Goal: Task Accomplishment & Management: Complete application form

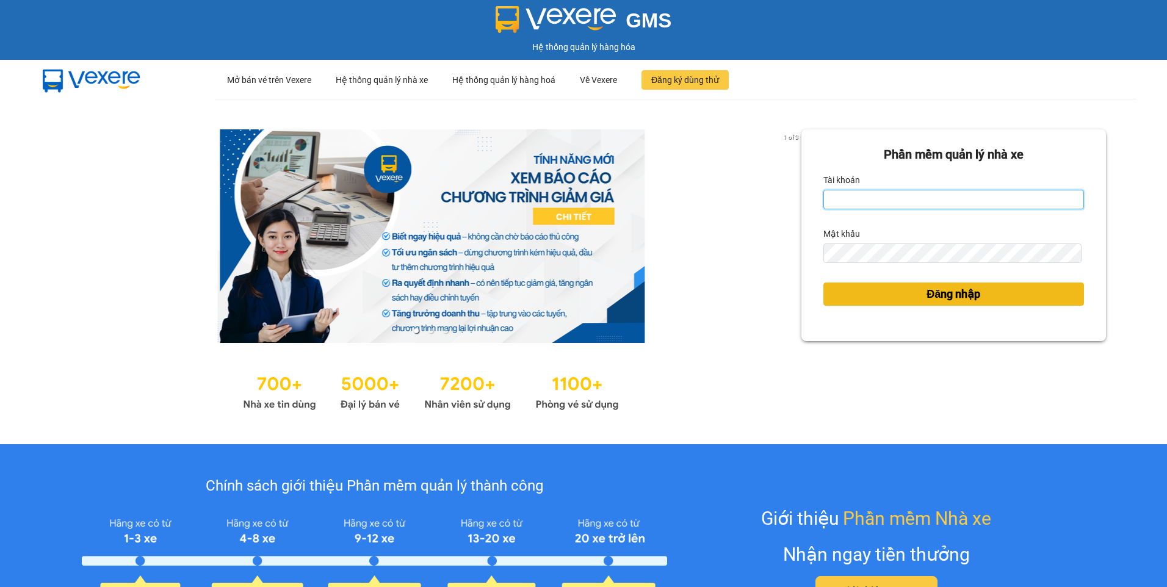
type input "nguyenpdp.ducdat"
click at [988, 296] on button "Đăng nhập" at bounding box center [953, 294] width 261 height 23
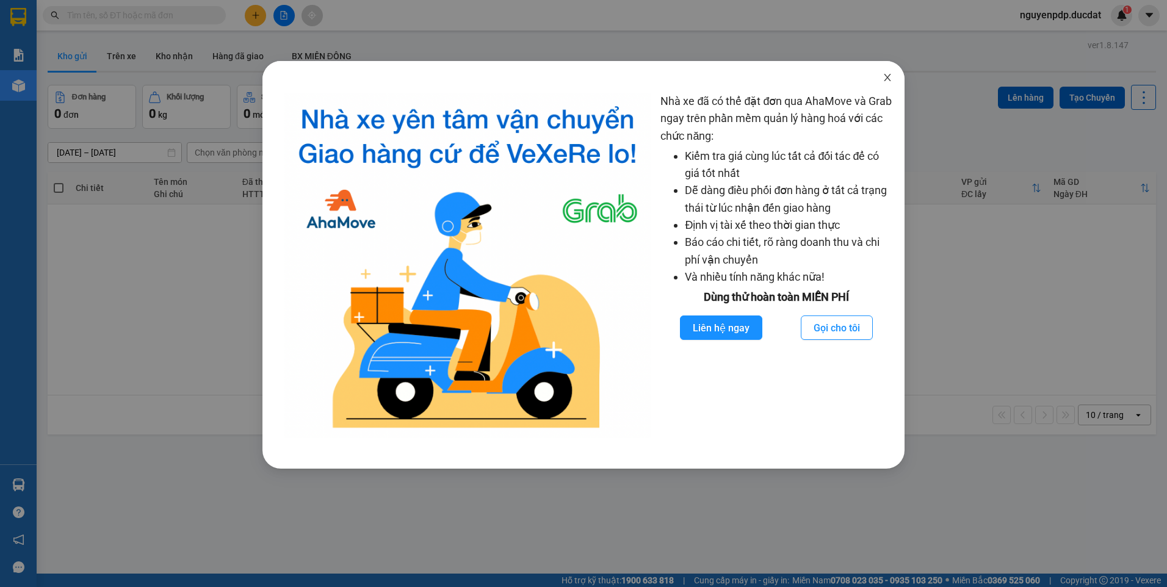
click at [894, 79] on span "Close" at bounding box center [887, 78] width 34 height 34
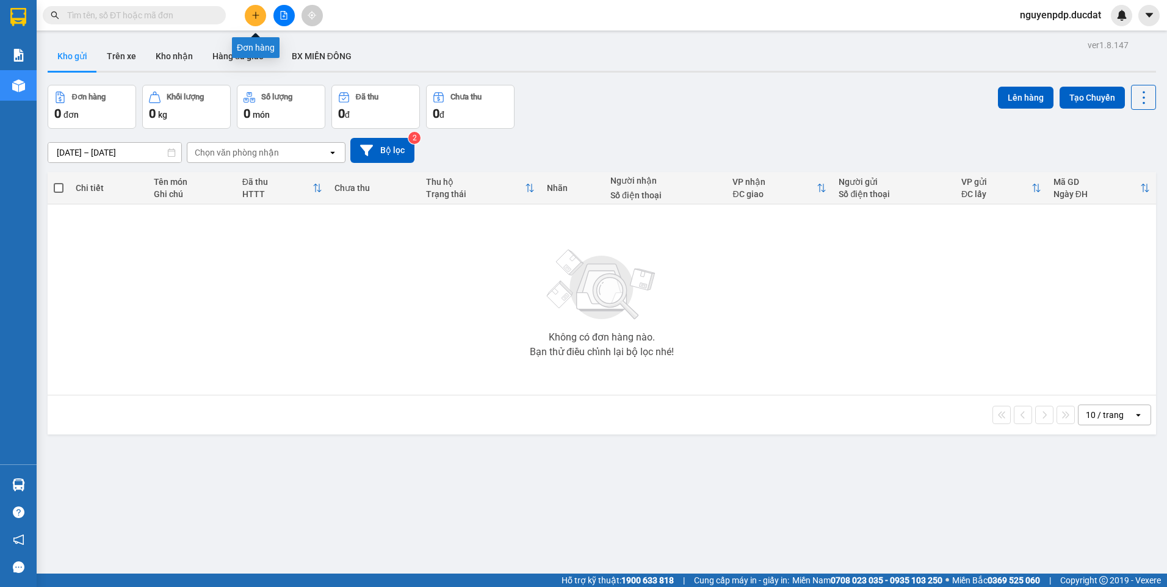
click at [260, 20] on button at bounding box center [255, 15] width 21 height 21
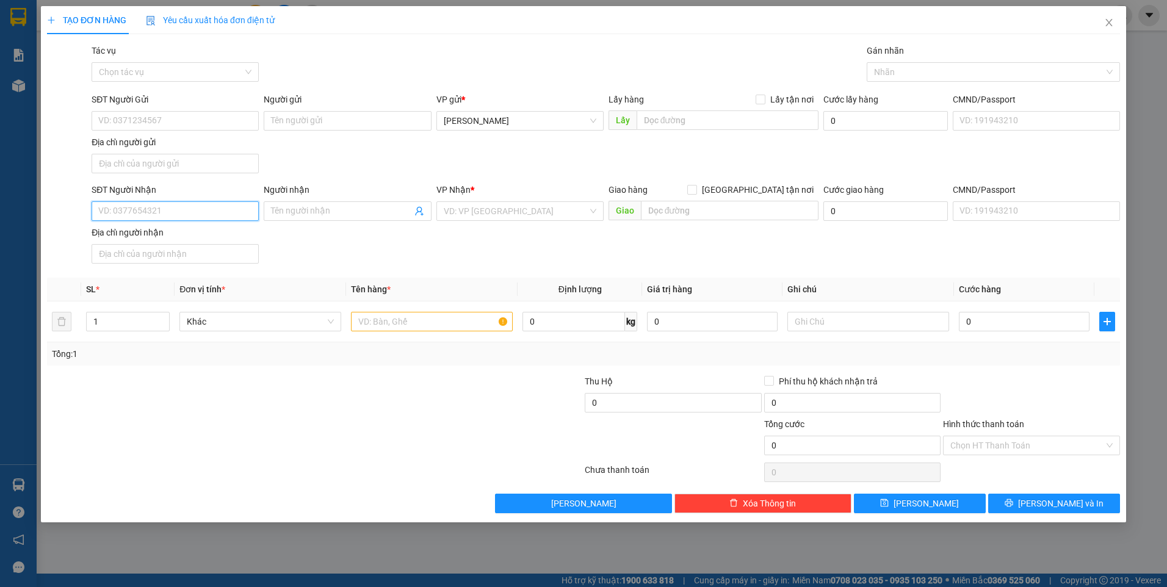
click at [176, 214] on input "SĐT Người Nhận" at bounding box center [175, 211] width 167 height 20
type input "0906369965"
click at [182, 233] on div "0906369965 - UYÊN" at bounding box center [175, 235] width 153 height 13
type input "UYÊN"
type input "0906369965"
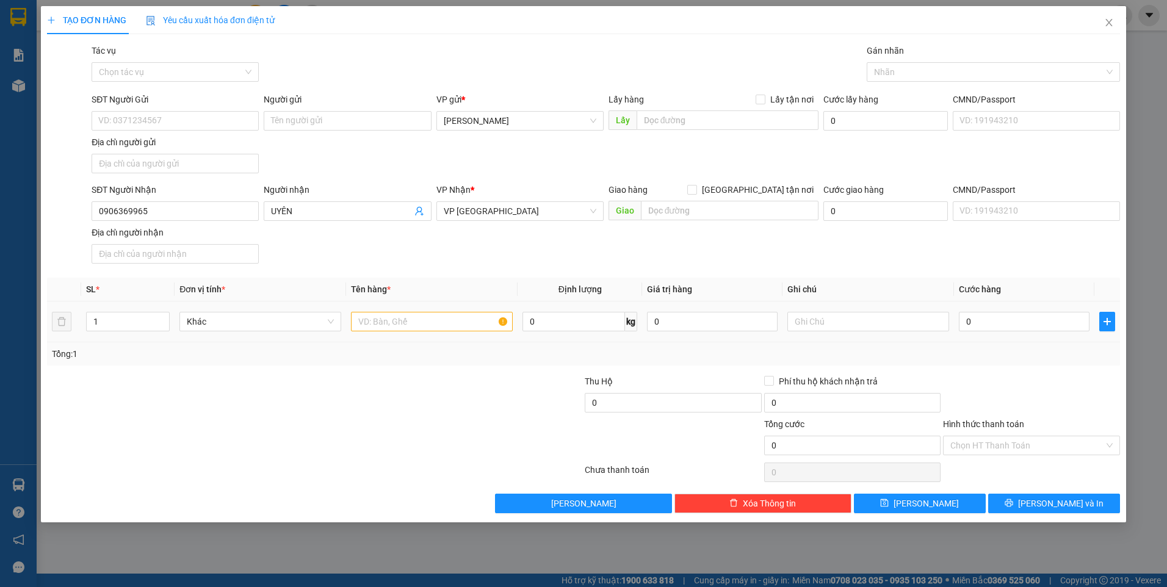
drag, startPoint x: 408, startPoint y: 311, endPoint x: 408, endPoint y: 319, distance: 7.3
click at [408, 314] on div at bounding box center [432, 321] width 162 height 24
click at [409, 321] on input "text" at bounding box center [432, 322] width 162 height 20
type input "1 TGIAY CC"
type input "BXĐL"
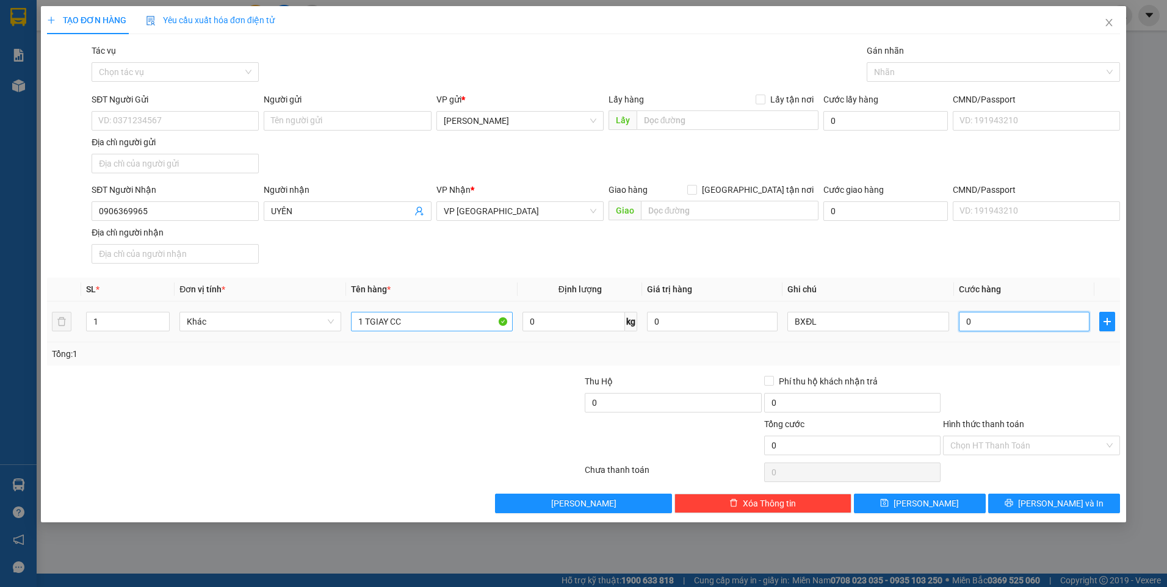
type input "7"
type input "70"
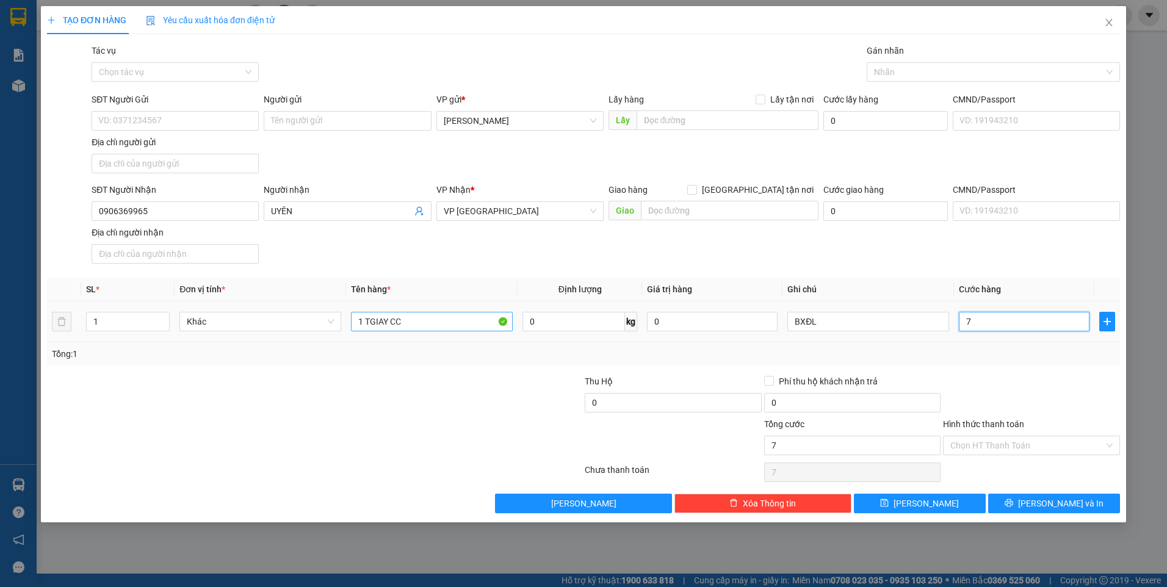
type input "70"
type input "70.000"
drag, startPoint x: 1008, startPoint y: 395, endPoint x: 787, endPoint y: 382, distance: 221.3
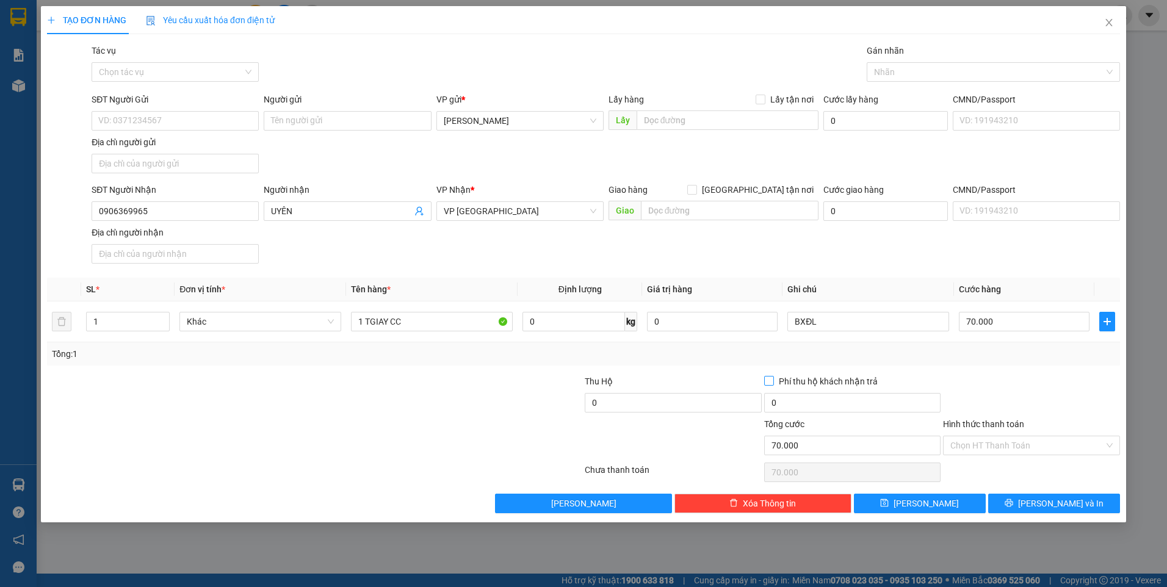
click at [1006, 395] on div at bounding box center [1030, 396] width 179 height 43
click at [185, 218] on input "0906369965" at bounding box center [175, 211] width 167 height 20
click at [1030, 370] on div "Transit Pickup Surcharge Ids Transit Deliver Surcharge Ids Transit Deliver Surc…" at bounding box center [583, 278] width 1073 height 469
click at [932, 504] on span "[PERSON_NAME]" at bounding box center [925, 503] width 65 height 13
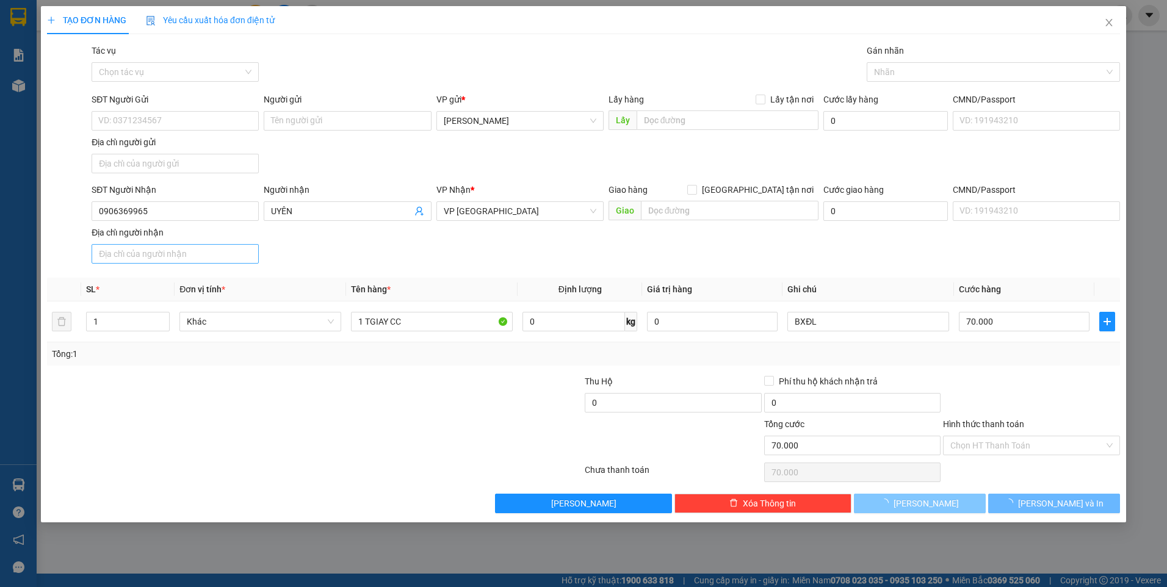
type input "0"
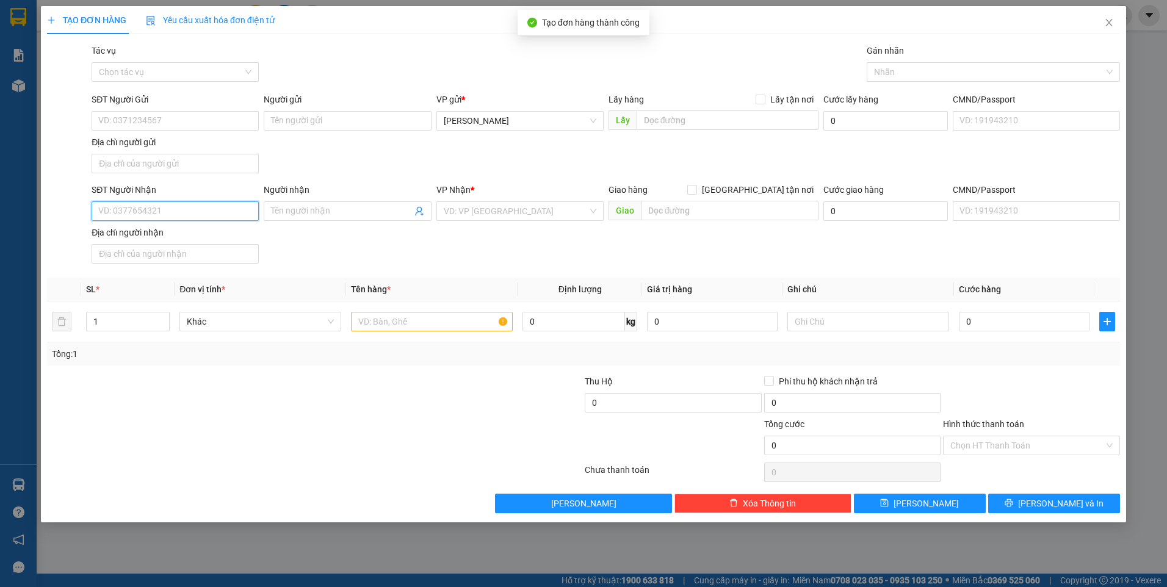
click at [207, 212] on input "SĐT Người Nhận" at bounding box center [175, 211] width 167 height 20
click at [209, 229] on div "0968768278" at bounding box center [175, 235] width 153 height 13
type input "0968768278"
click at [393, 320] on input "text" at bounding box center [432, 322] width 162 height 20
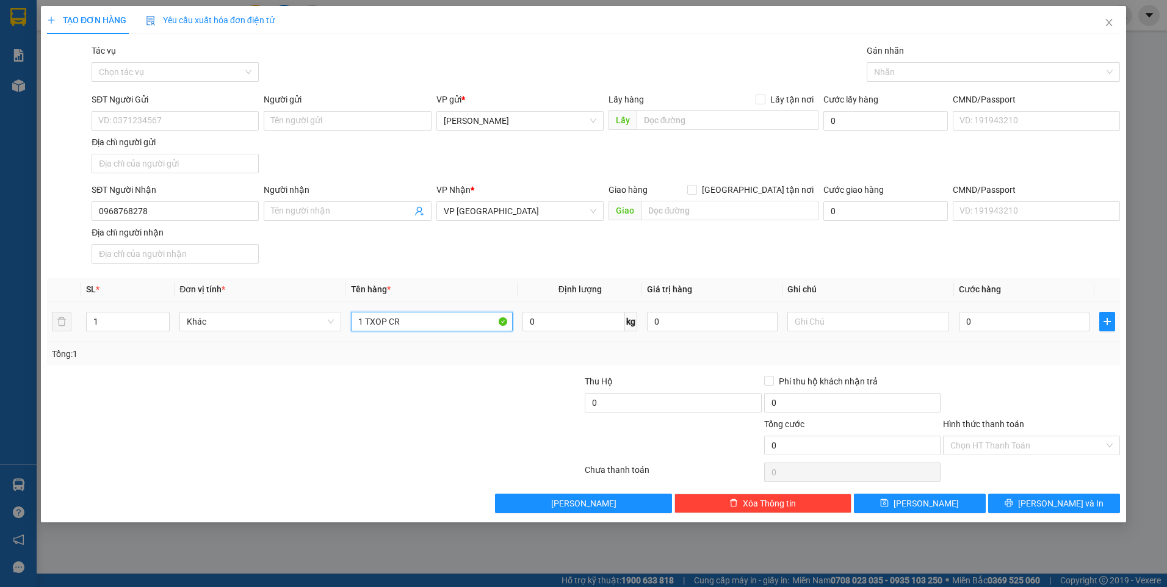
type input "1 TXOP CR"
type input "BXĐL"
type input "8"
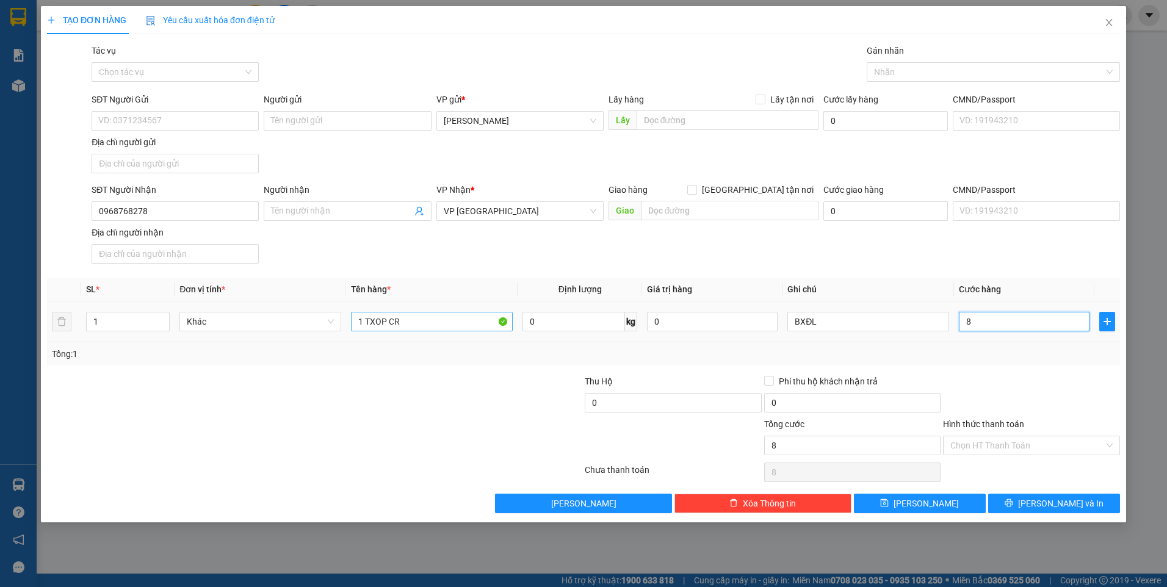
type input "80"
type input "80.000"
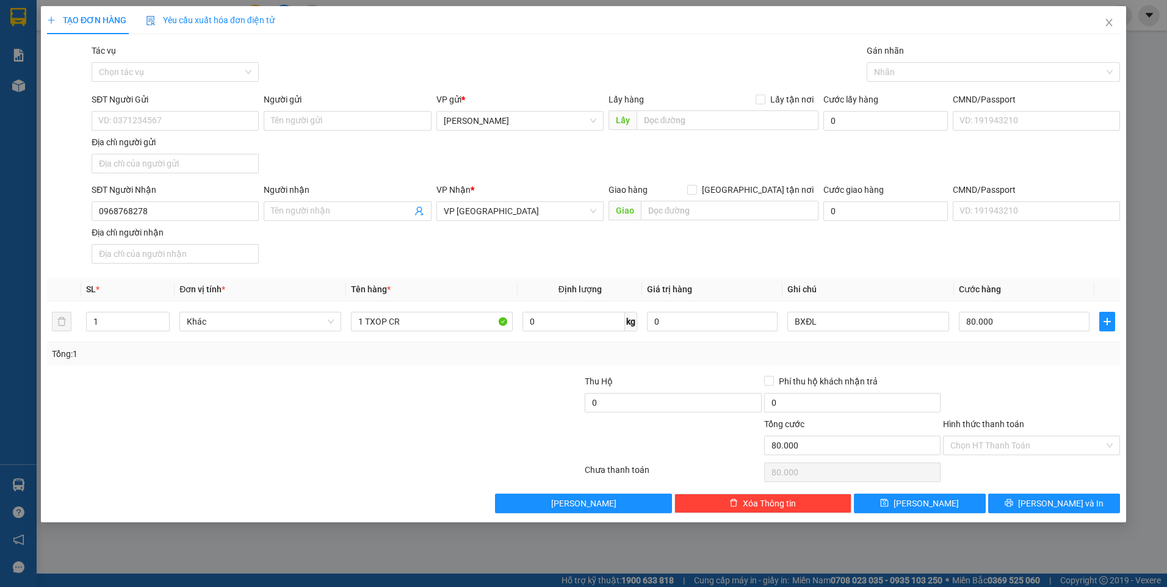
click at [1017, 396] on div at bounding box center [1030, 396] width 179 height 43
click at [1018, 440] on input "Hình thức thanh toán" at bounding box center [1027, 445] width 154 height 18
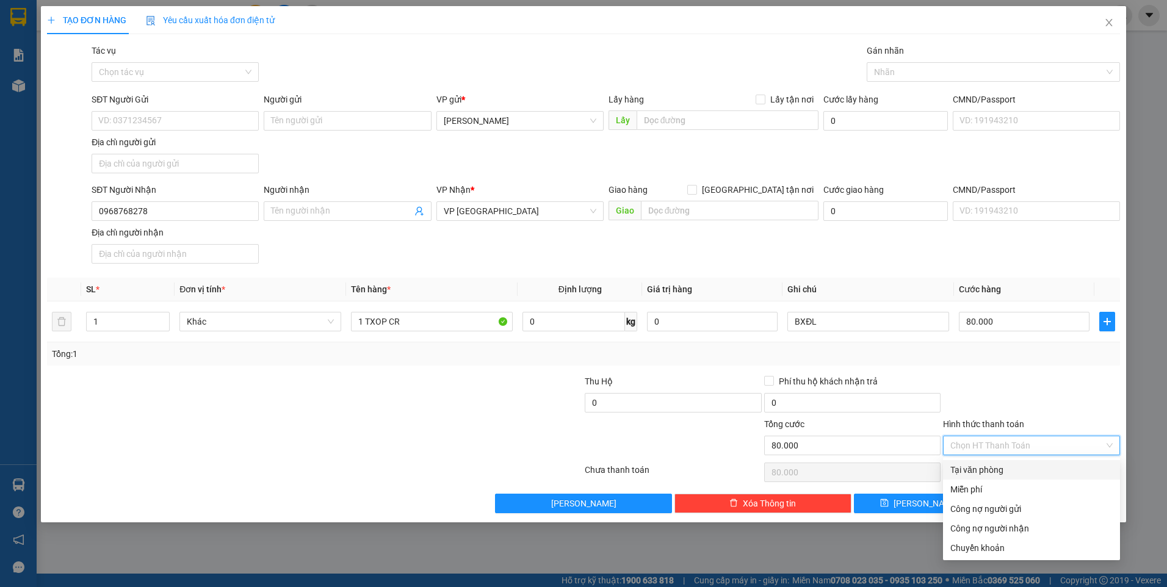
click at [1018, 459] on div "Transit Pickup Surcharge Ids Transit Deliver Surcharge Ids Transit Deliver Surc…" at bounding box center [583, 278] width 1073 height 469
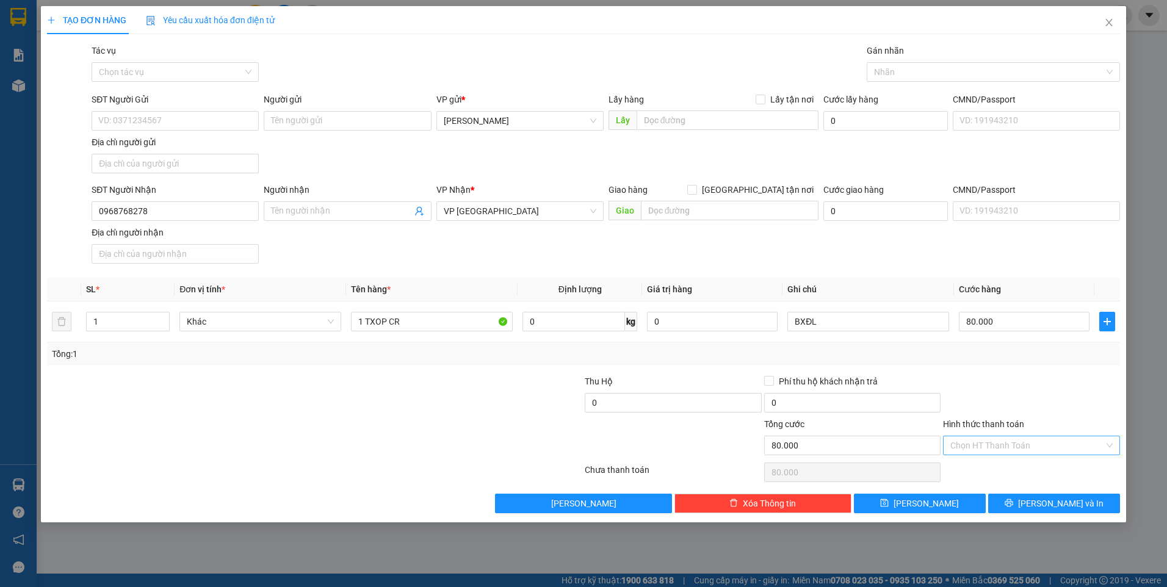
click at [1020, 441] on input "Hình thức thanh toán" at bounding box center [1027, 445] width 154 height 18
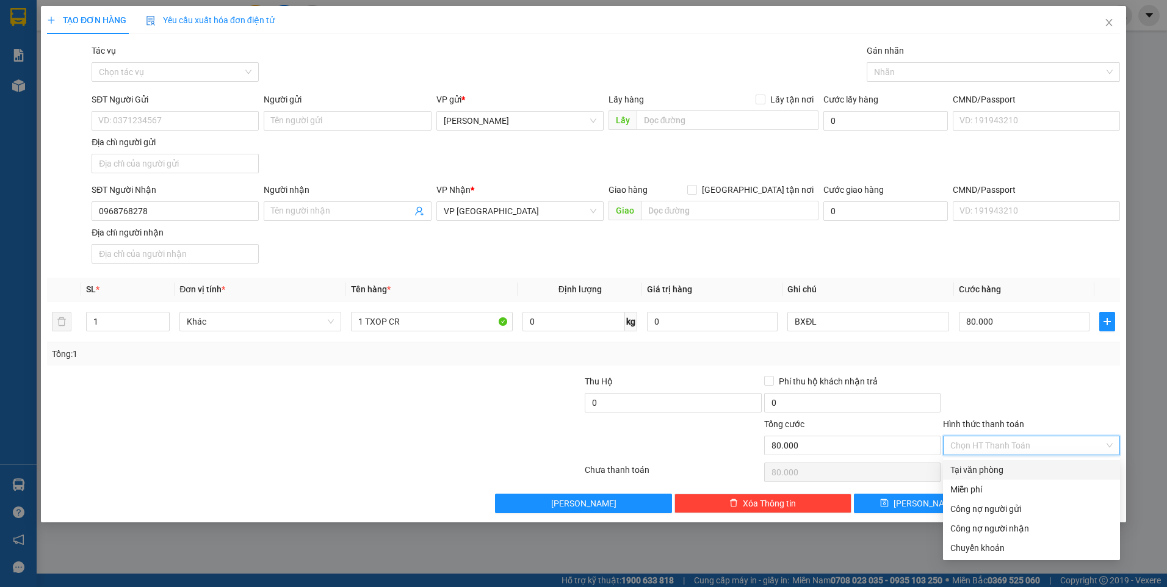
click at [1014, 465] on div "Tại văn phòng" at bounding box center [1031, 469] width 162 height 13
type input "0"
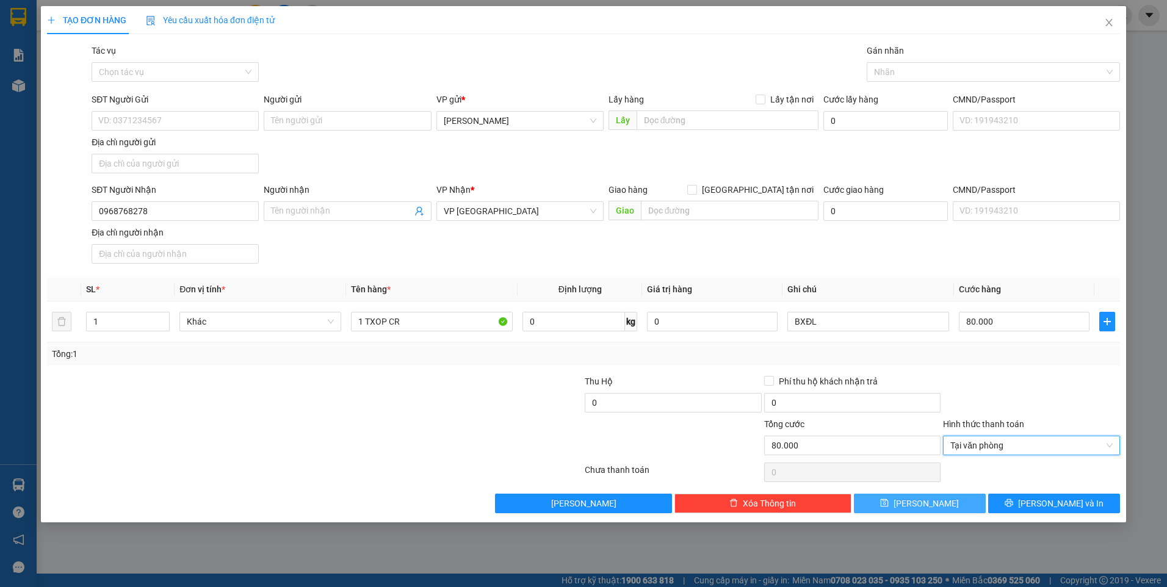
drag, startPoint x: 952, startPoint y: 500, endPoint x: 936, endPoint y: 498, distance: 16.0
click at [952, 500] on button "[PERSON_NAME]" at bounding box center [920, 504] width 132 height 20
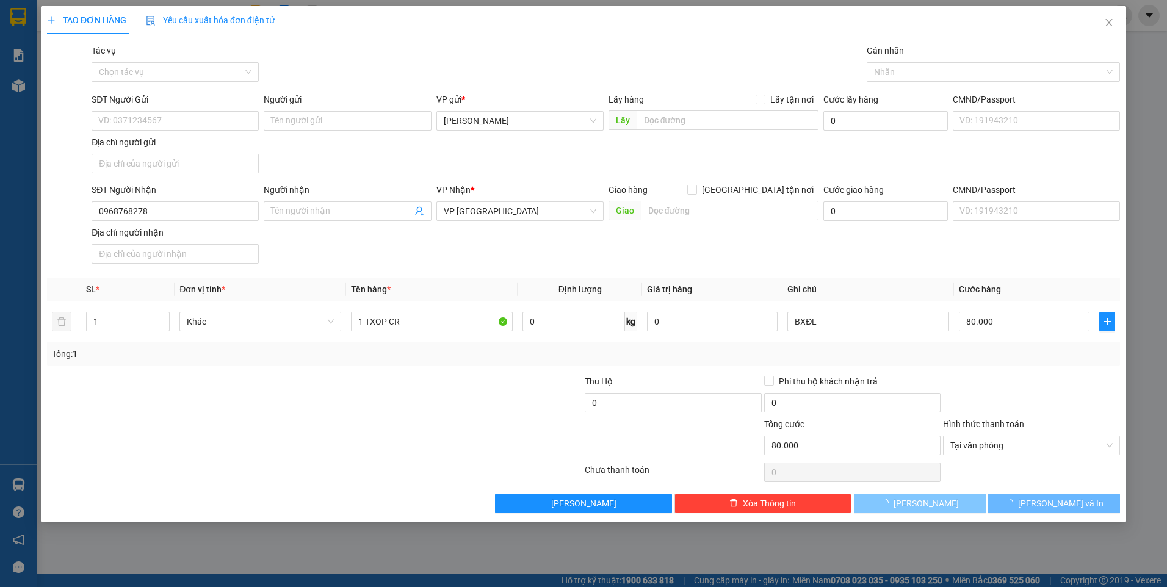
type input "0"
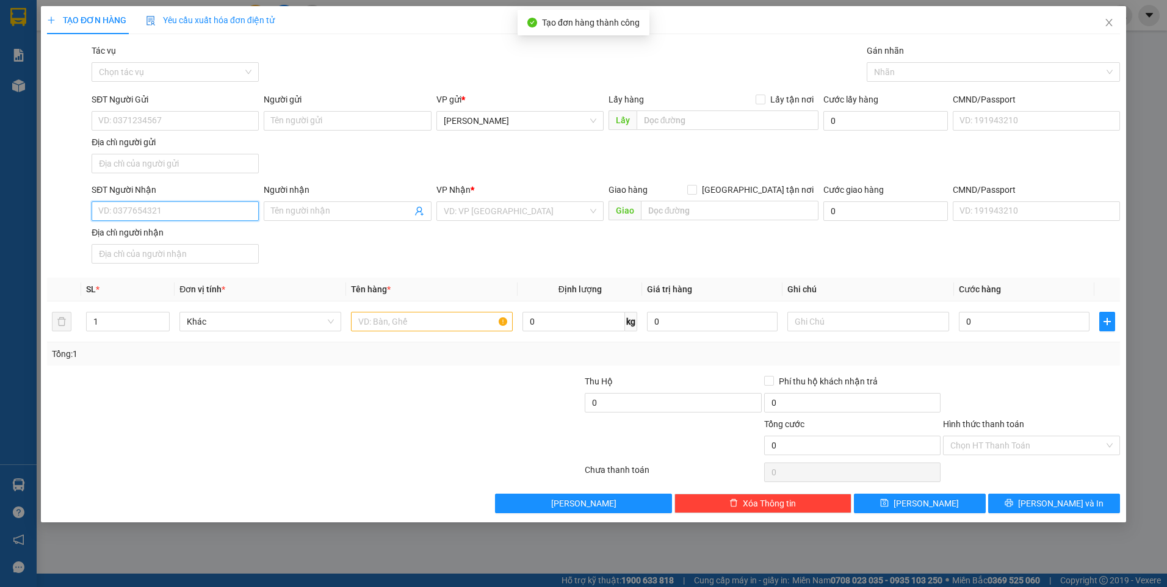
click at [208, 212] on input "SĐT Người Nhận" at bounding box center [175, 211] width 167 height 20
type input "0769461124"
click at [176, 217] on input "0769461124" at bounding box center [175, 211] width 167 height 20
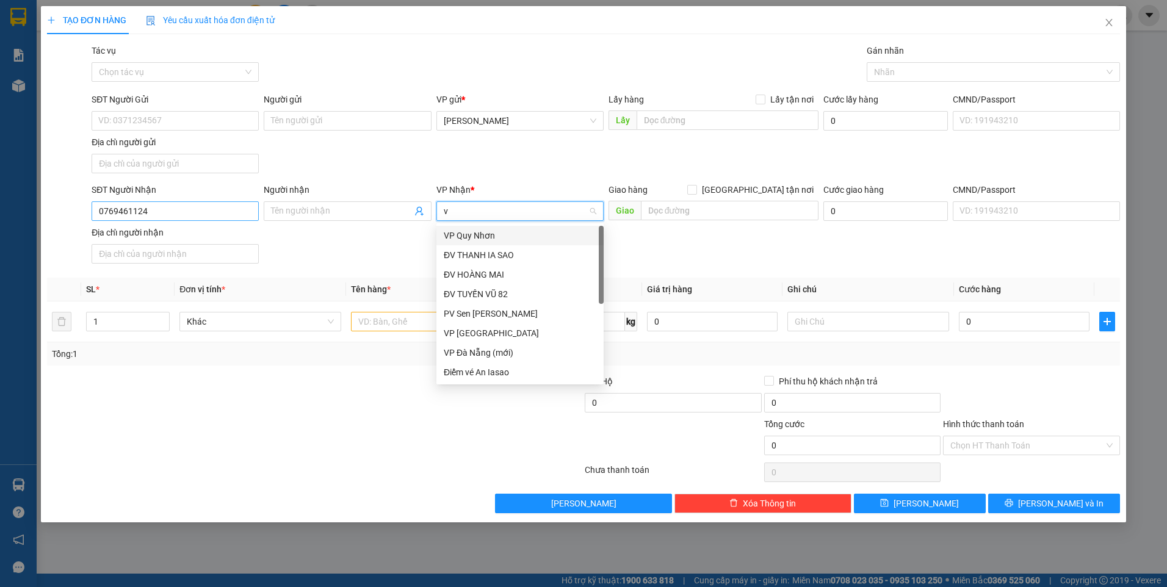
type input "vp"
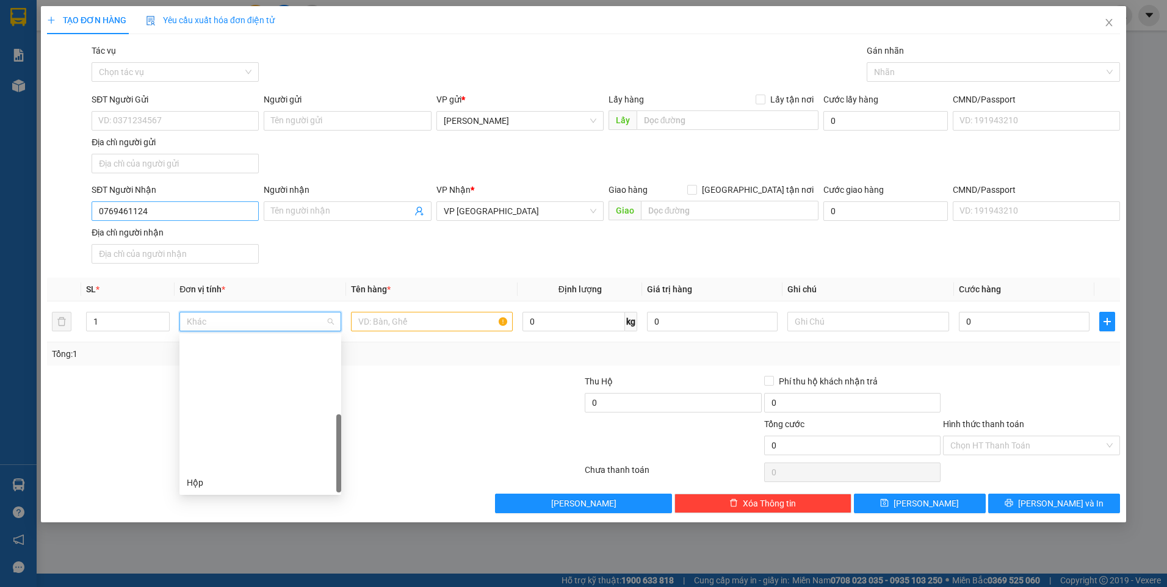
scroll to position [156, 0]
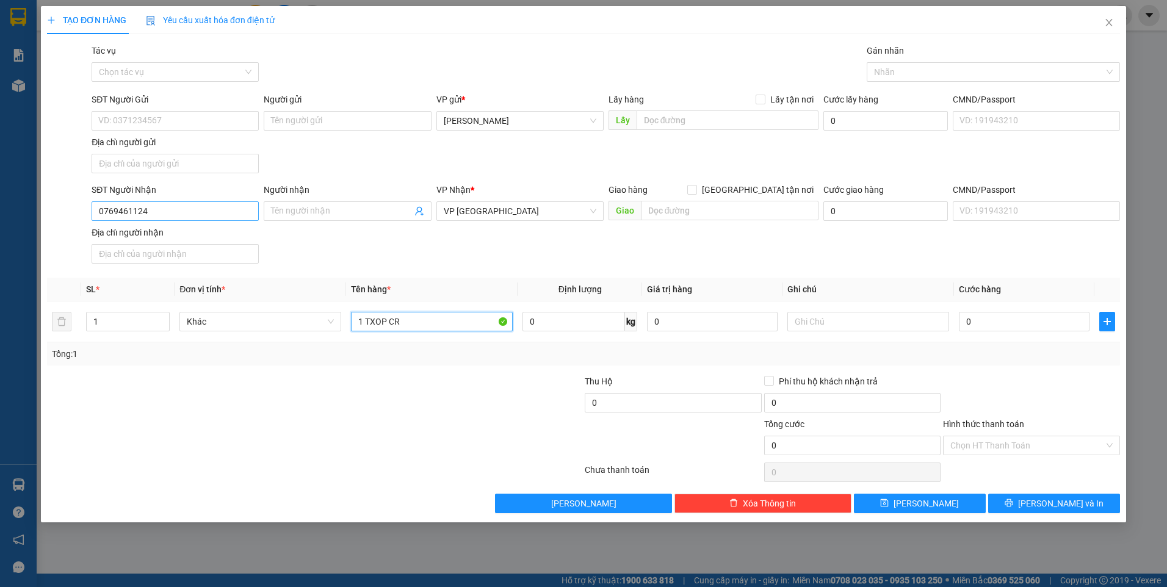
type input "1 TXOP CR"
type input "BXĐL"
type input "5"
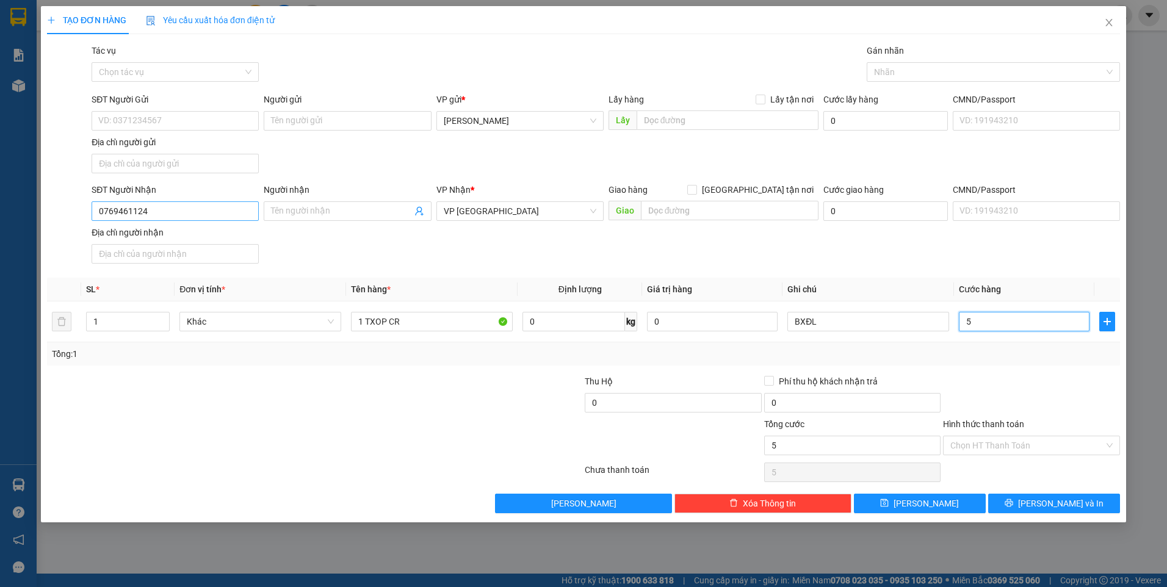
type input "50"
type input "50.000"
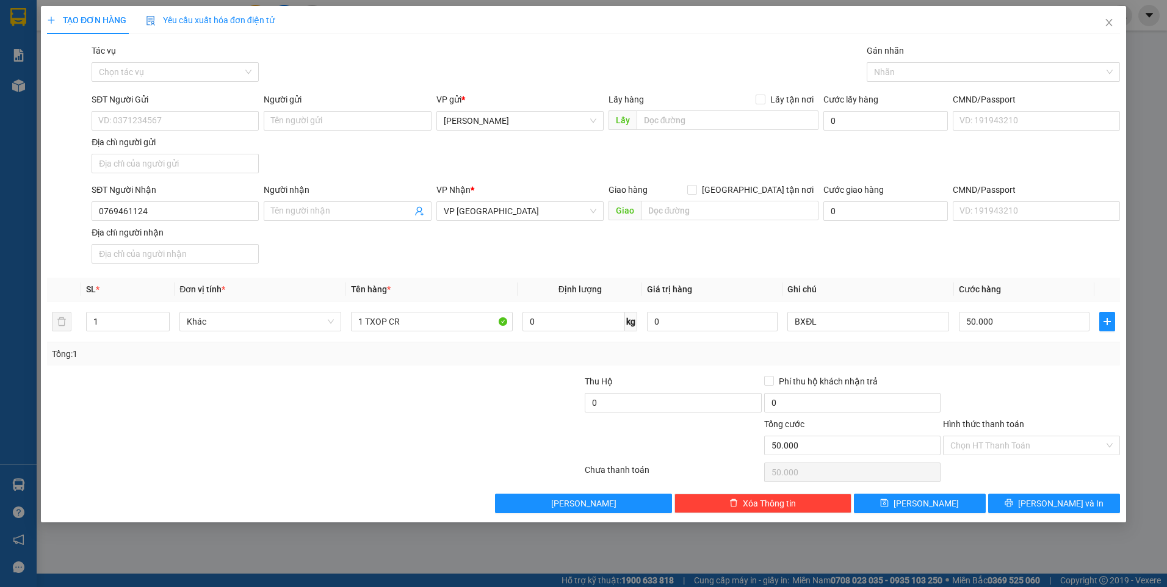
click at [1059, 397] on div at bounding box center [1030, 396] width 179 height 43
click at [1043, 445] on input "Hình thức thanh toán" at bounding box center [1027, 445] width 154 height 18
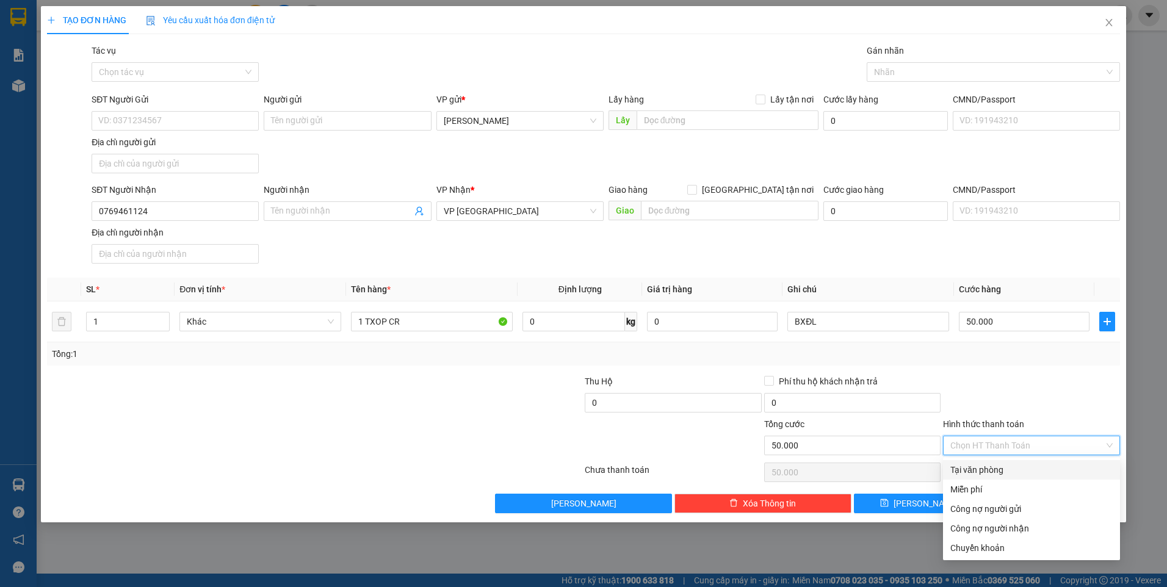
click at [1033, 467] on div "Tại văn phòng" at bounding box center [1031, 469] width 162 height 13
type input "0"
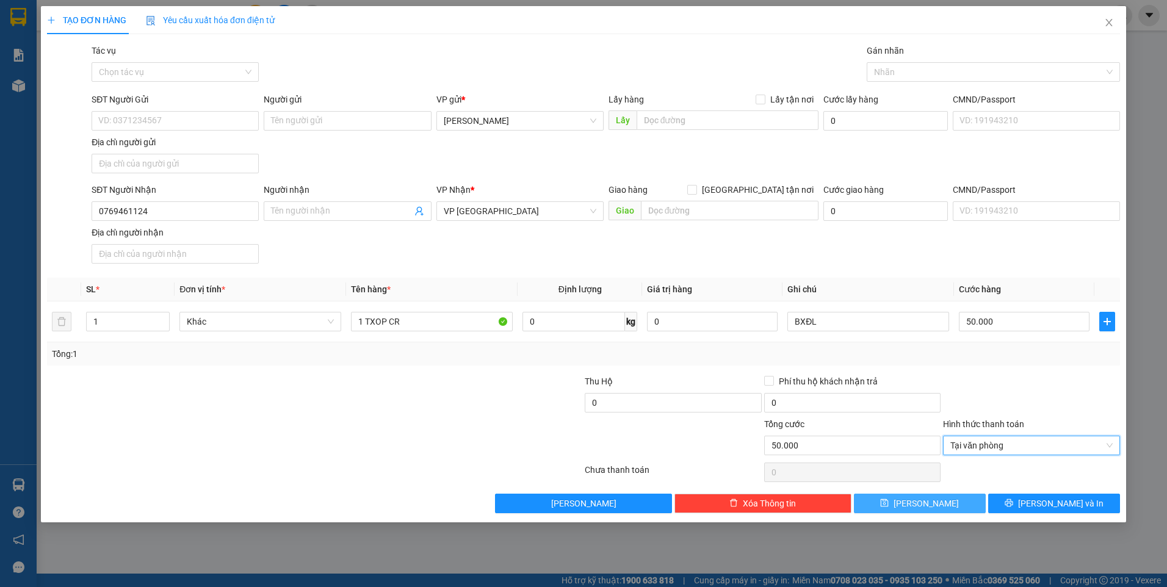
click at [888, 506] on icon "save" at bounding box center [884, 503] width 8 height 8
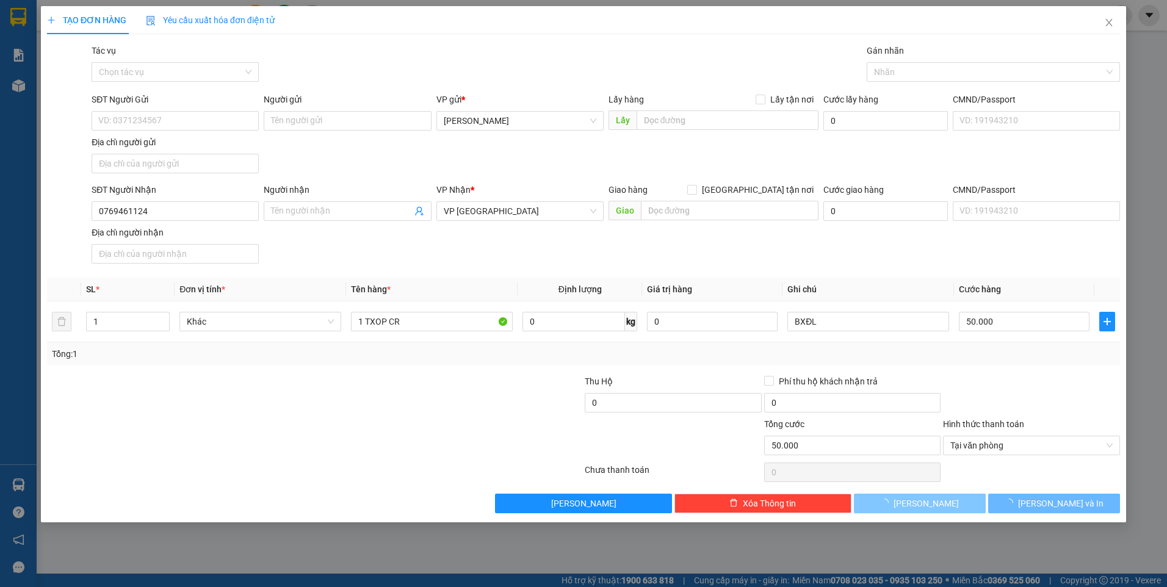
type input "0"
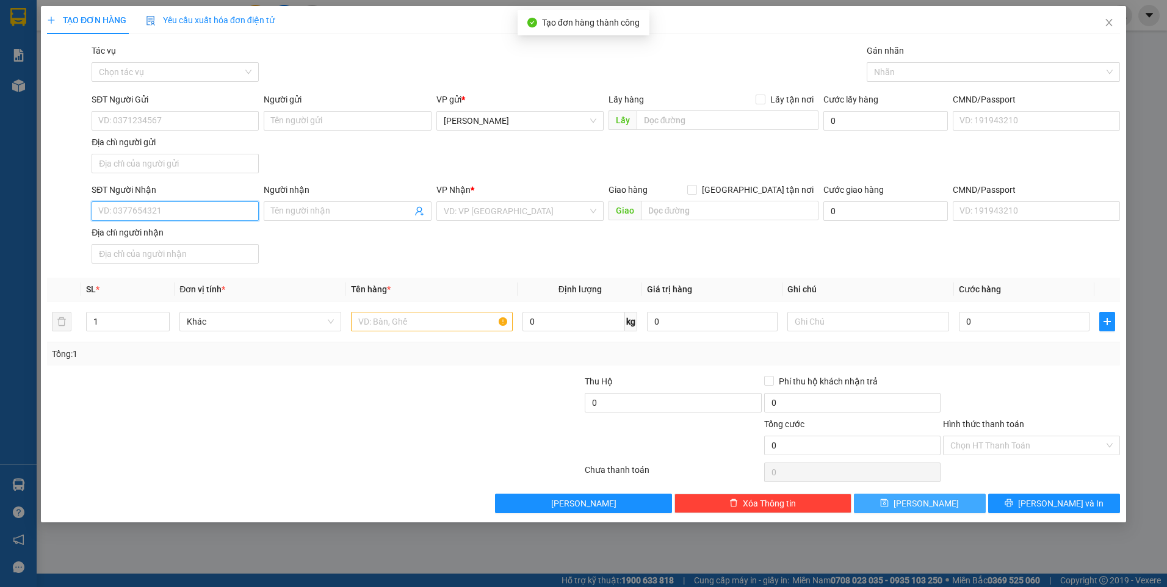
click at [209, 204] on input "SĐT Người Nhận" at bounding box center [175, 211] width 167 height 20
type input "0586918661"
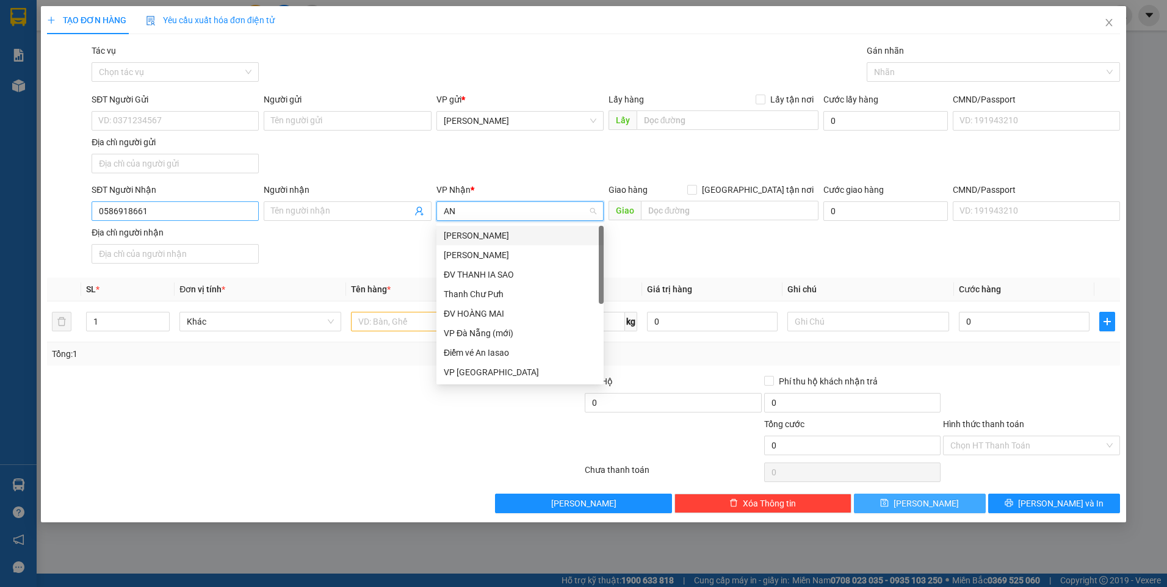
type input "AN"
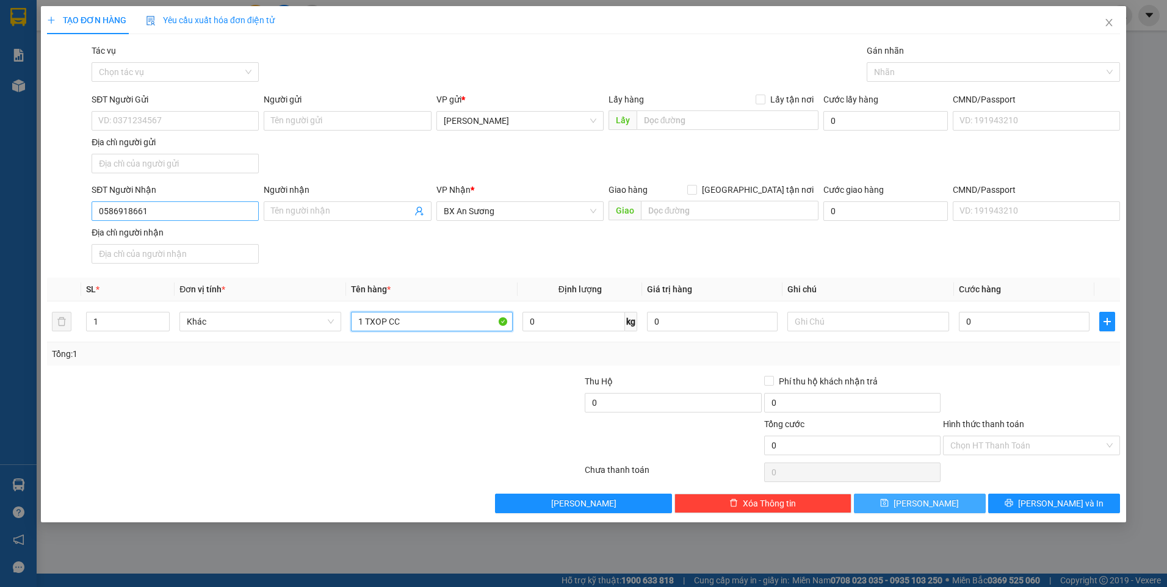
type input "1 TXOP CC"
type input "BXĐL"
type input "5"
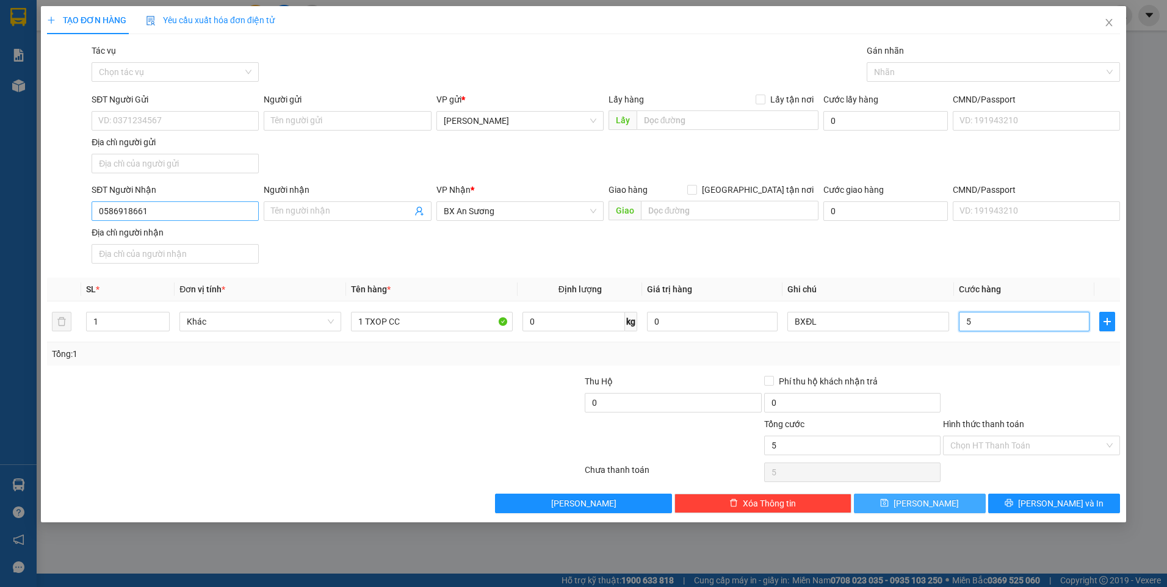
type input "50"
type input "50.000"
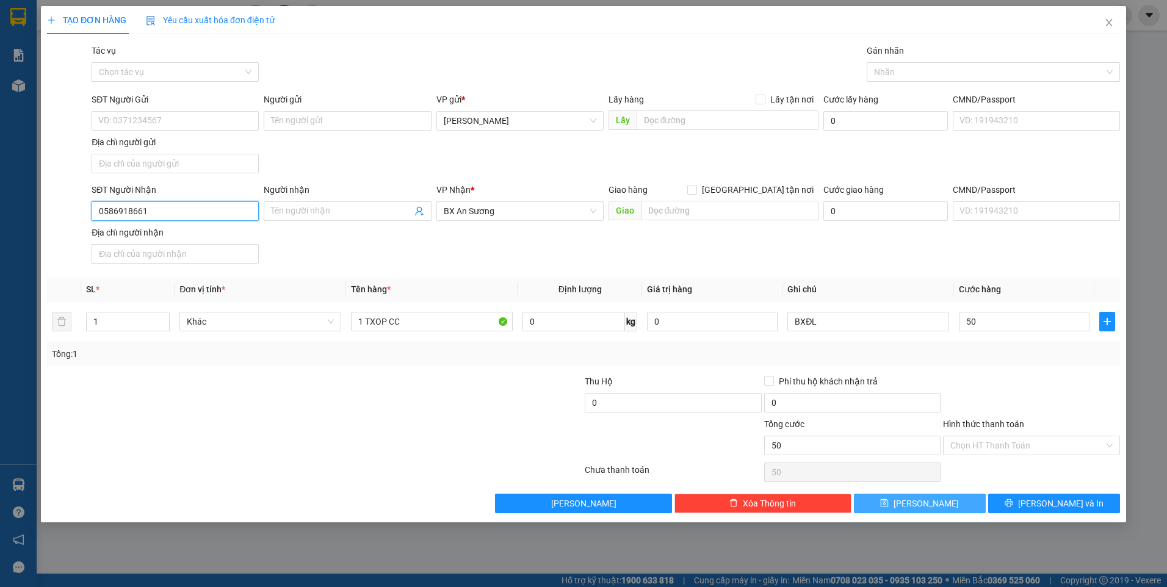
type input "50.000"
click at [209, 204] on input "0586918661" at bounding box center [175, 211] width 167 height 20
click at [901, 505] on button "[PERSON_NAME]" at bounding box center [920, 504] width 132 height 20
type input "0"
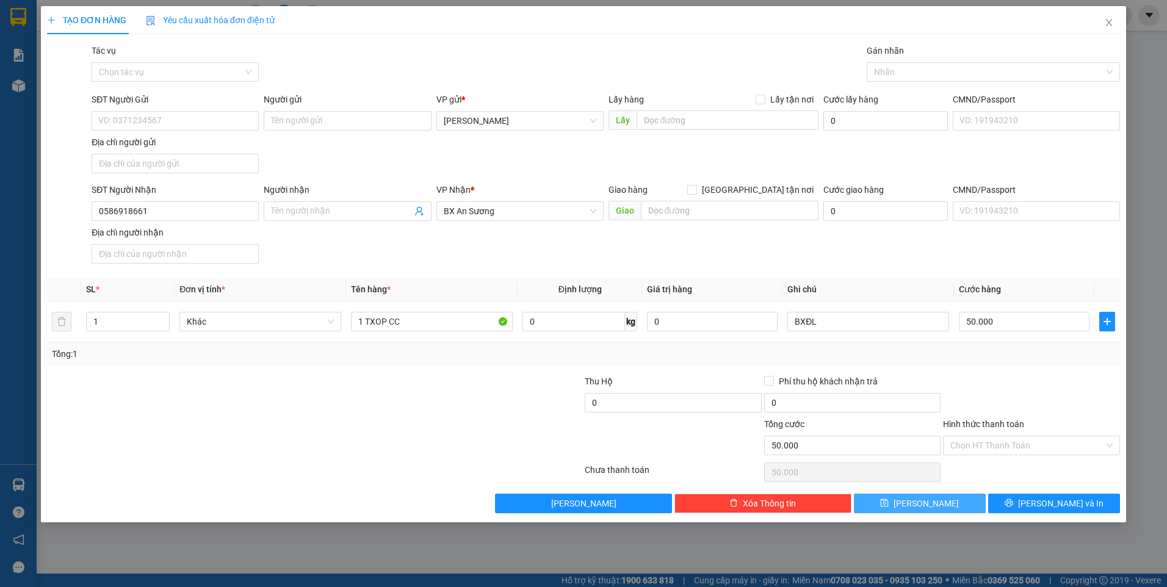
type input "0"
click at [190, 207] on input "SĐT Người Nhận" at bounding box center [175, 211] width 167 height 20
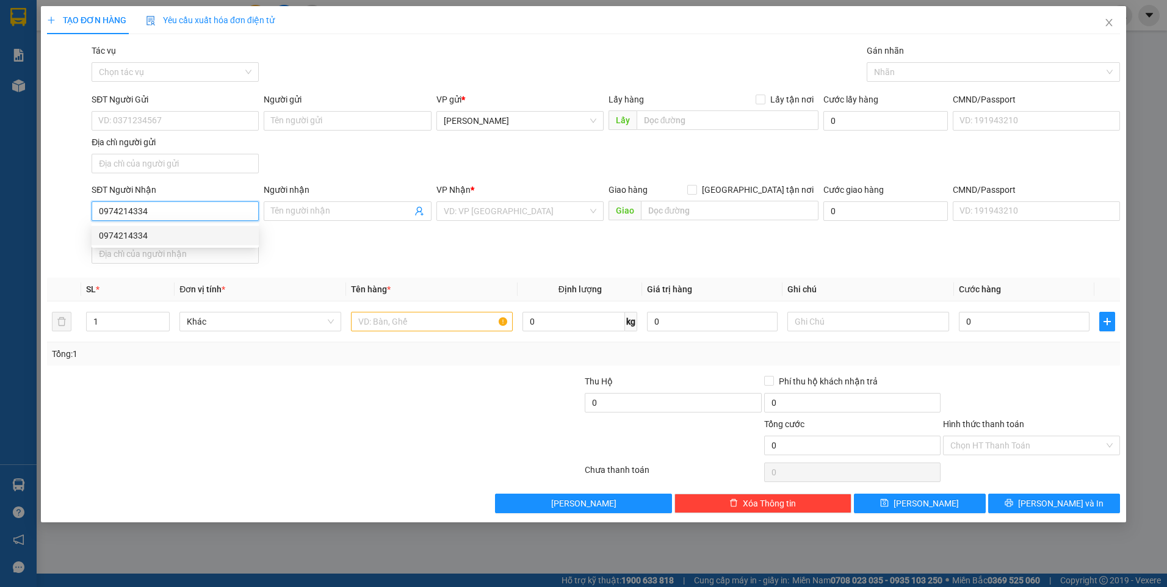
click at [220, 231] on div "0974214334" at bounding box center [175, 235] width 153 height 13
type input "0974214334"
click at [133, 326] on input "1" at bounding box center [128, 321] width 82 height 18
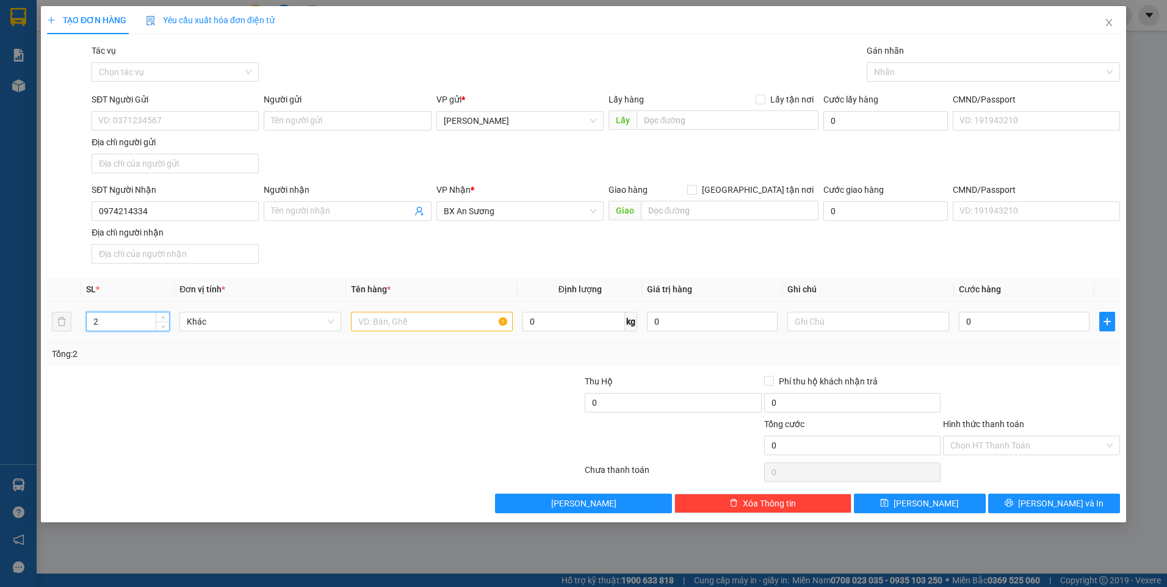
type input "2"
type input "1 XỐP + 1 GIẤY CC"
type input "BXĐL"
type input "1"
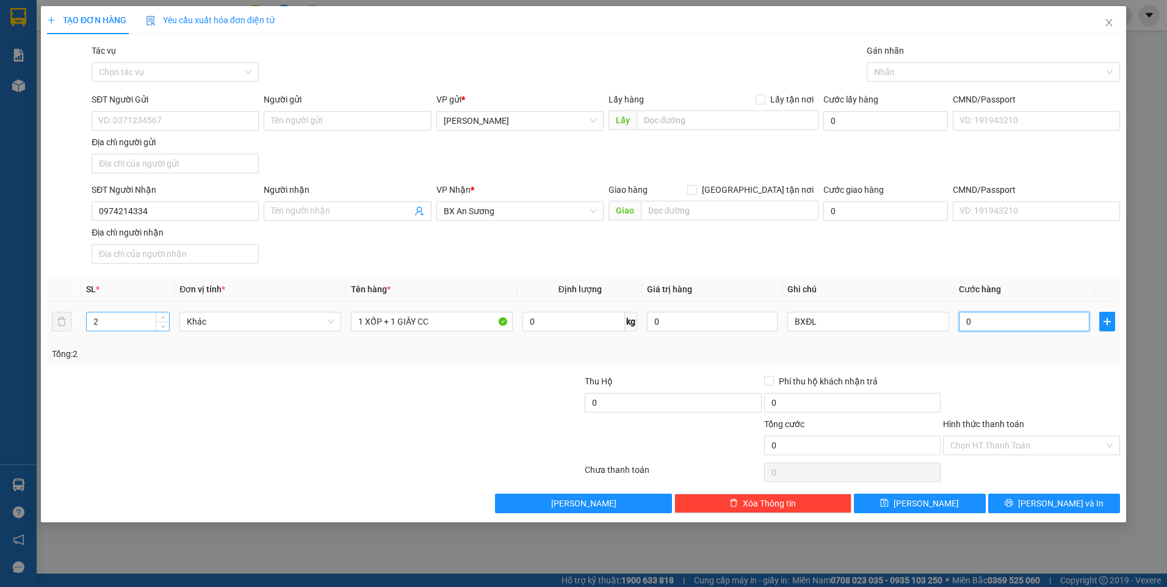
type input "1"
type input "15"
type input "150"
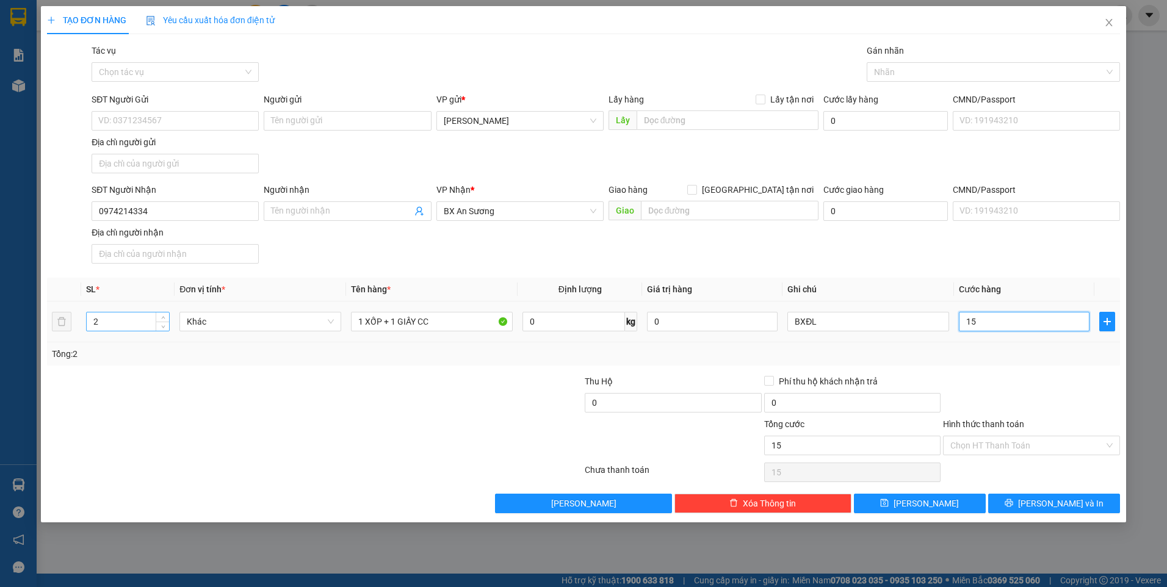
type input "150"
type input "150.000"
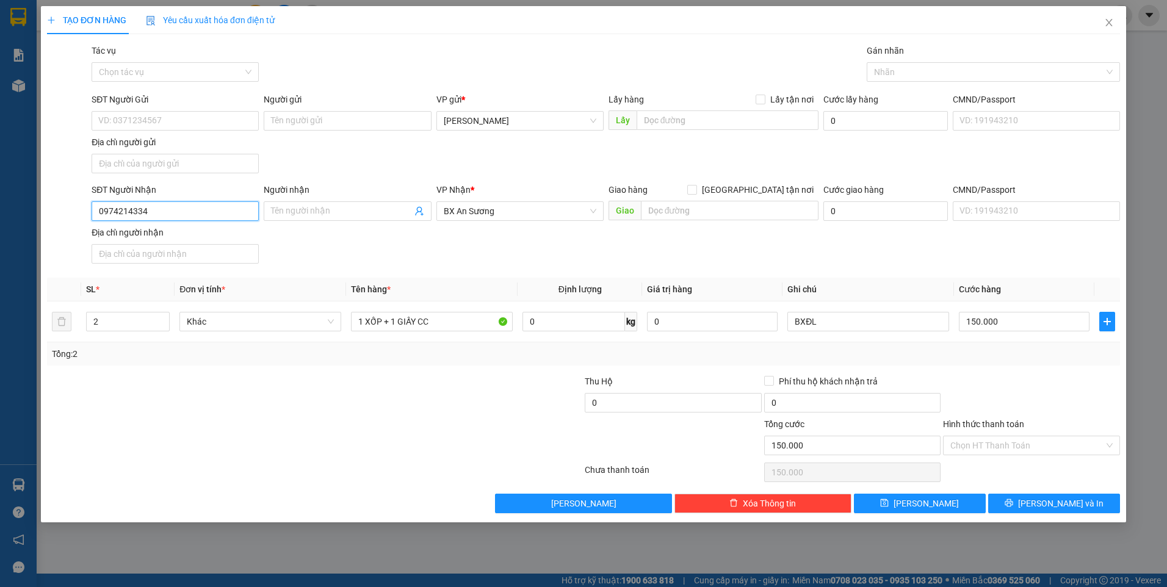
click at [166, 212] on input "0974214334" at bounding box center [175, 211] width 167 height 20
click at [888, 508] on span "save" at bounding box center [884, 504] width 9 height 10
type input "1"
type input "0"
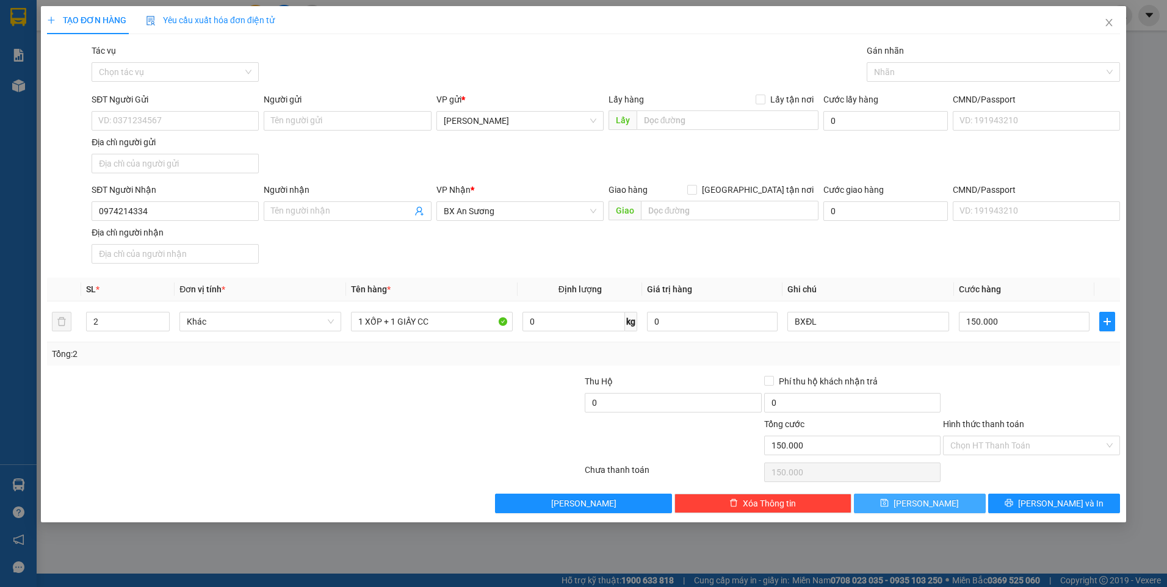
type input "0"
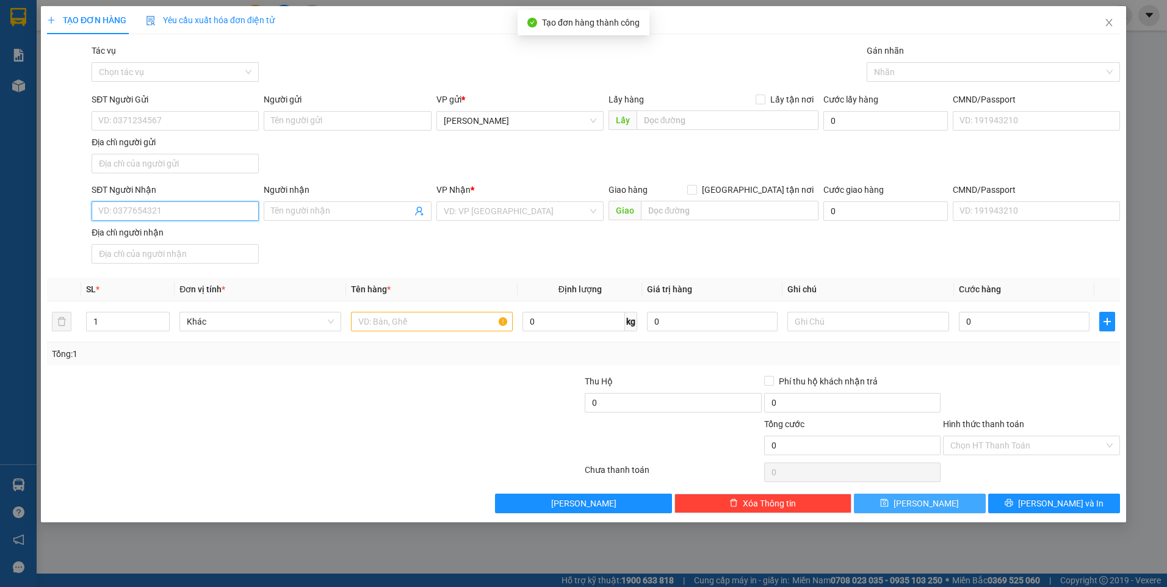
click at [151, 219] on input "SĐT Người Nhận" at bounding box center [175, 211] width 167 height 20
type input "0903541310"
click at [501, 208] on input "search" at bounding box center [516, 211] width 144 height 18
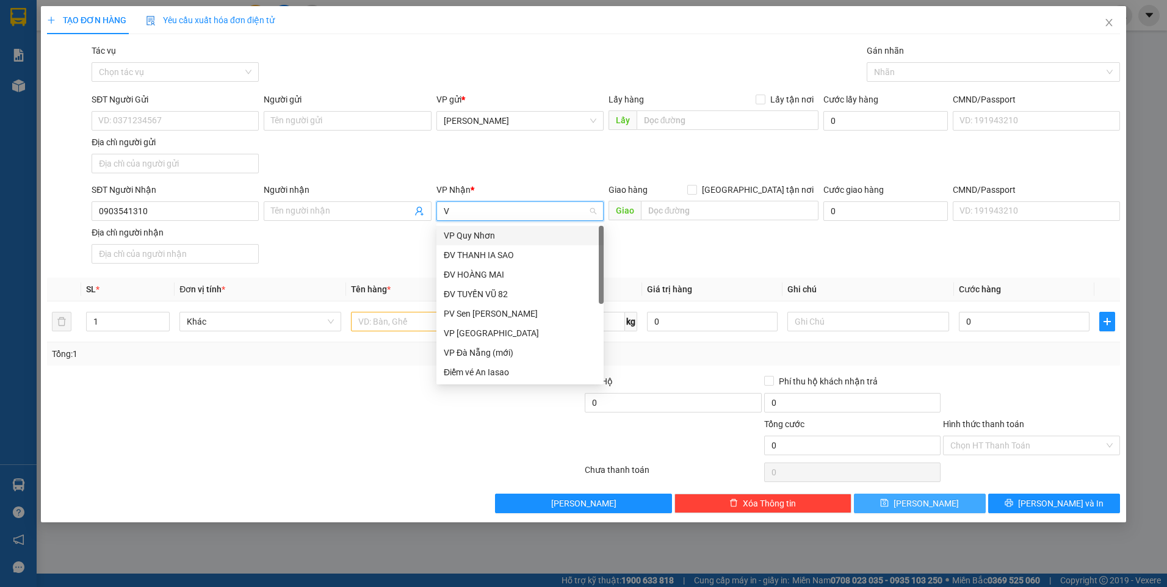
type input "VP"
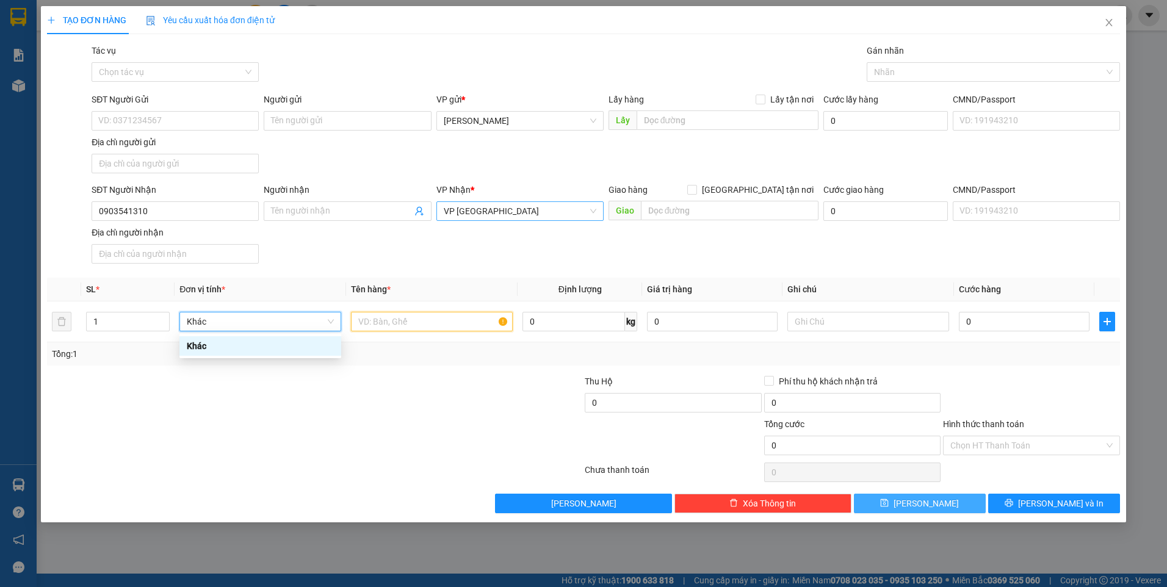
scroll to position [0, 0]
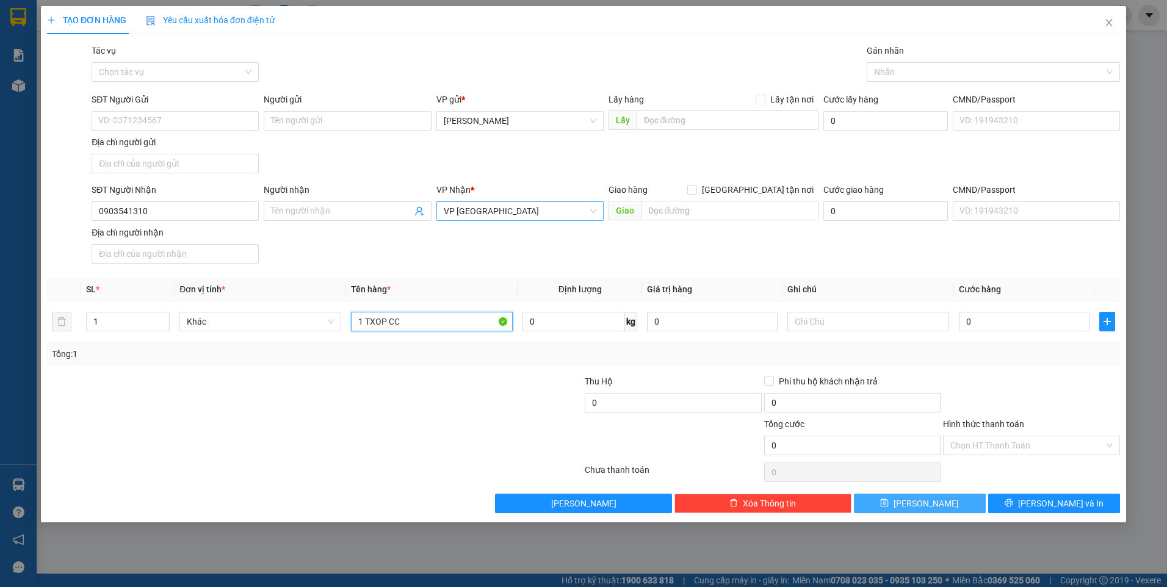
type input "1 TXOP CC"
type input "BXĐL"
type input "4"
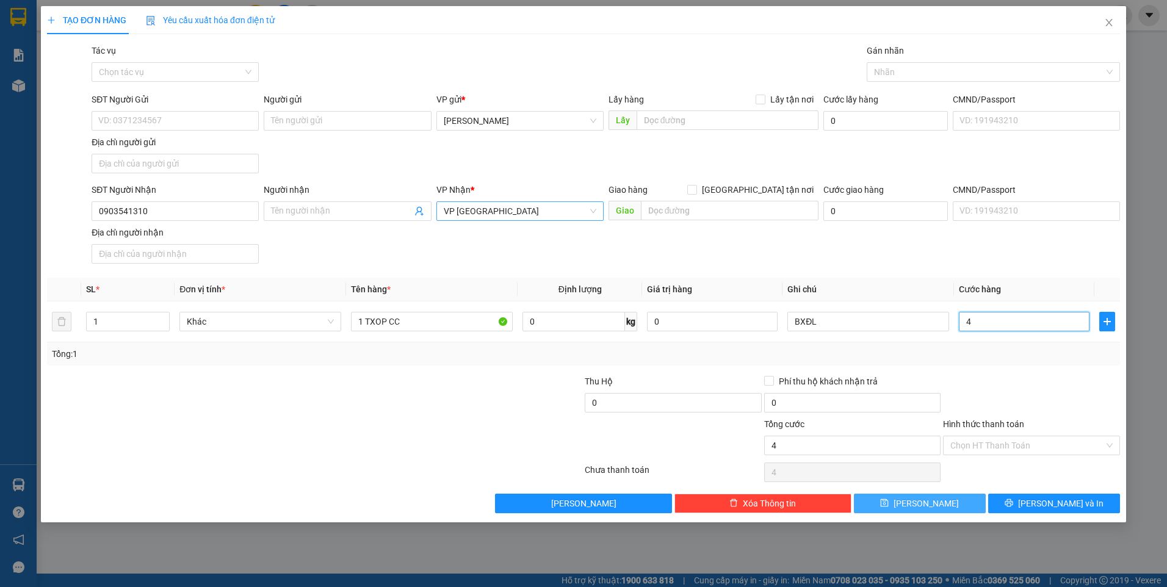
type input "40"
type input "40.000"
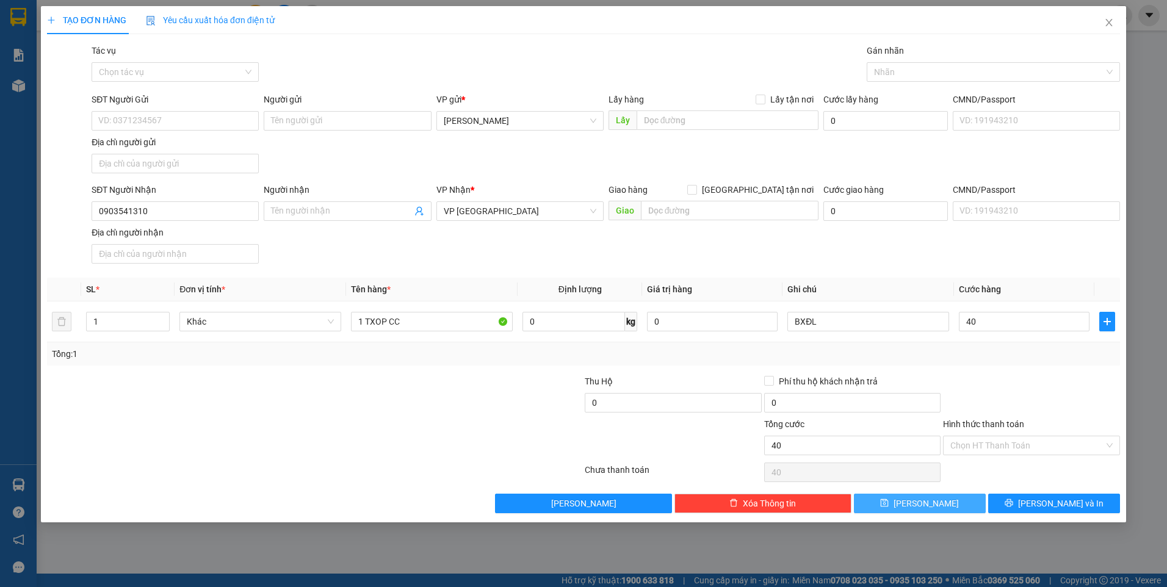
type input "40.000"
drag, startPoint x: 969, startPoint y: 366, endPoint x: 968, endPoint y: 374, distance: 8.0
click at [969, 367] on div "Transit Pickup Surcharge Ids Transit Deliver Surcharge Ids Transit Deliver Surc…" at bounding box center [583, 278] width 1073 height 469
click at [936, 503] on button "[PERSON_NAME]" at bounding box center [920, 504] width 132 height 20
type input "0"
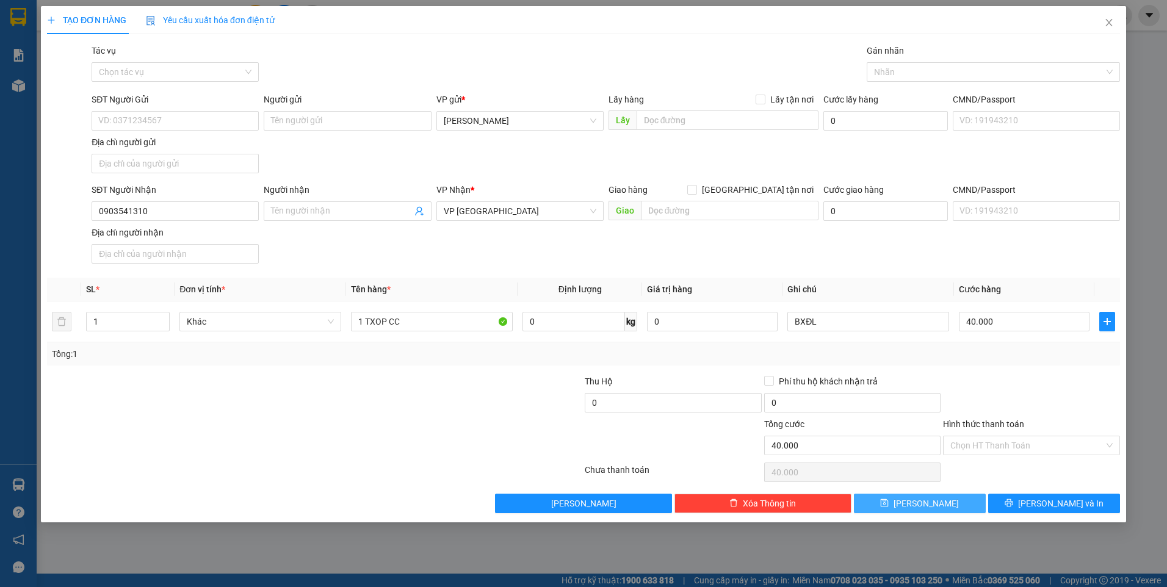
type input "0"
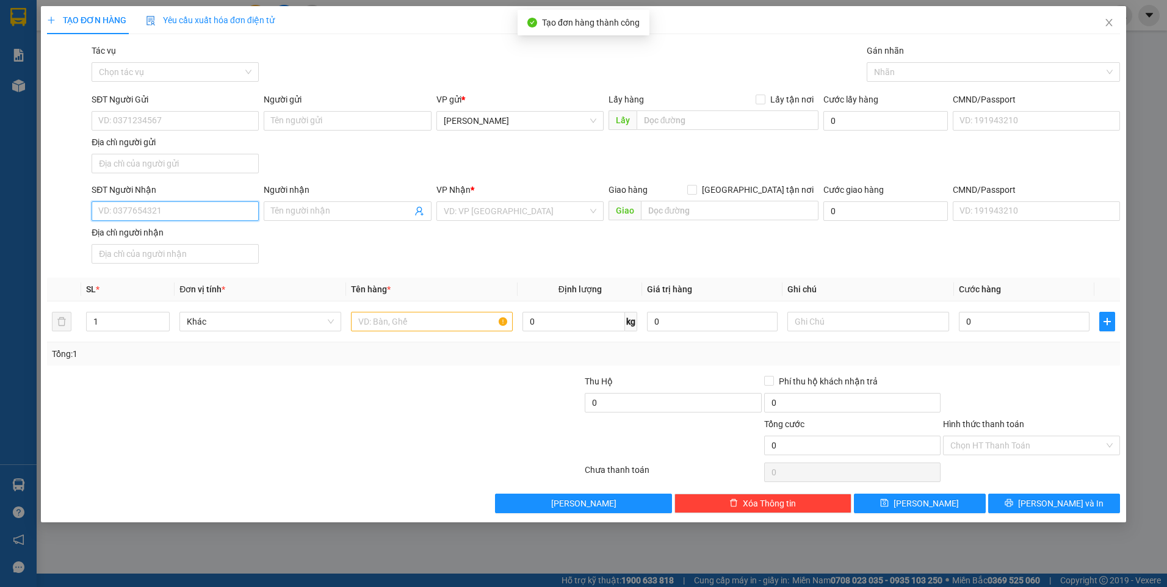
click at [173, 209] on input "SĐT Người Nhận" at bounding box center [175, 211] width 167 height 20
click at [166, 217] on input "SĐT Người Nhận" at bounding box center [175, 211] width 167 height 20
type input "0972830107"
type input "kho kiệt"
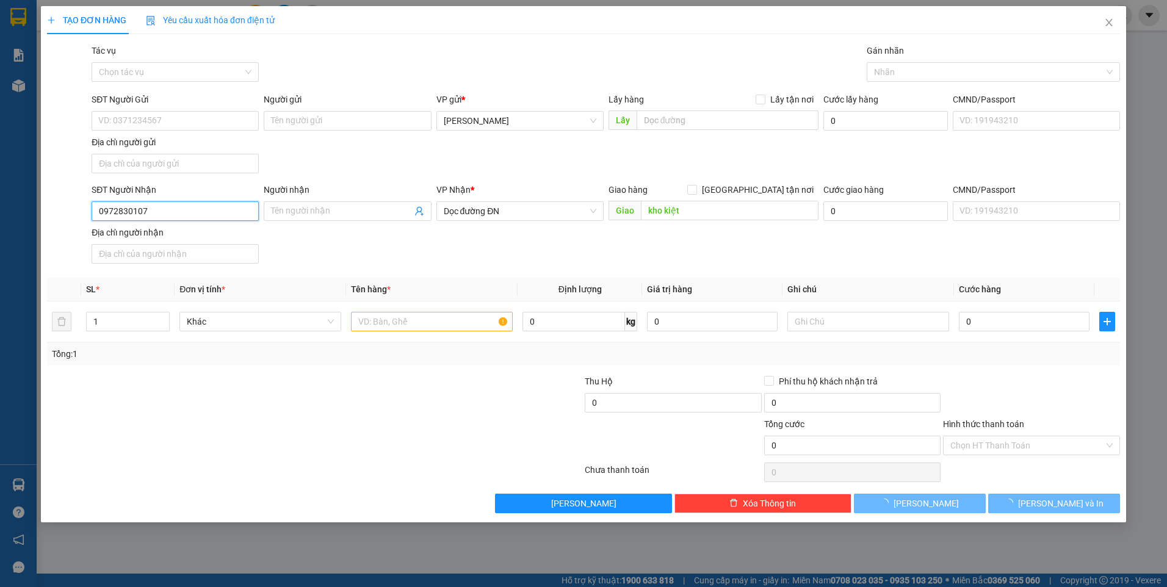
type input "0972830107"
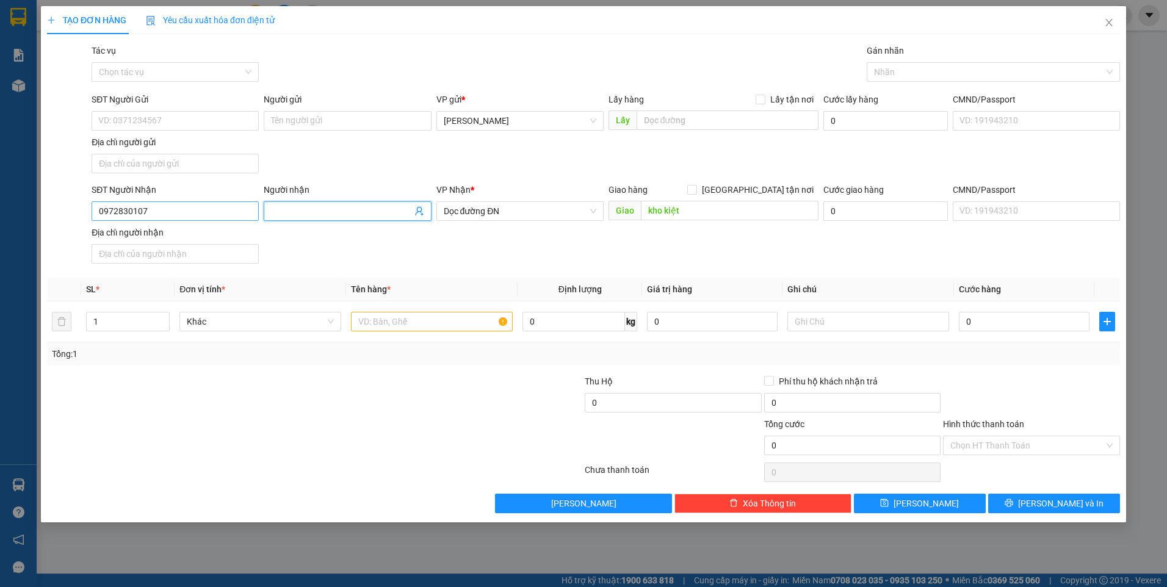
scroll to position [195, 0]
type input "1 KÉT NƯỚC CR"
type input "BXĐL"
type input "6"
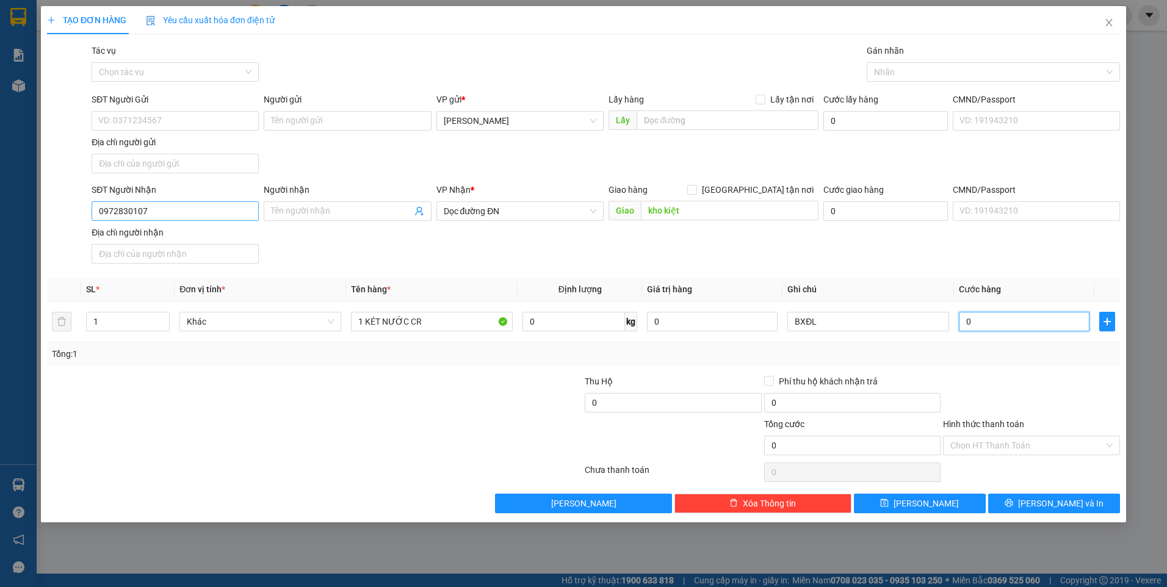
type input "6"
type input "60"
type input "60.000"
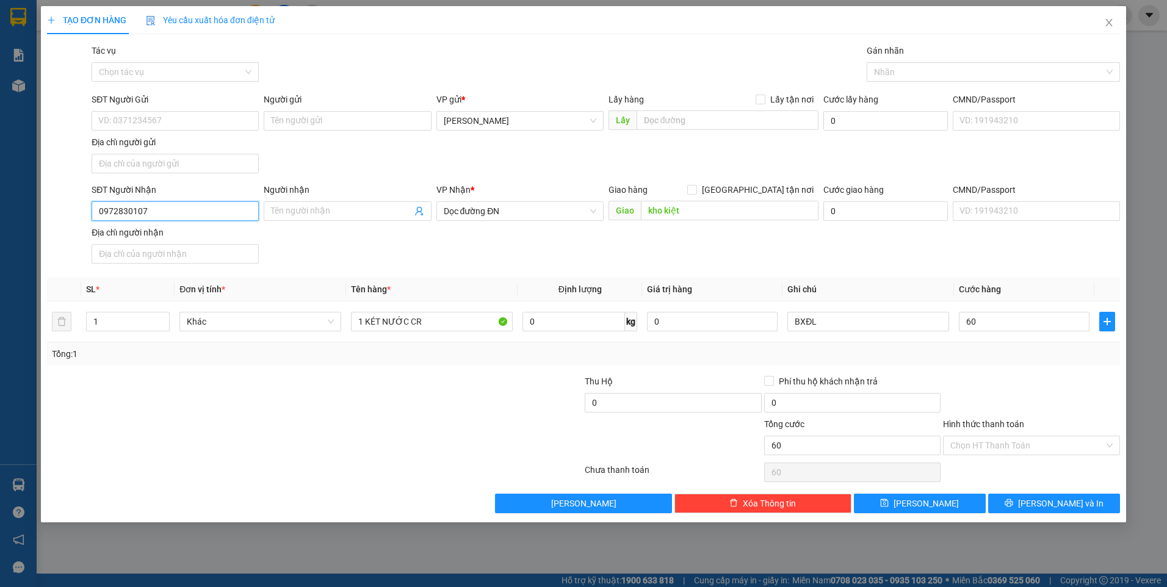
type input "60.000"
click at [166, 216] on input "0972830107" at bounding box center [175, 211] width 167 height 20
click at [1029, 371] on div "Transit Pickup Surcharge Ids Transit Deliver Surcharge Ids Transit Deliver Surc…" at bounding box center [583, 278] width 1073 height 469
click at [943, 502] on button "[PERSON_NAME]" at bounding box center [920, 504] width 132 height 20
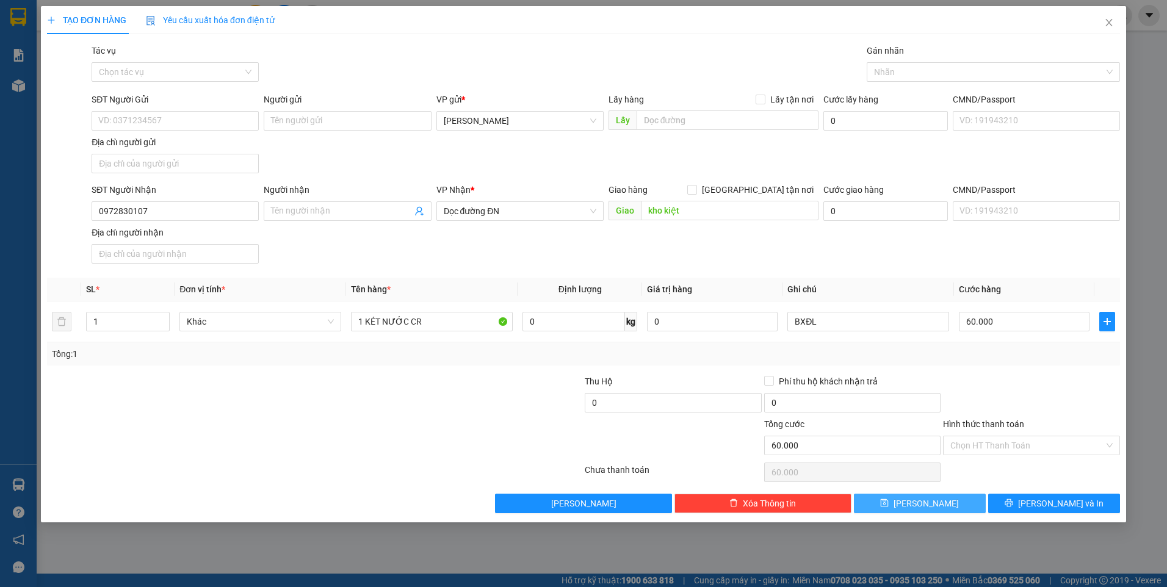
type input "0"
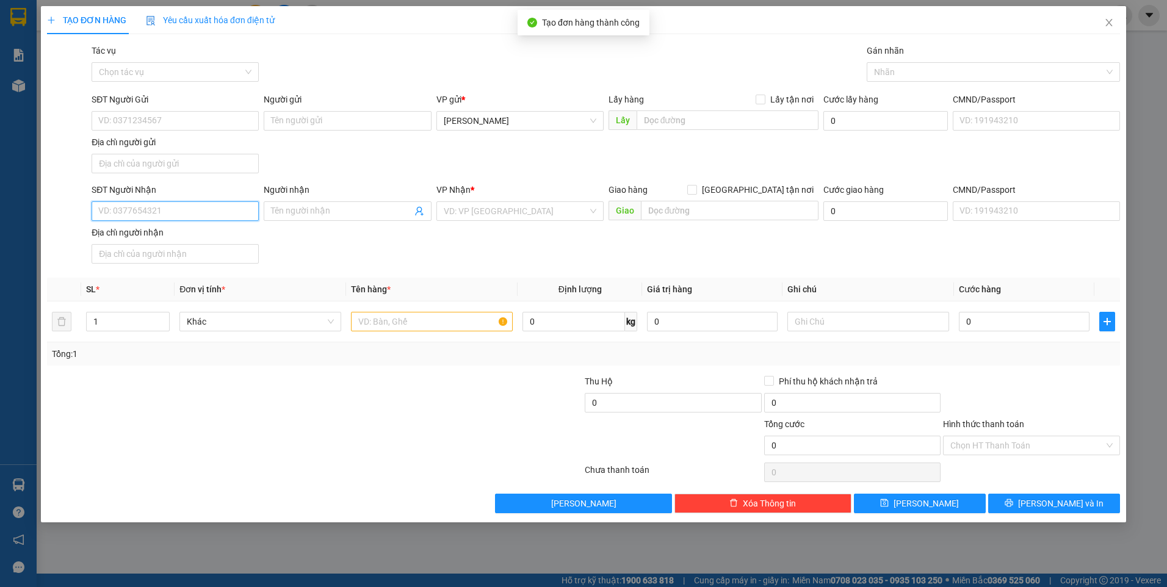
click at [182, 210] on input "SĐT Người Nhận" at bounding box center [175, 211] width 167 height 20
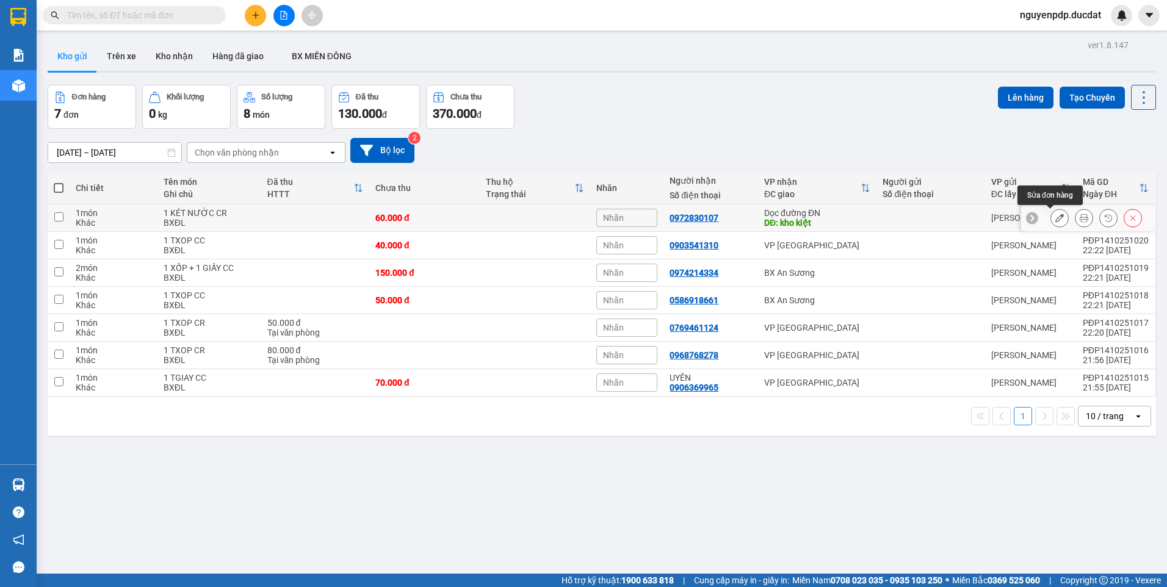
click at [1055, 216] on icon at bounding box center [1059, 218] width 9 height 9
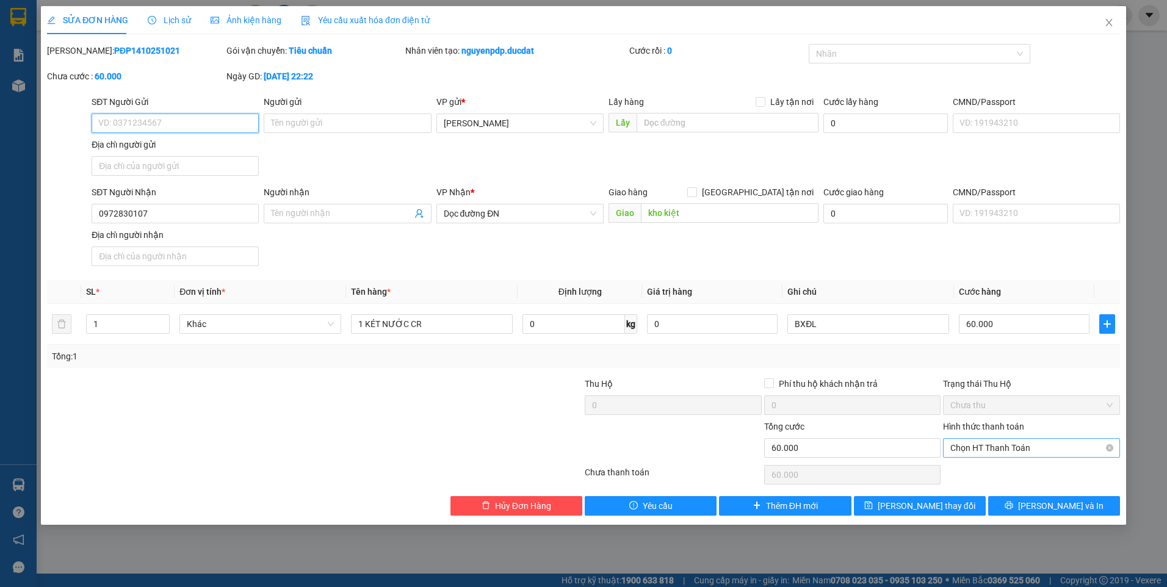
click at [1030, 446] on span "Chọn HT Thanh Toán" at bounding box center [1031, 448] width 162 height 18
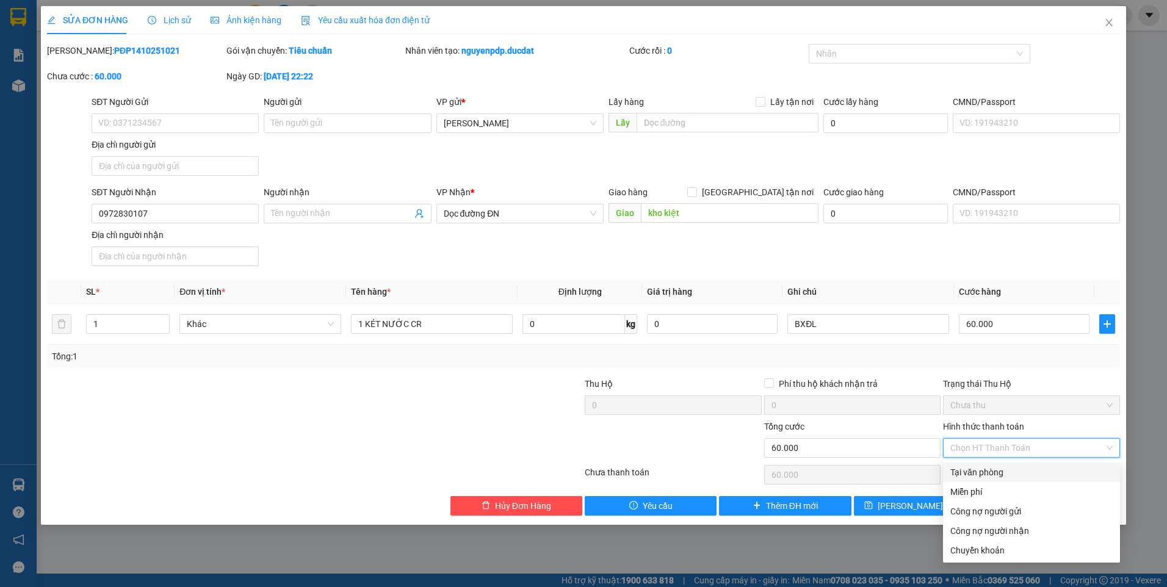
drag, startPoint x: 998, startPoint y: 471, endPoint x: 990, endPoint y: 488, distance: 18.0
click at [997, 471] on div "Tại văn phòng" at bounding box center [1031, 472] width 162 height 13
type input "0"
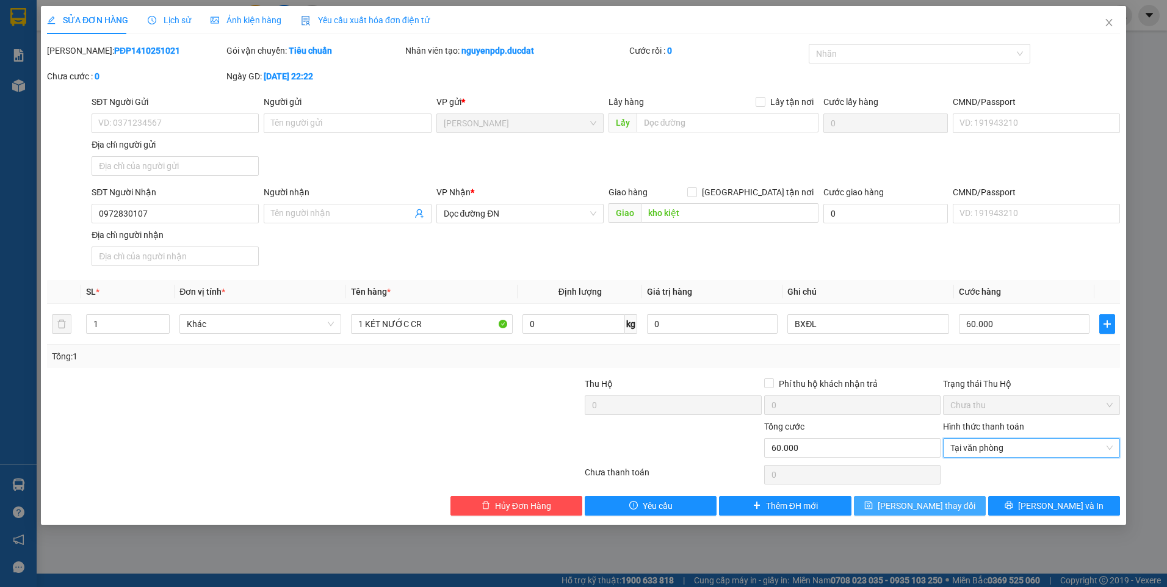
click at [943, 509] on span "[PERSON_NAME] thay đổi" at bounding box center [926, 505] width 98 height 13
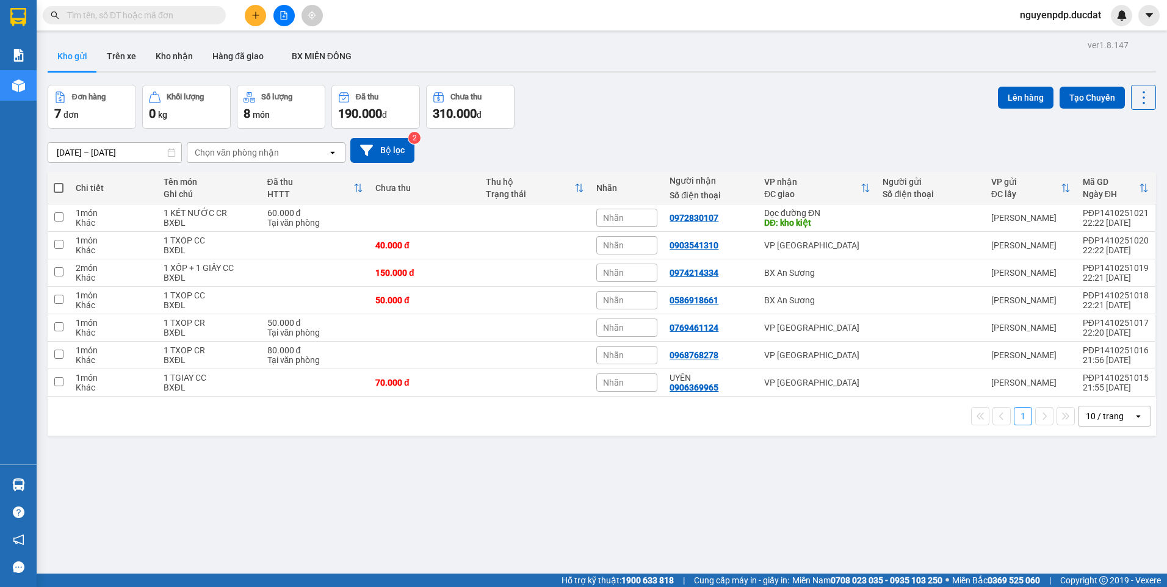
click at [1103, 420] on div "10 / trang" at bounding box center [1104, 416] width 38 height 12
click at [1111, 562] on div "100 / trang" at bounding box center [1104, 552] width 73 height 22
click at [255, 13] on icon "plus" at bounding box center [255, 15] width 9 height 9
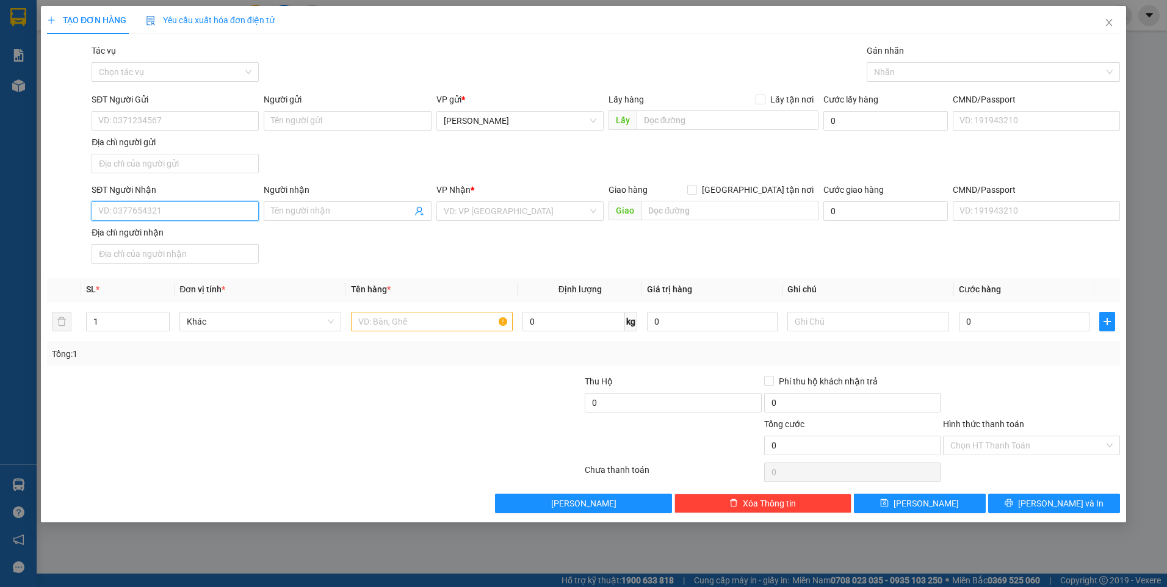
click at [212, 208] on input "SĐT Người Nhận" at bounding box center [175, 211] width 167 height 20
type input "0902962497"
type input "LINH"
type input "0902962497"
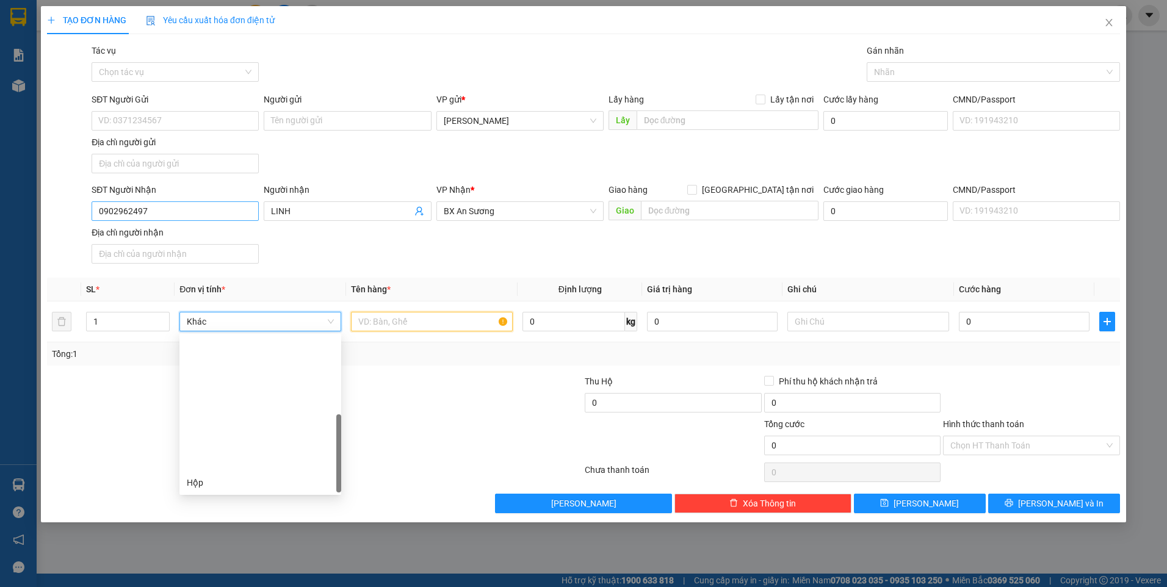
scroll to position [156, 0]
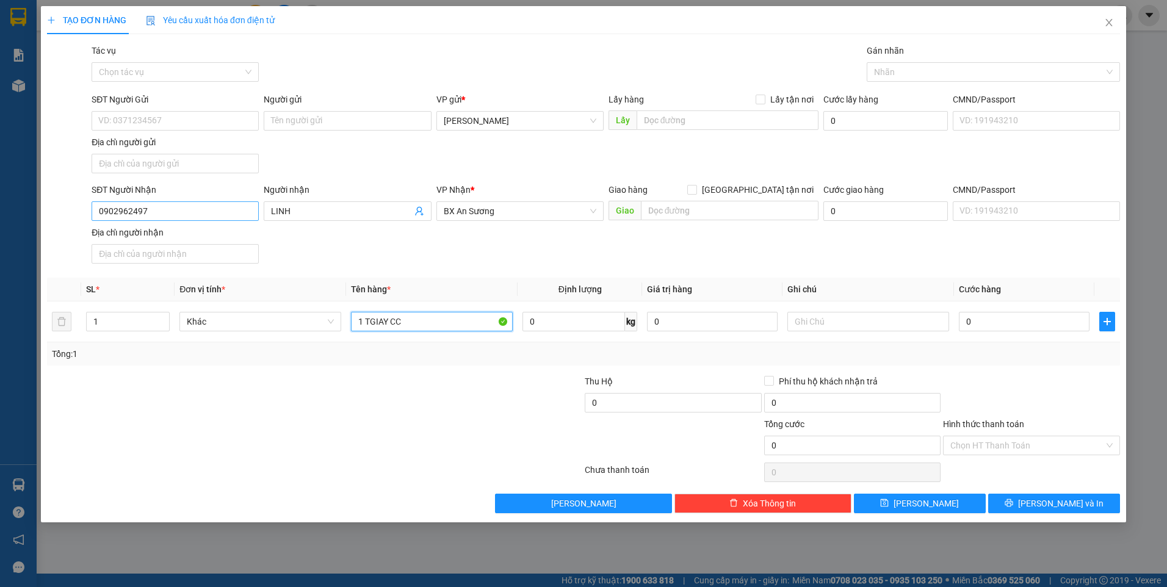
type input "1 TGIAY CC"
type input "BXĐL"
type input "4"
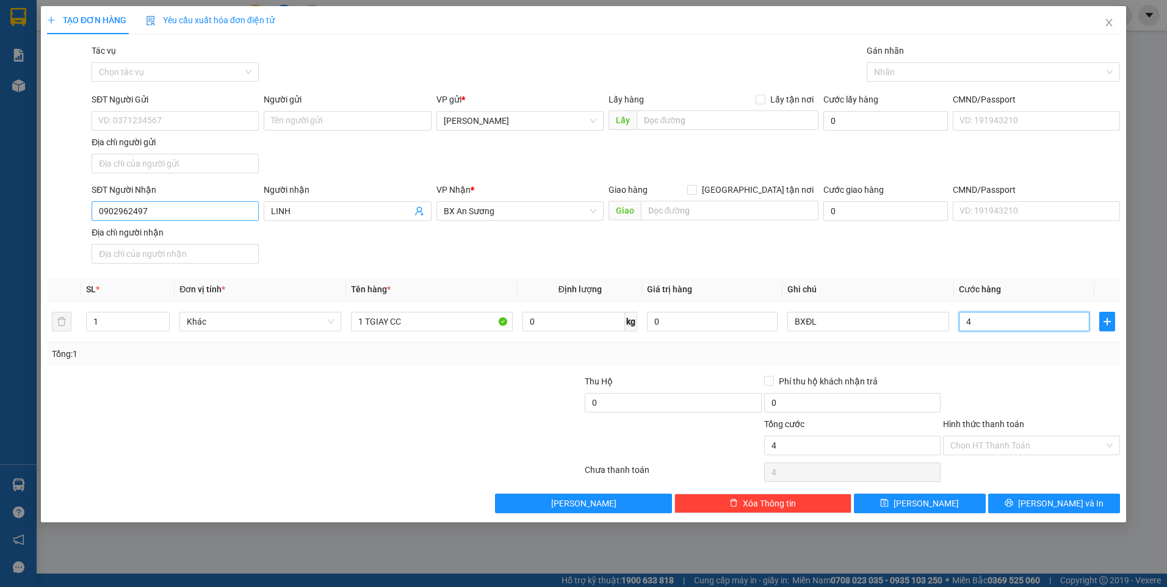
type input "40"
type input "40.000"
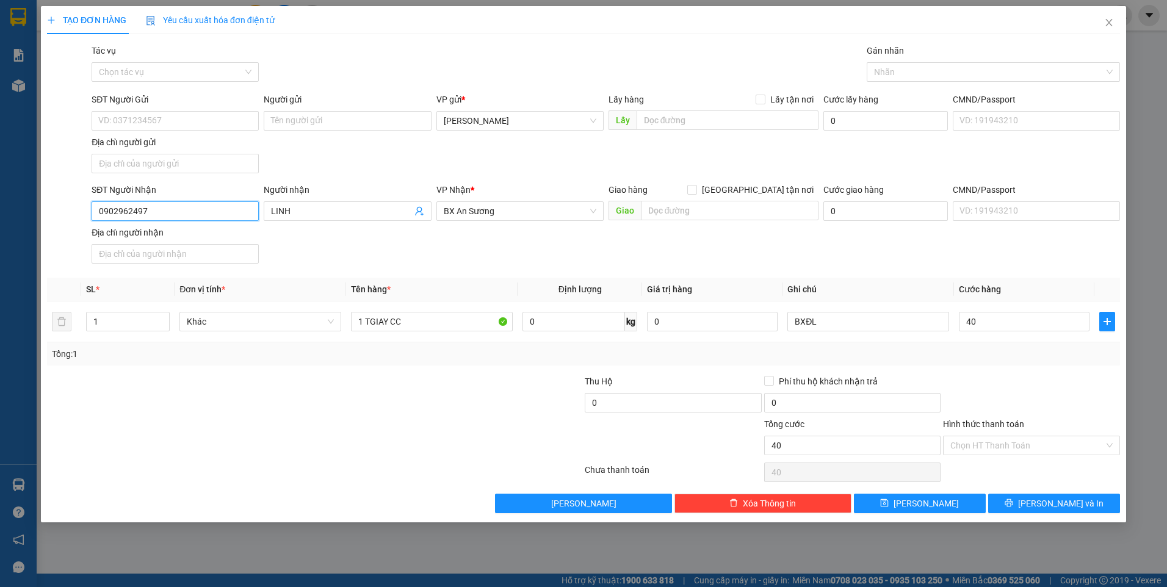
type input "40.000"
click at [194, 206] on input "0902962497" at bounding box center [175, 211] width 167 height 20
click at [920, 500] on span "[PERSON_NAME]" at bounding box center [925, 503] width 65 height 13
type input "0"
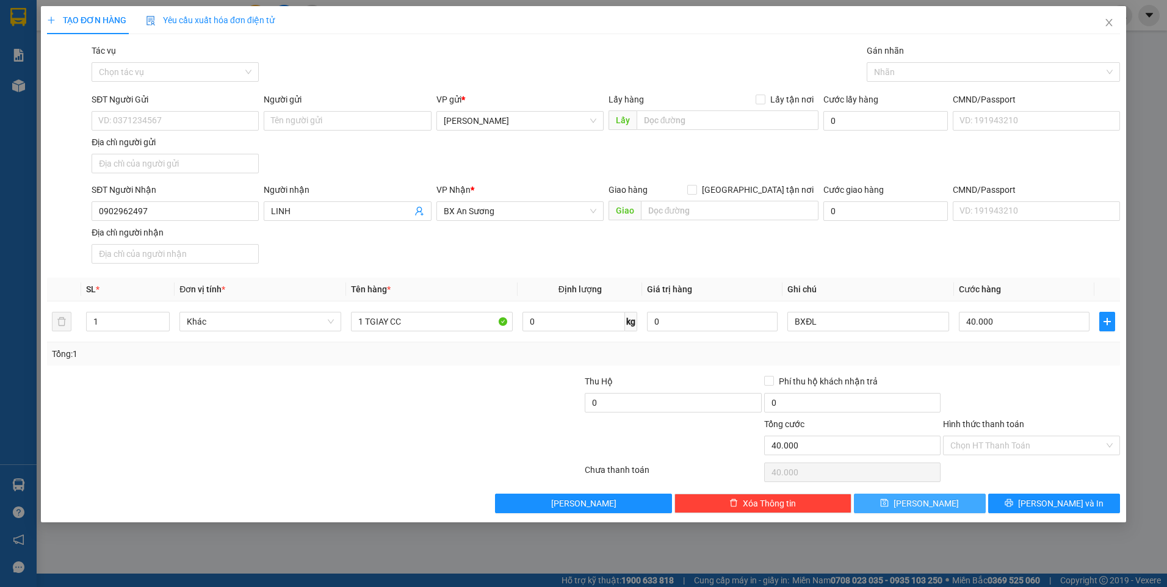
type input "0"
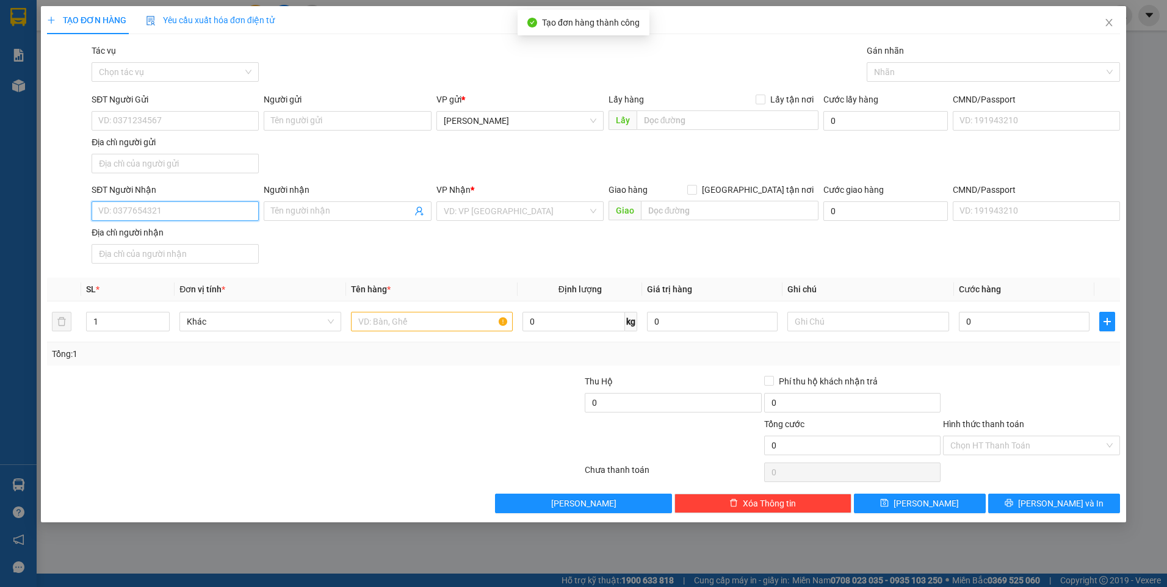
click at [189, 212] on input "SĐT Người Nhận" at bounding box center [175, 211] width 167 height 20
type input "0975324474"
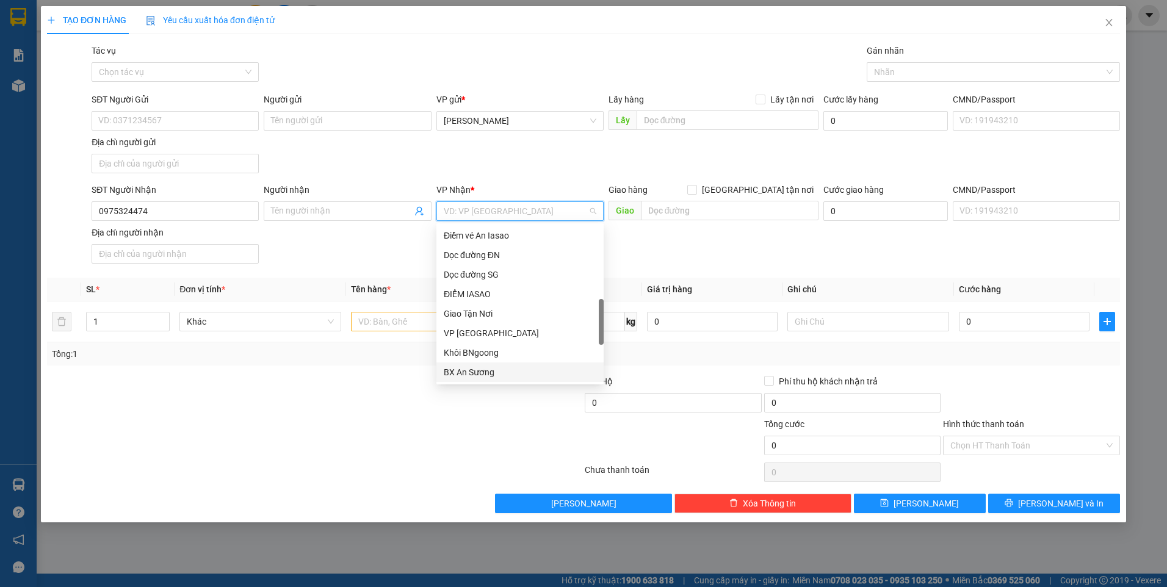
click at [503, 213] on input "search" at bounding box center [516, 211] width 144 height 18
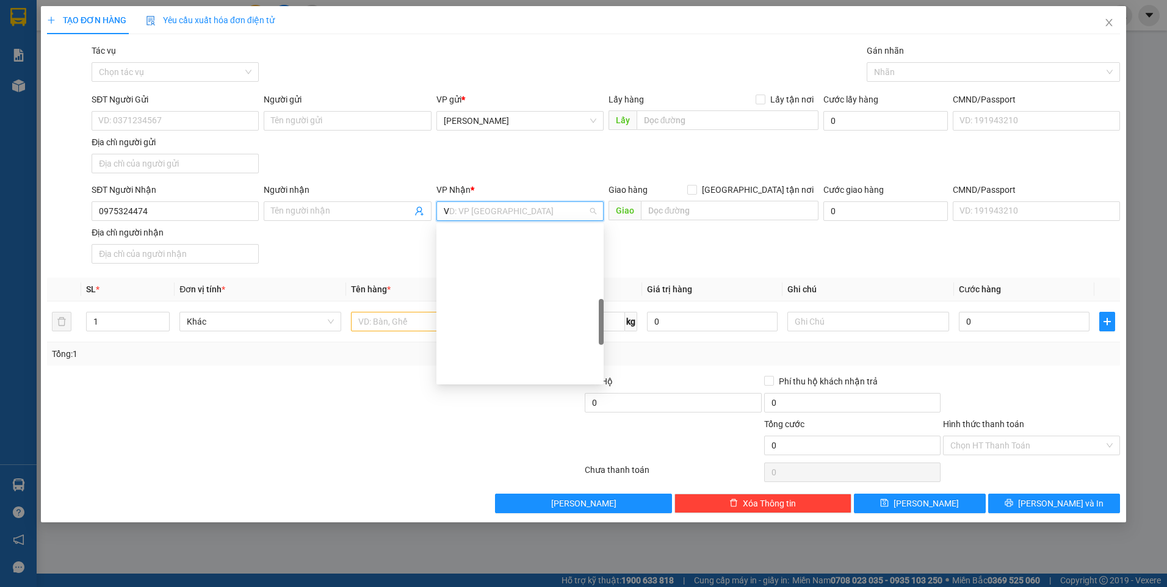
type input "VP"
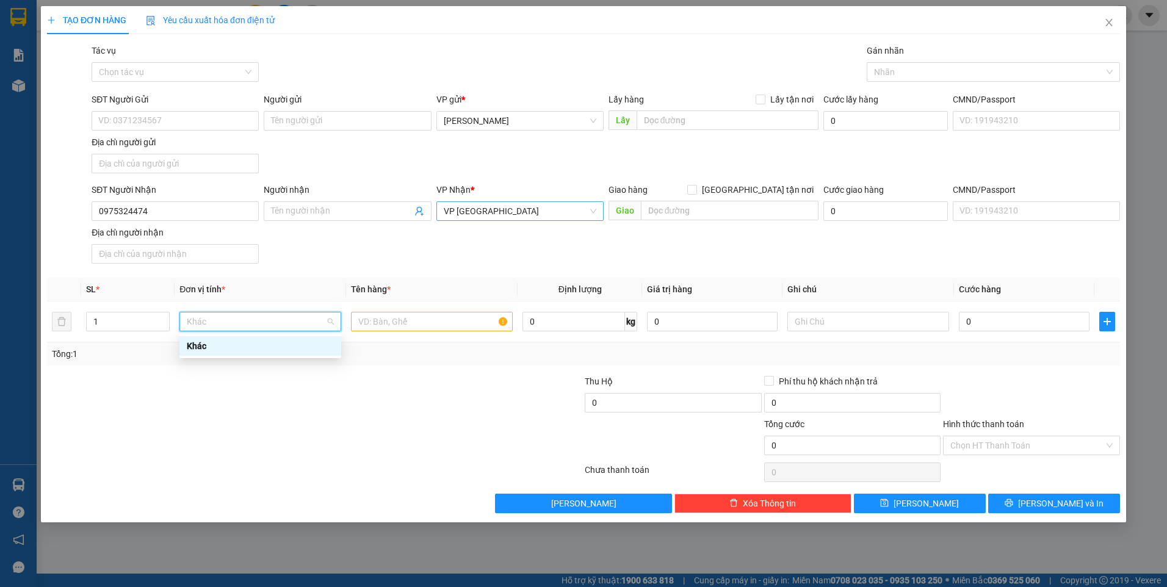
scroll to position [0, 0]
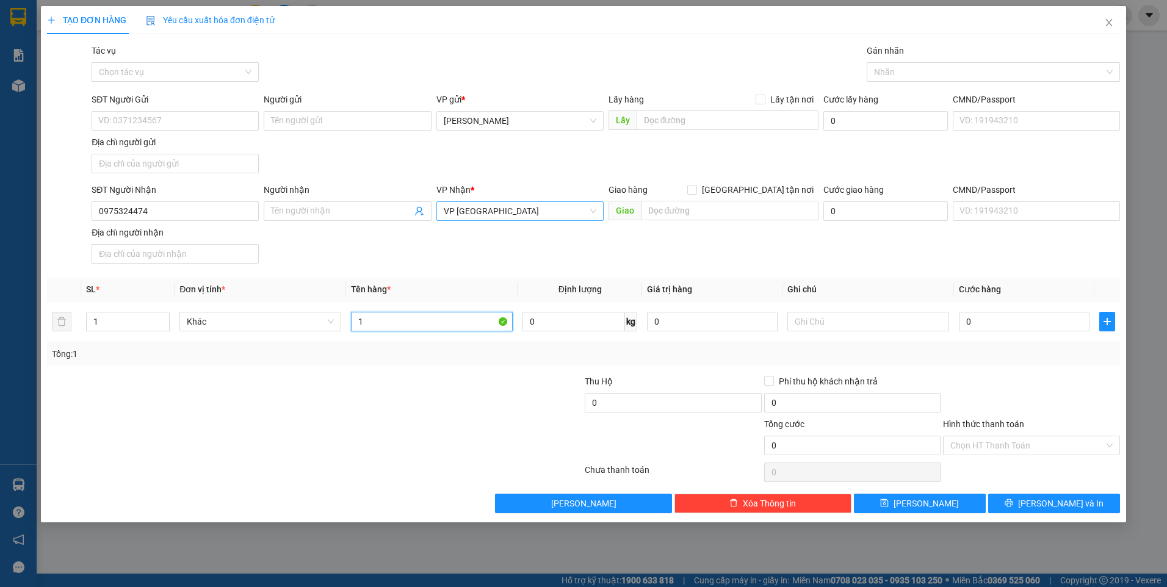
type input "1"
click at [121, 325] on input "1" at bounding box center [128, 321] width 82 height 18
type input "2"
type input "1 XỐP + 1 GIẤY CR"
type input "BXĐL"
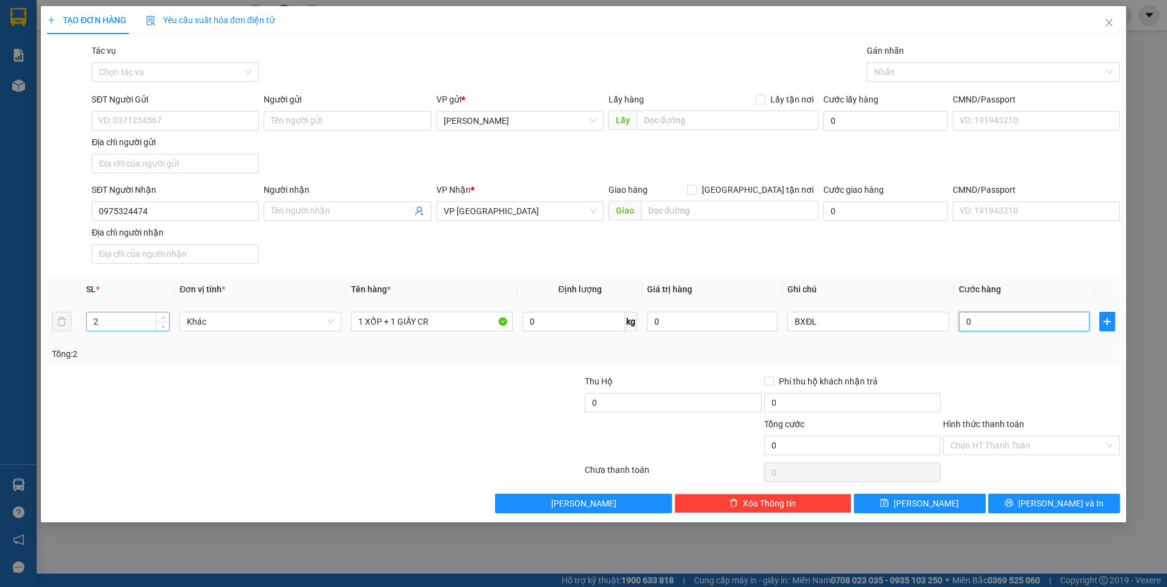
type input "1"
type input "10"
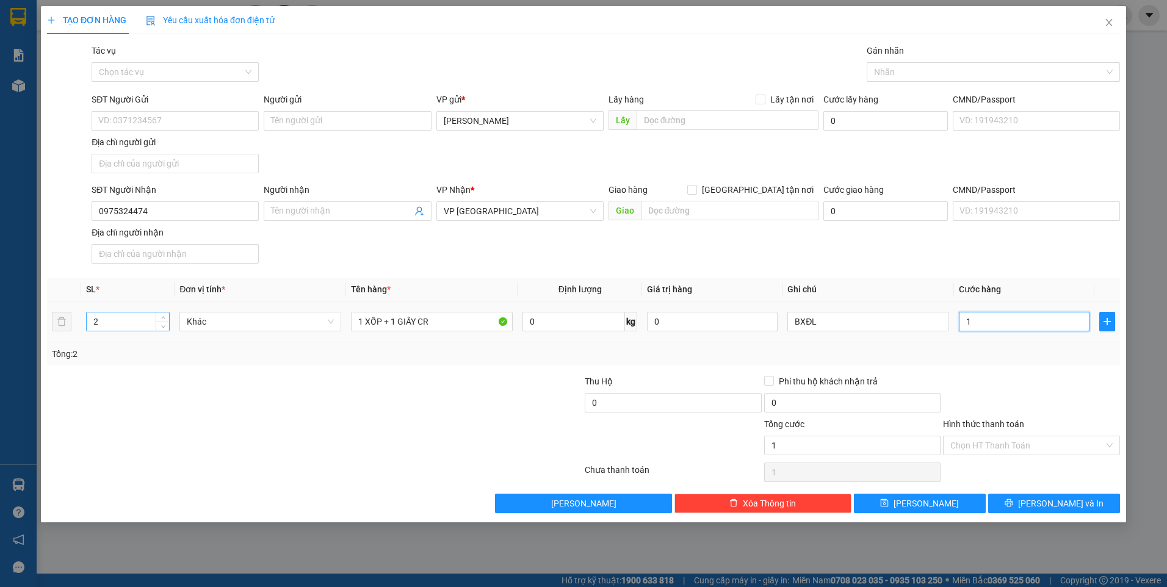
type input "10"
type input "100"
type input "100.000"
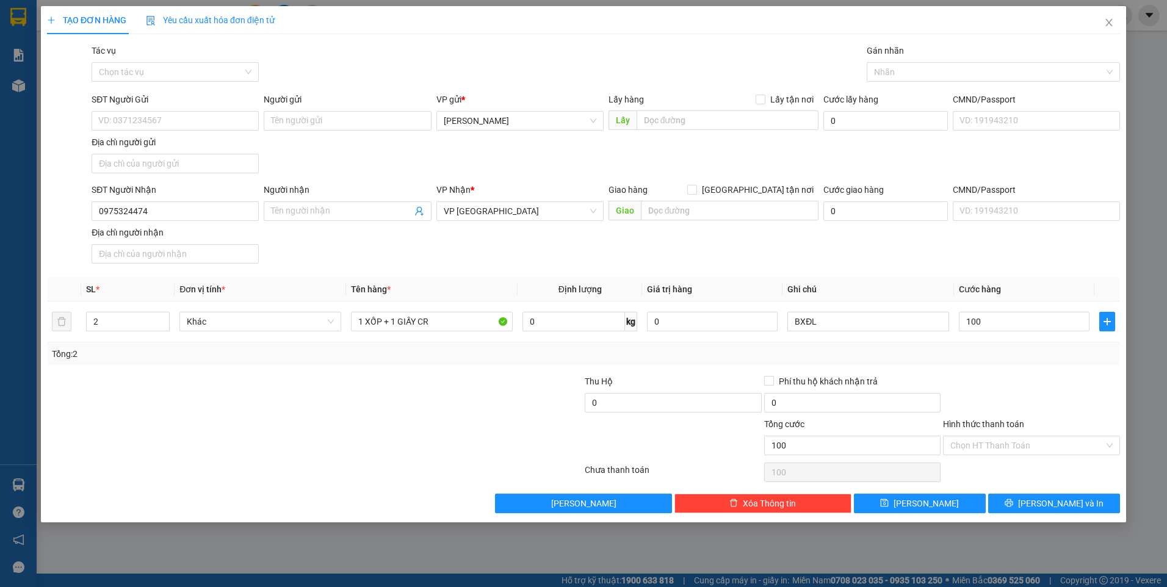
type input "100.000"
drag, startPoint x: 898, startPoint y: 380, endPoint x: 931, endPoint y: 391, distance: 34.9
click at [901, 380] on div "Phí thu hộ khách nhận trả" at bounding box center [852, 381] width 177 height 13
click at [1021, 437] on input "Hình thức thanh toán" at bounding box center [1027, 445] width 154 height 18
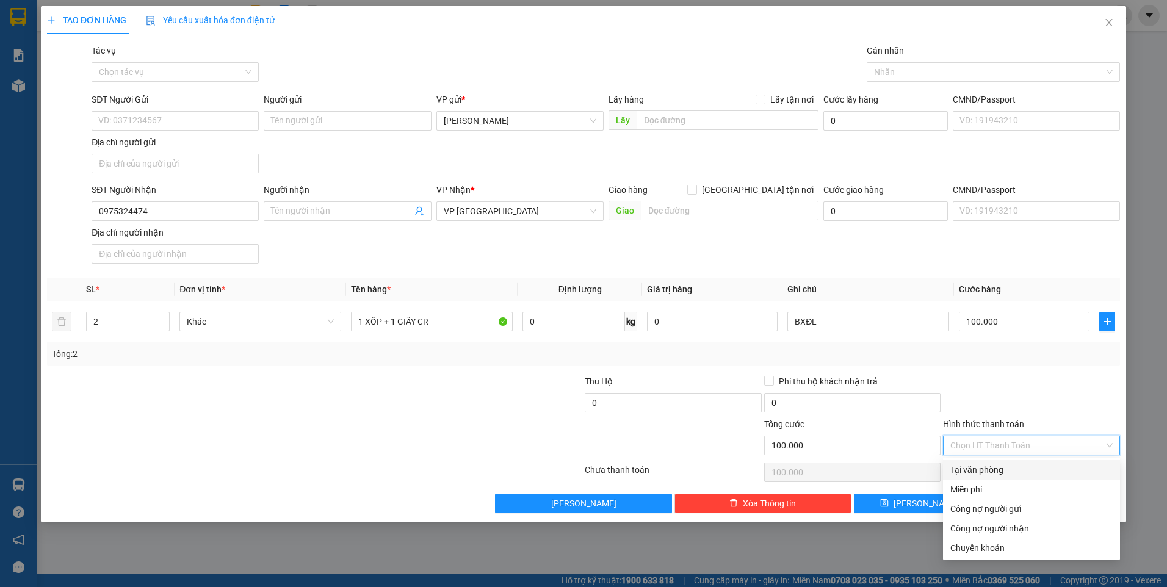
click at [1010, 469] on div "Tại văn phòng" at bounding box center [1031, 469] width 162 height 13
type input "0"
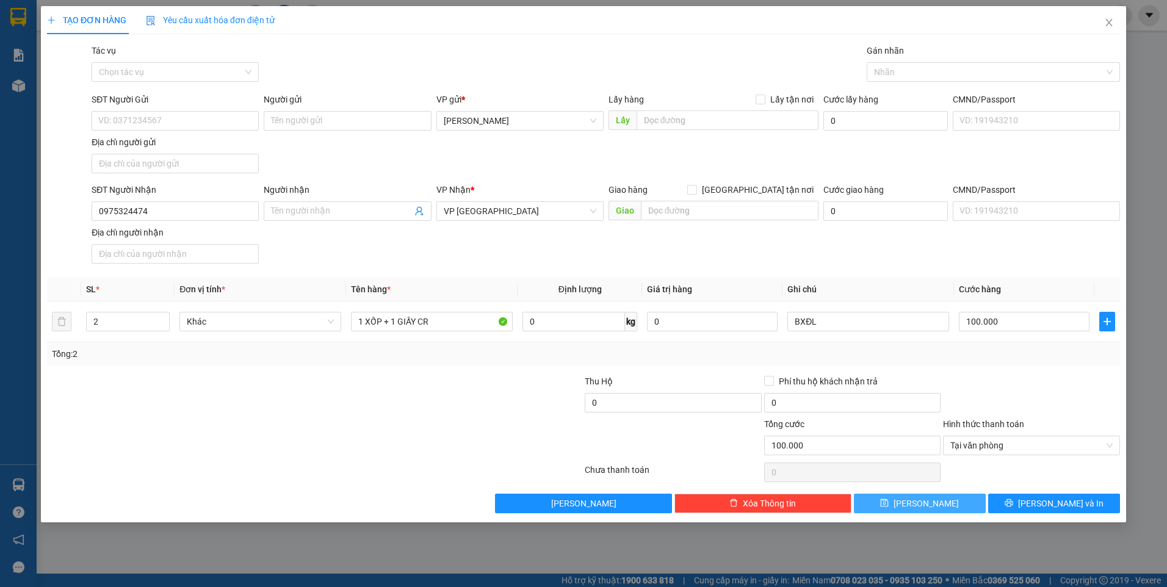
click at [919, 497] on span "[PERSON_NAME]" at bounding box center [925, 503] width 65 height 13
type input "1"
type input "0"
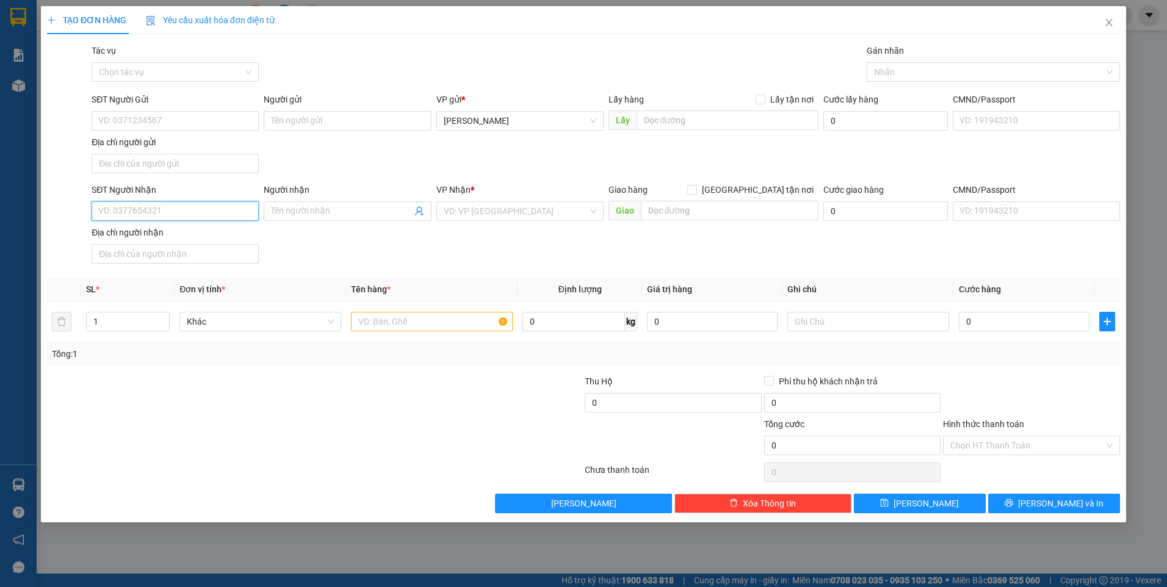
click at [181, 211] on input "SĐT Người Nhận" at bounding box center [175, 211] width 167 height 20
type input "0939852879"
type input "CẦU 2 ĐỒNG XOÀI"
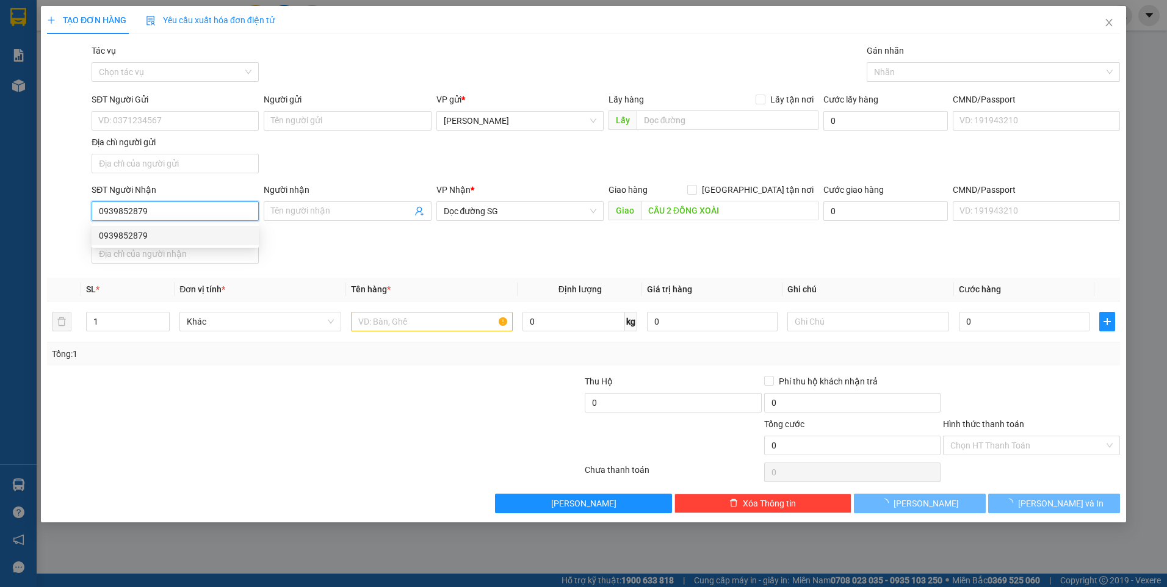
type input "0939852879"
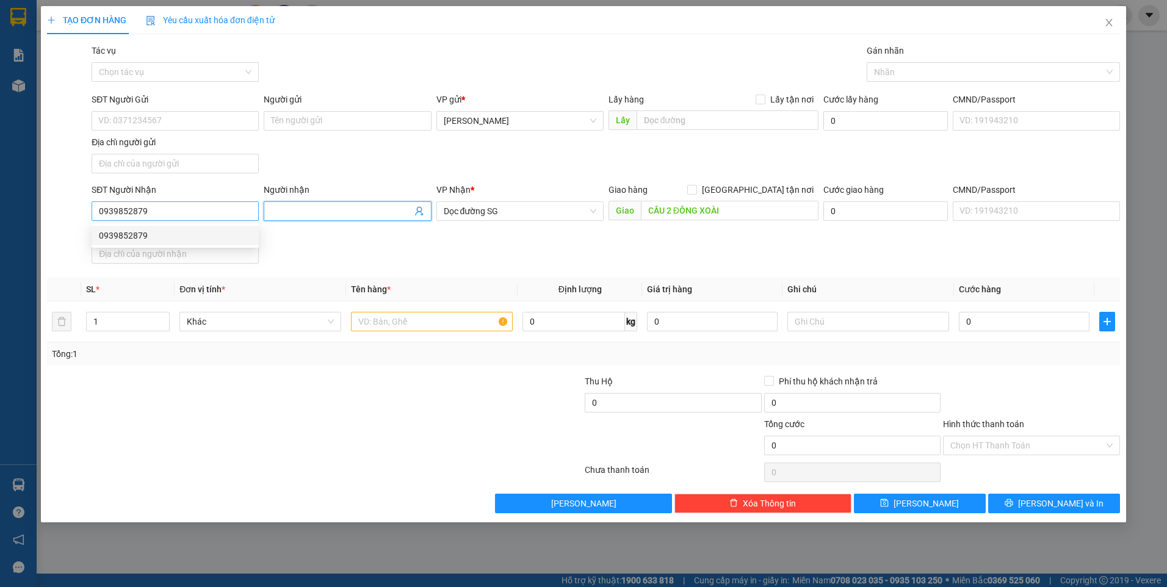
scroll to position [215, 0]
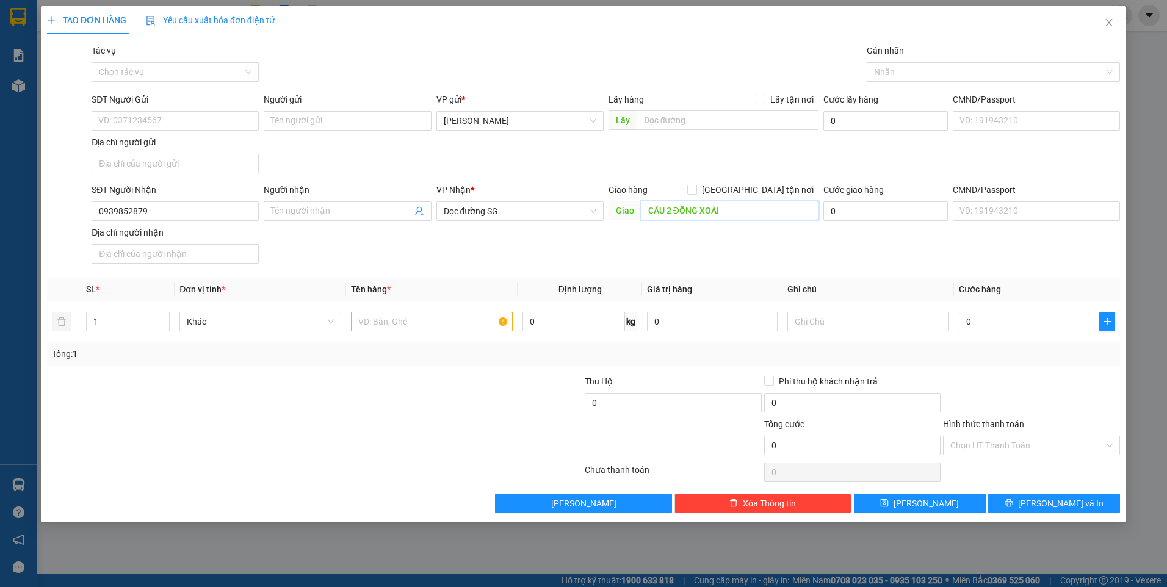
click at [646, 209] on input "CẦU 2 ĐỒNG XOÀI" at bounding box center [730, 211] width 178 height 20
click at [655, 211] on input "CẦU 2 ĐỒNG XOÀI" at bounding box center [730, 211] width 178 height 20
click at [649, 211] on input "CẦU 2 ĐỒNG XOÀI" at bounding box center [730, 211] width 178 height 20
type input "CX CẦU 2 ĐỒNG XOÀI"
click at [449, 327] on input "text" at bounding box center [432, 322] width 162 height 20
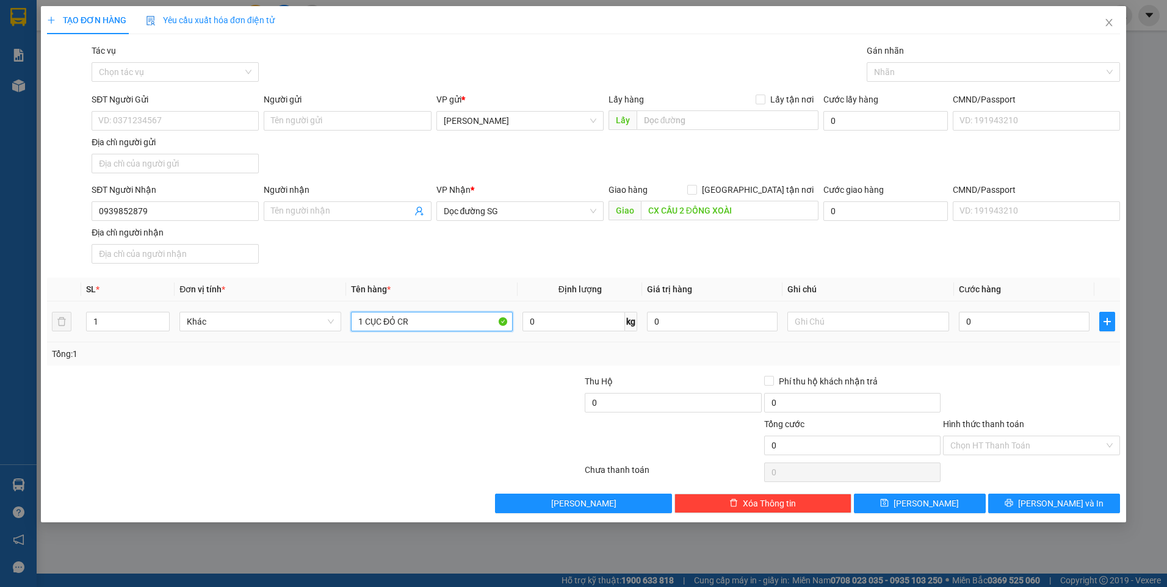
type input "1 CỤC ĐỎ CR"
type input "BXĐL"
type input "5"
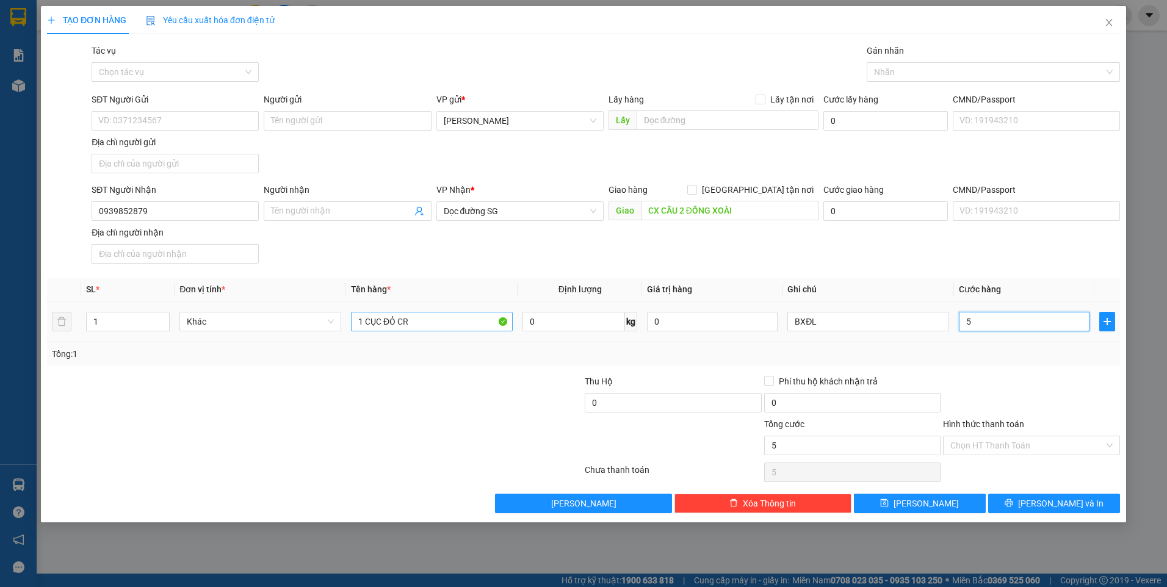
type input "50"
drag, startPoint x: 992, startPoint y: 397, endPoint x: 998, endPoint y: 445, distance: 48.5
click at [993, 401] on div at bounding box center [1030, 396] width 179 height 43
drag, startPoint x: 998, startPoint y: 445, endPoint x: 993, endPoint y: 464, distance: 19.5
click at [998, 445] on input "Hình thức thanh toán" at bounding box center [1027, 445] width 154 height 18
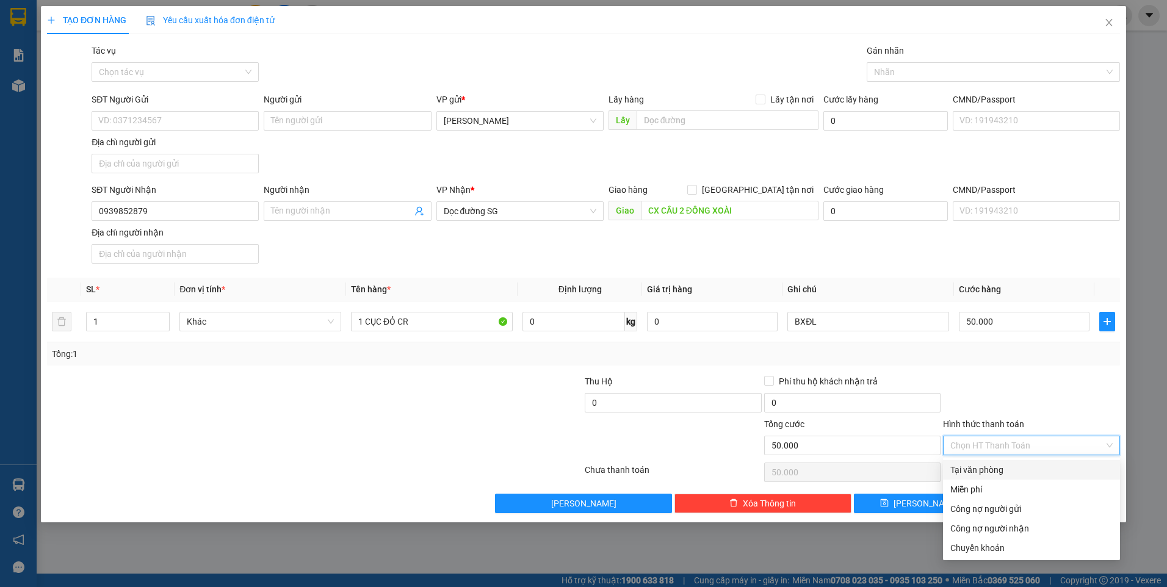
click at [993, 464] on div "Tại văn phòng" at bounding box center [1031, 469] width 162 height 13
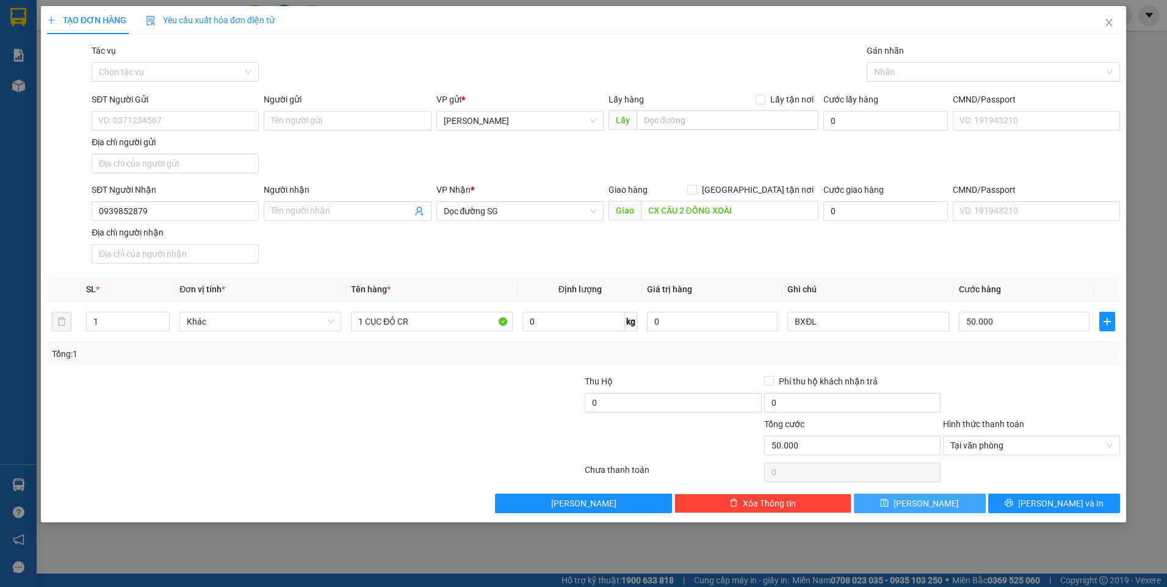
click at [932, 507] on span "[PERSON_NAME]" at bounding box center [925, 503] width 65 height 13
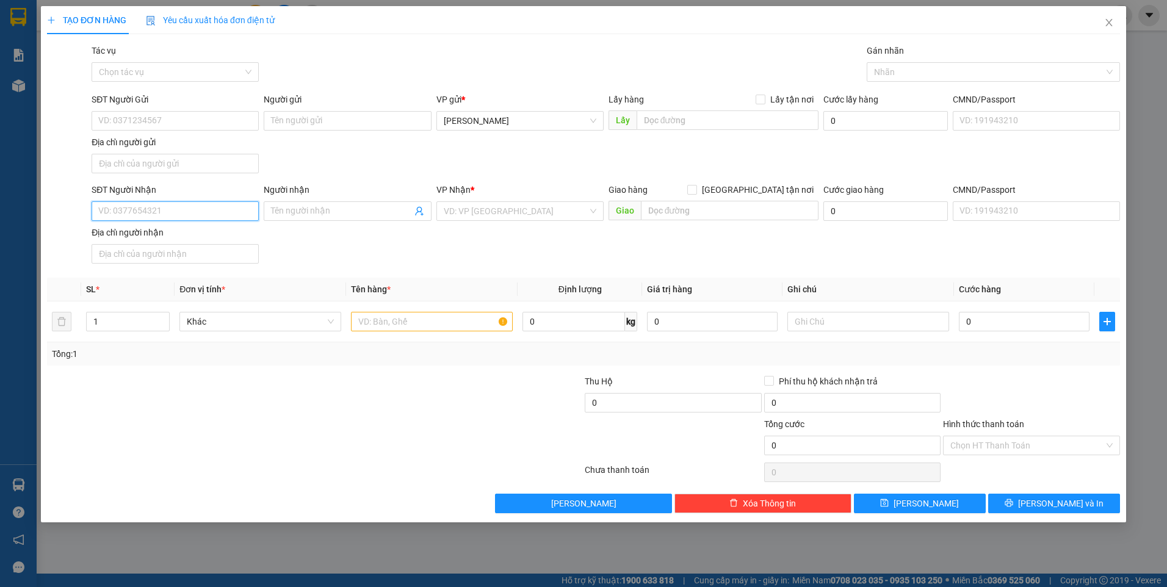
click at [183, 217] on input "SĐT Người Nhận" at bounding box center [175, 211] width 167 height 20
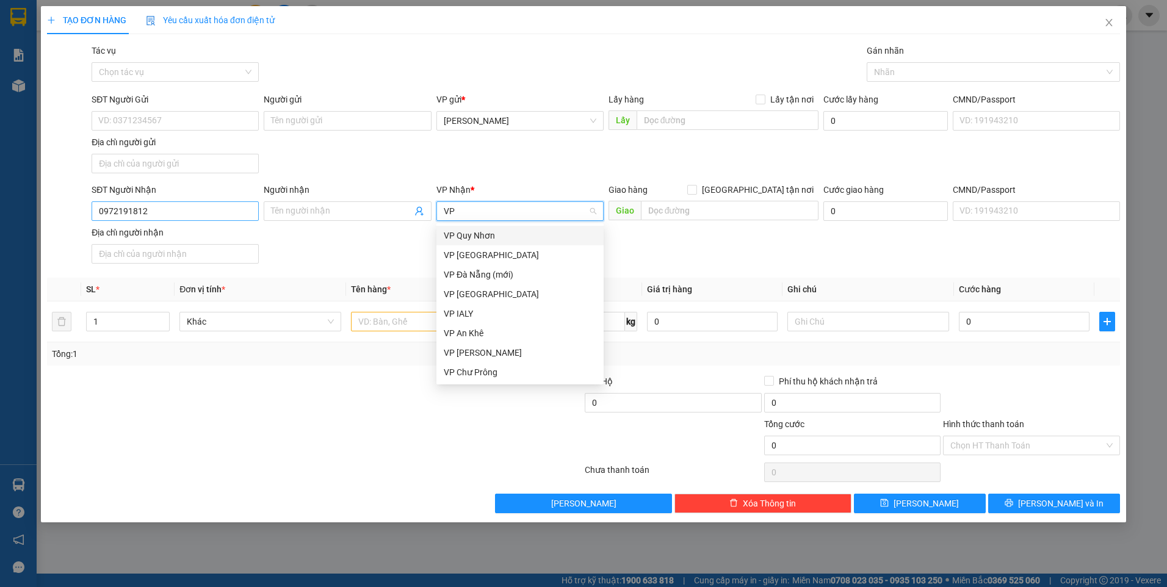
scroll to position [0, 0]
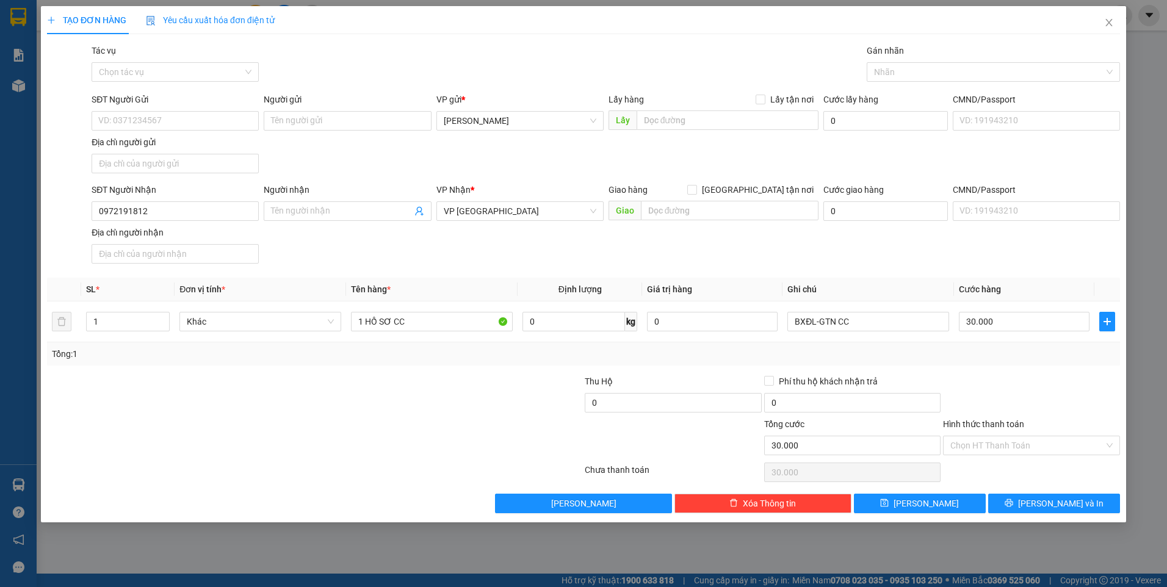
click at [1100, 372] on div "Transit Pickup Surcharge Ids Transit Deliver Surcharge Ids Transit Deliver Surc…" at bounding box center [583, 278] width 1073 height 469
click at [925, 504] on span "[PERSON_NAME]" at bounding box center [925, 503] width 65 height 13
click at [141, 220] on input "SĐT Người Nhận" at bounding box center [175, 211] width 167 height 20
click at [497, 211] on input "search" at bounding box center [516, 211] width 144 height 18
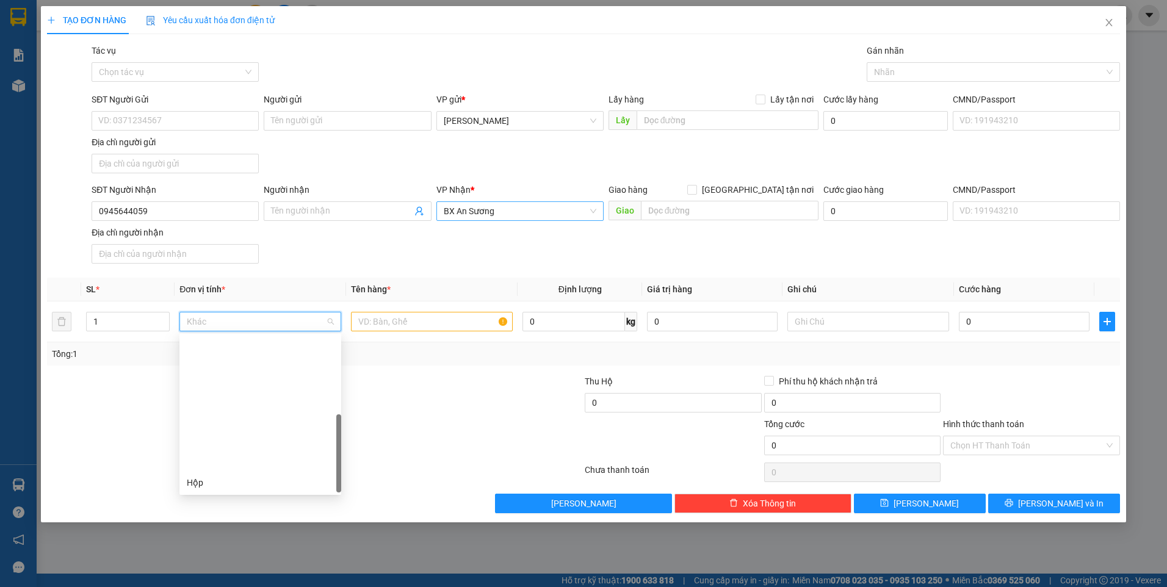
scroll to position [156, 0]
drag, startPoint x: 1098, startPoint y: 382, endPoint x: 1034, endPoint y: 454, distance: 96.0
click at [1098, 383] on div at bounding box center [1030, 396] width 179 height 43
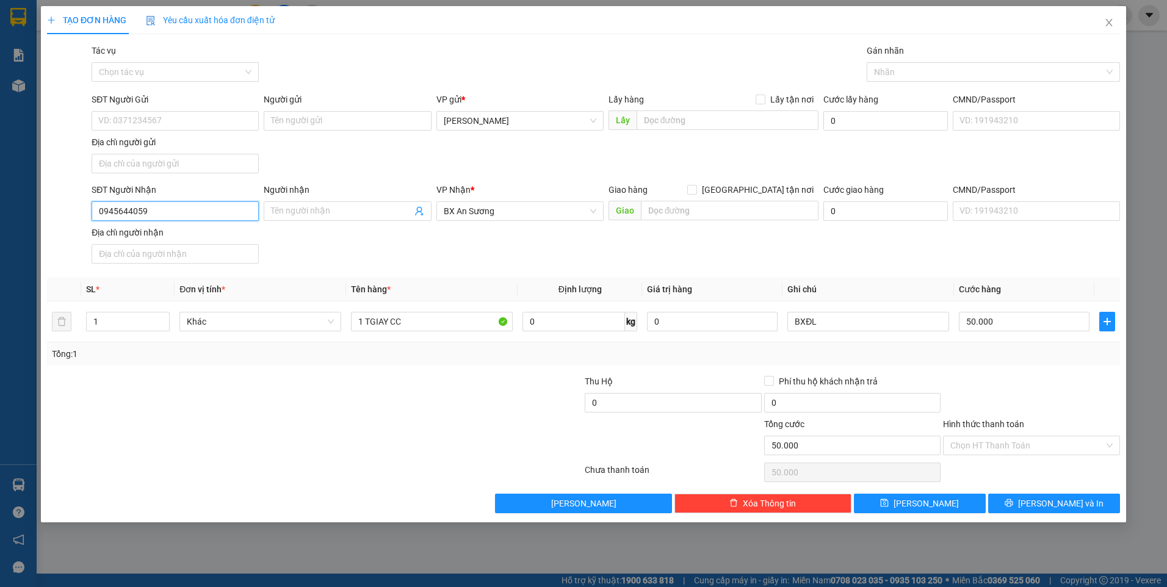
click at [184, 209] on input "0945644059" at bounding box center [175, 211] width 167 height 20
click at [940, 497] on button "[PERSON_NAME]" at bounding box center [920, 504] width 132 height 20
click at [201, 213] on input "SĐT Người Nhận" at bounding box center [175, 211] width 167 height 20
click at [228, 209] on input "0979548278" at bounding box center [175, 211] width 167 height 20
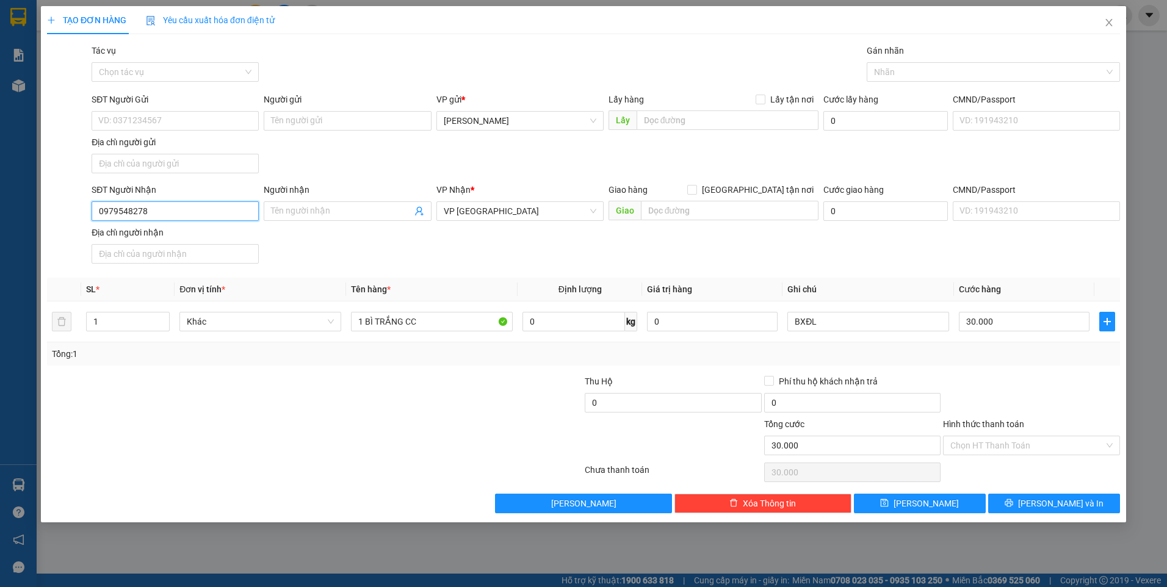
click at [228, 209] on input "0979548278" at bounding box center [175, 211] width 167 height 20
click at [954, 508] on button "[PERSON_NAME]" at bounding box center [920, 504] width 132 height 20
click at [170, 211] on input "SĐT Người Nhận" at bounding box center [175, 211] width 167 height 20
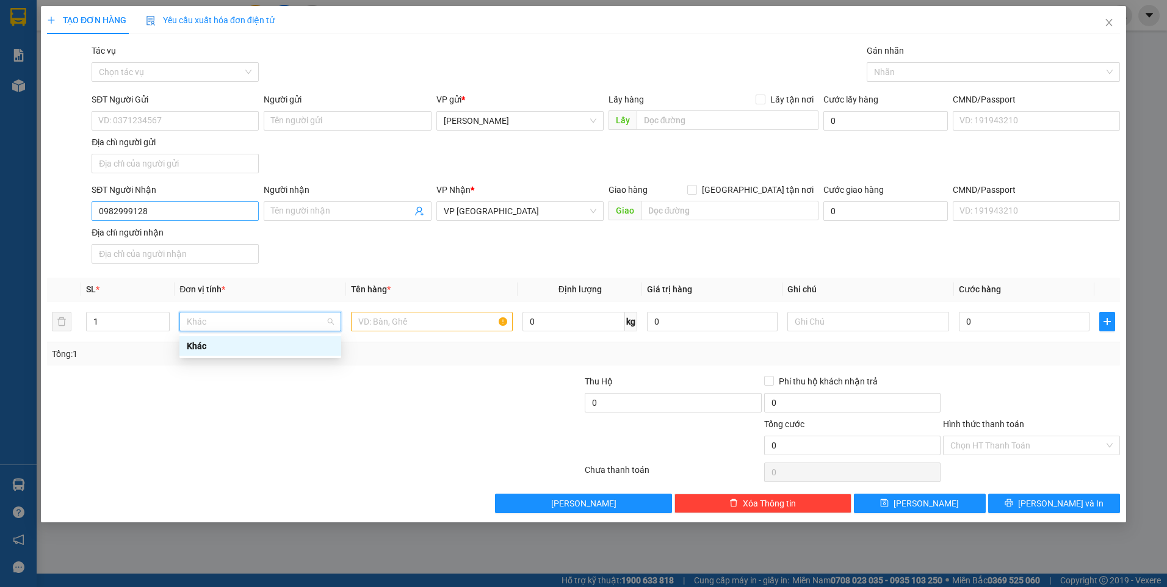
scroll to position [0, 0]
click at [1081, 394] on div at bounding box center [1030, 396] width 179 height 43
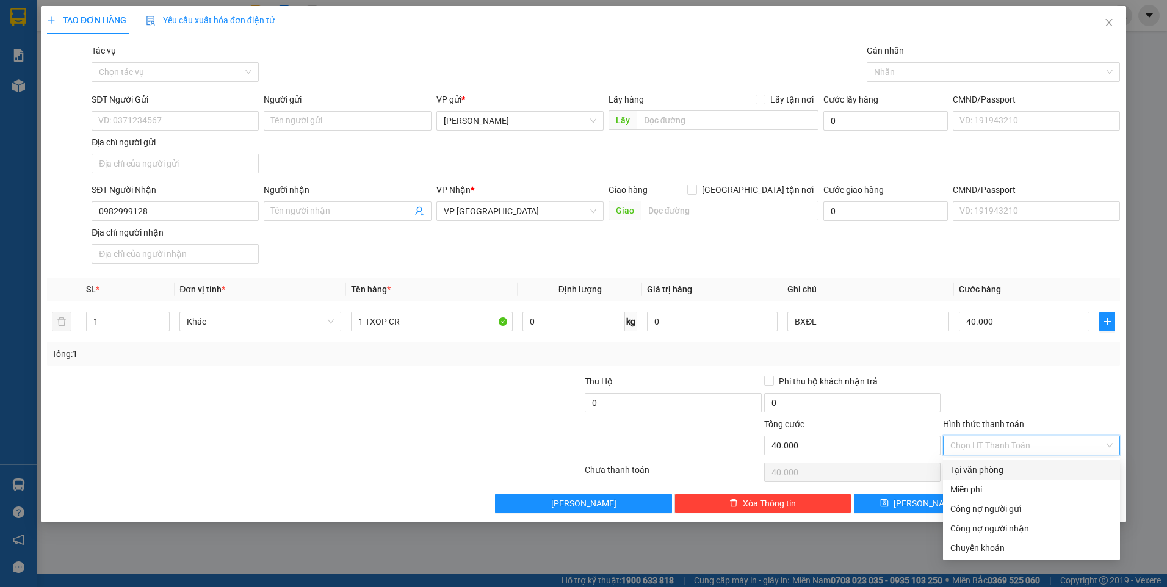
drag, startPoint x: 1009, startPoint y: 450, endPoint x: 996, endPoint y: 467, distance: 21.4
click at [1009, 451] on input "Hình thức thanh toán" at bounding box center [1027, 445] width 154 height 18
drag, startPoint x: 994, startPoint y: 472, endPoint x: 971, endPoint y: 499, distance: 35.9
click at [994, 472] on div "Tại văn phòng" at bounding box center [1031, 469] width 162 height 13
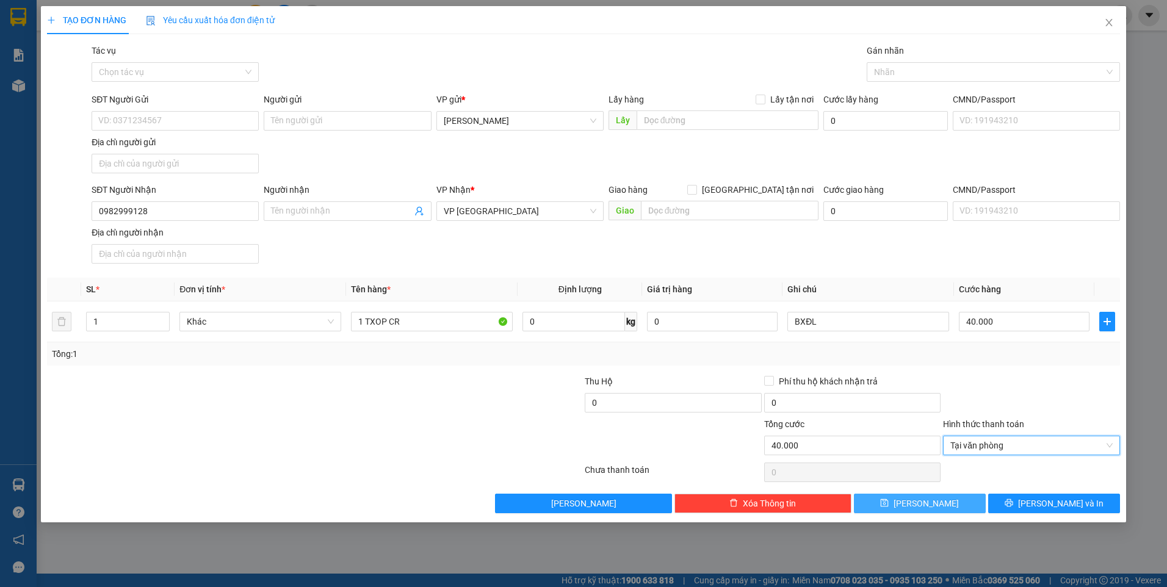
click at [955, 509] on button "[PERSON_NAME]" at bounding box center [920, 504] width 132 height 20
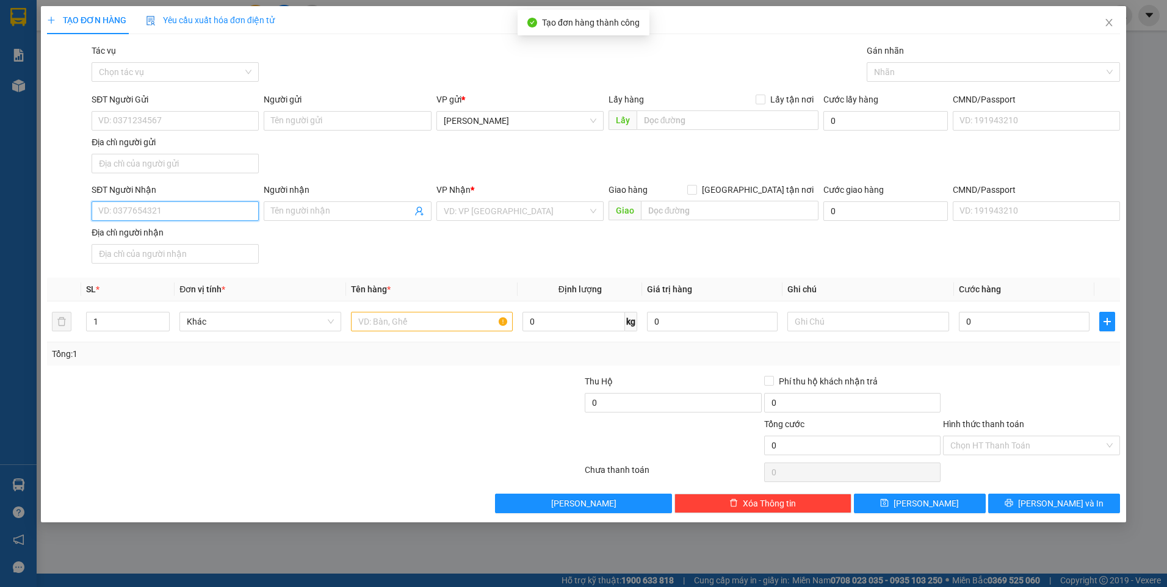
click at [156, 212] on input "SĐT Người Nhận" at bounding box center [175, 211] width 167 height 20
click at [156, 209] on input "SĐT Người Nhận" at bounding box center [175, 211] width 167 height 20
click at [217, 236] on div "0981063080" at bounding box center [175, 235] width 153 height 13
click at [578, 282] on th "Định lượng" at bounding box center [579, 290] width 124 height 24
click at [444, 322] on input "text" at bounding box center [432, 322] width 162 height 20
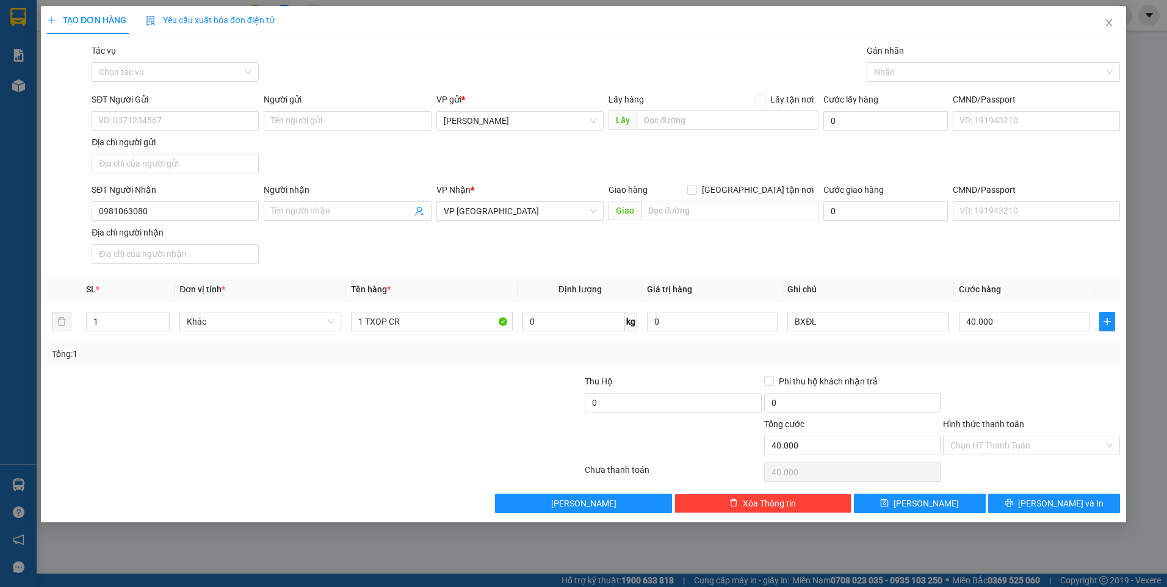
click at [956, 411] on div at bounding box center [1030, 396] width 179 height 43
click at [1002, 451] on input "Hình thức thanh toán" at bounding box center [1027, 445] width 154 height 18
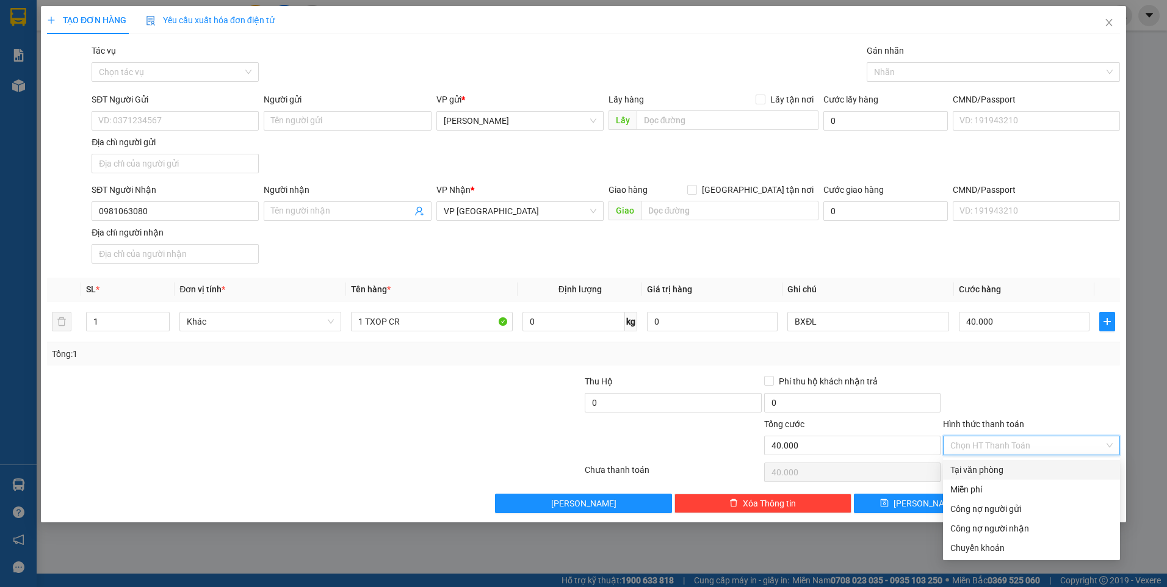
click at [999, 467] on div "Tại văn phòng" at bounding box center [1031, 469] width 162 height 13
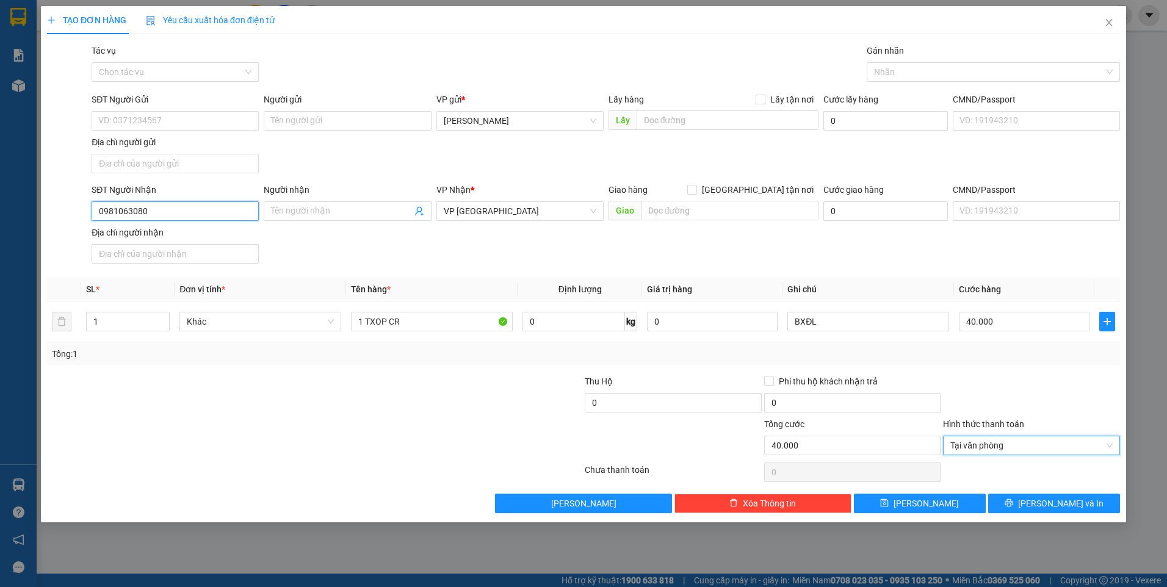
click at [212, 213] on input "0981063080" at bounding box center [175, 211] width 167 height 20
click at [403, 240] on div "SĐT Người Nhận 0981063080 0981063080 Người nhận Tên người nhận VP Nhận * VP [GE…" at bounding box center [605, 225] width 1033 height 85
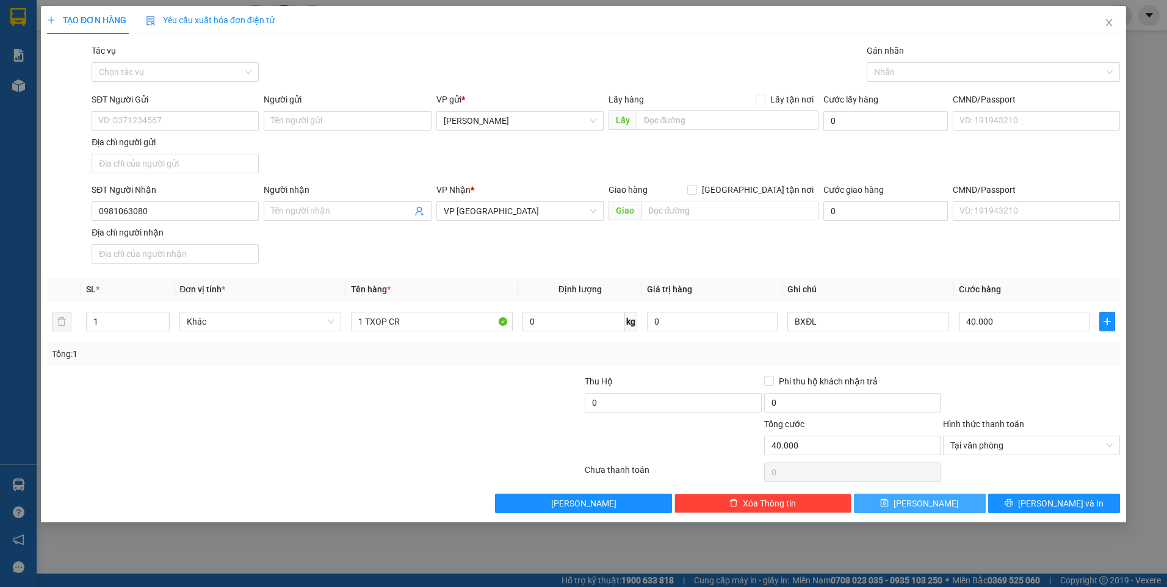
click at [938, 505] on button "[PERSON_NAME]" at bounding box center [920, 504] width 132 height 20
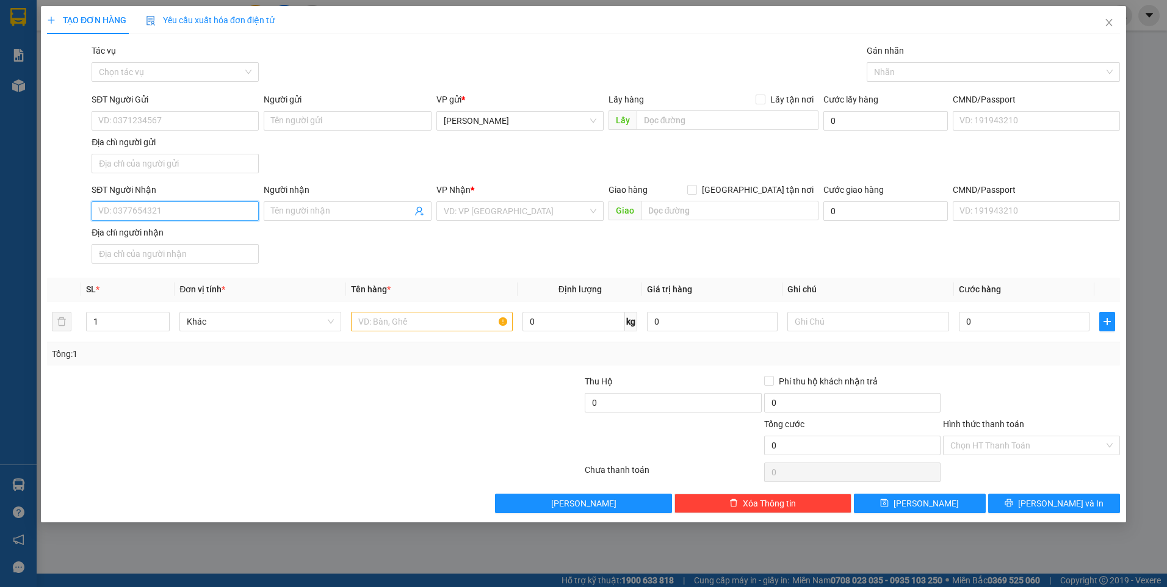
click at [201, 207] on input "SĐT Người Nhận" at bounding box center [175, 211] width 167 height 20
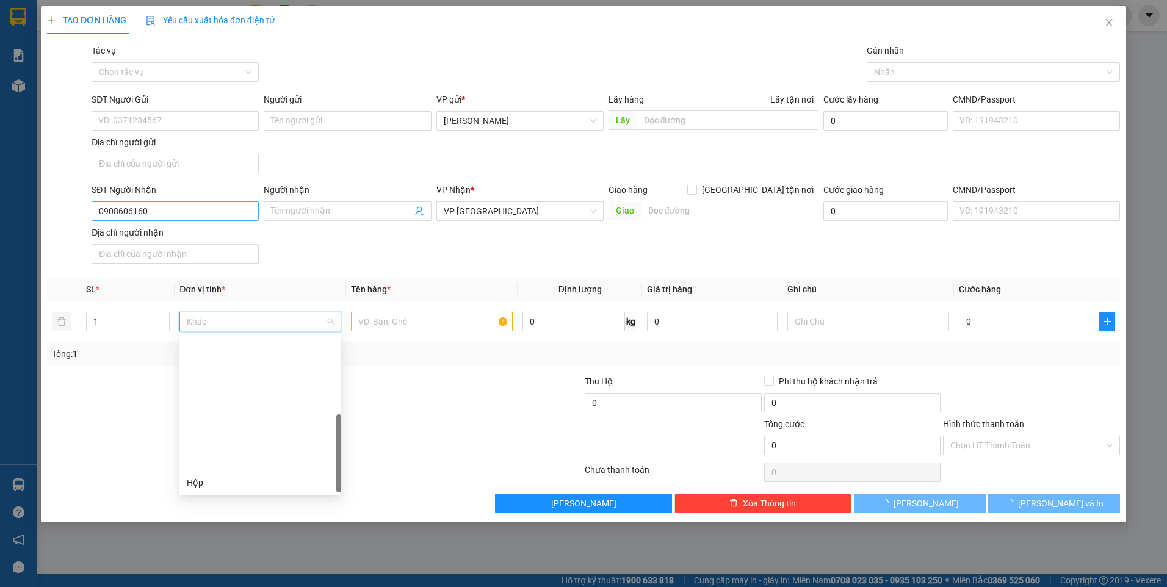
scroll to position [156, 0]
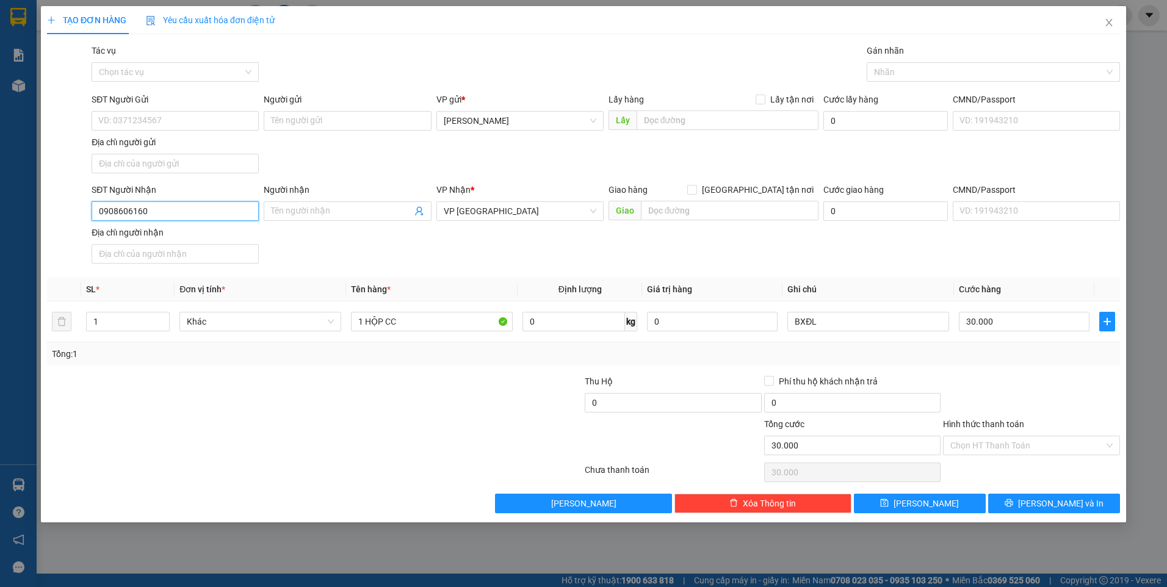
click at [201, 207] on input "0908606160" at bounding box center [175, 211] width 167 height 20
click at [946, 502] on button "[PERSON_NAME]" at bounding box center [920, 504] width 132 height 20
click at [209, 206] on input "SĐT Người Nhận" at bounding box center [175, 211] width 167 height 20
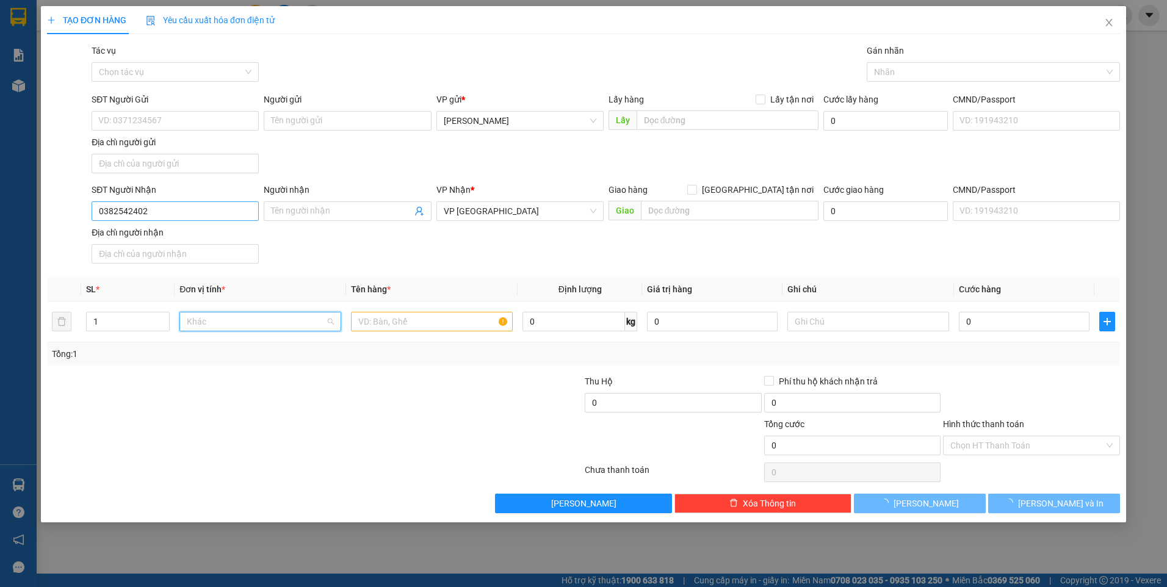
scroll to position [0, 0]
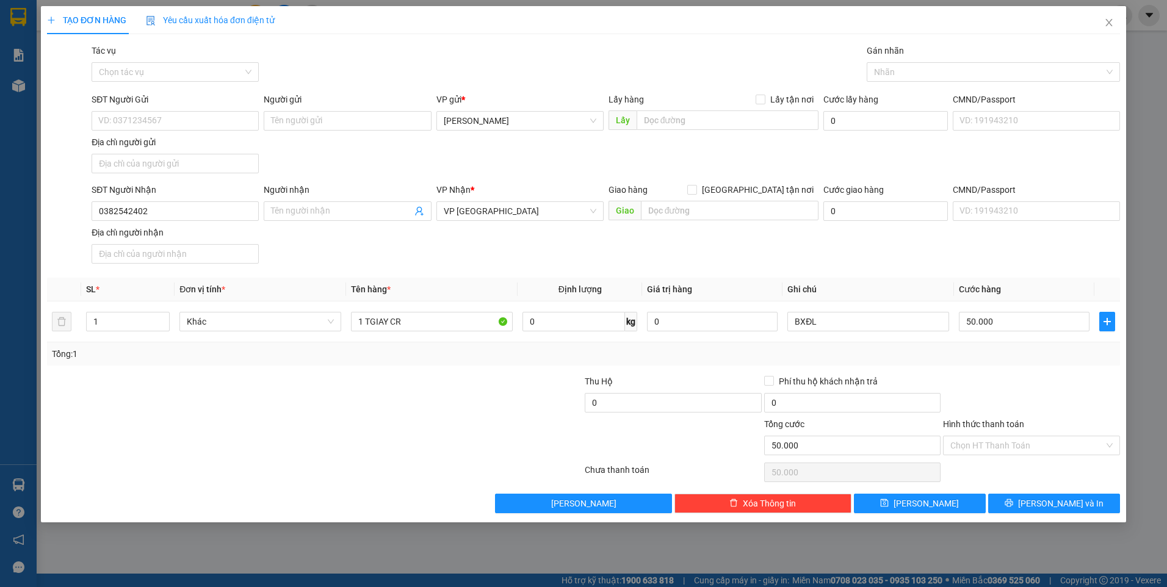
click at [1092, 406] on div at bounding box center [1030, 396] width 179 height 43
drag, startPoint x: 1033, startPoint y: 446, endPoint x: 1031, endPoint y: 453, distance: 7.0
click at [1032, 447] on input "Hình thức thanh toán" at bounding box center [1027, 445] width 154 height 18
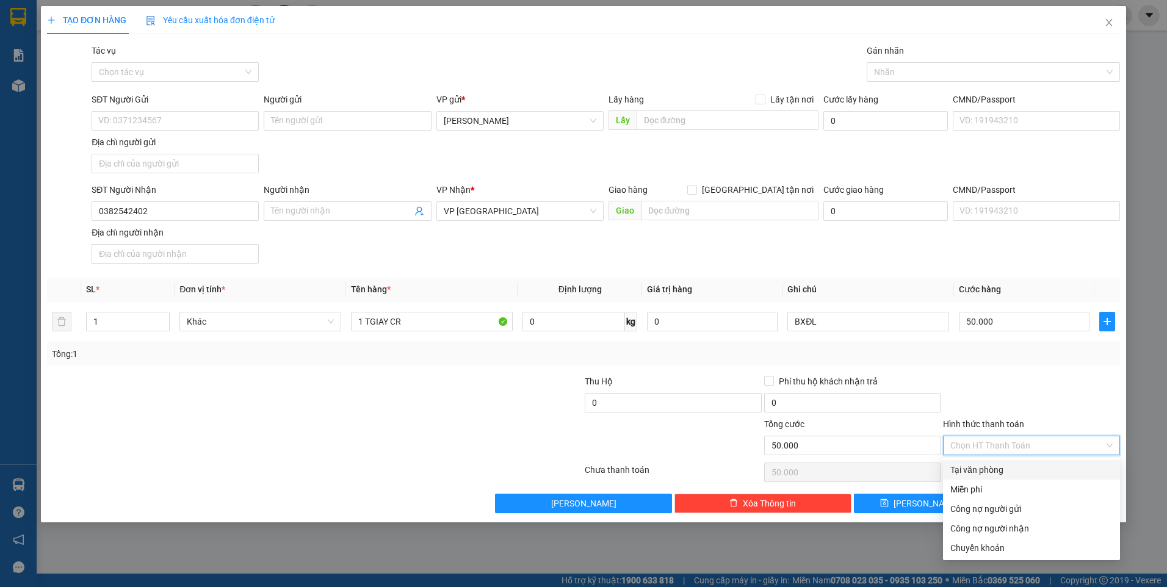
click at [1020, 475] on div "Tại văn phòng" at bounding box center [1031, 469] width 162 height 13
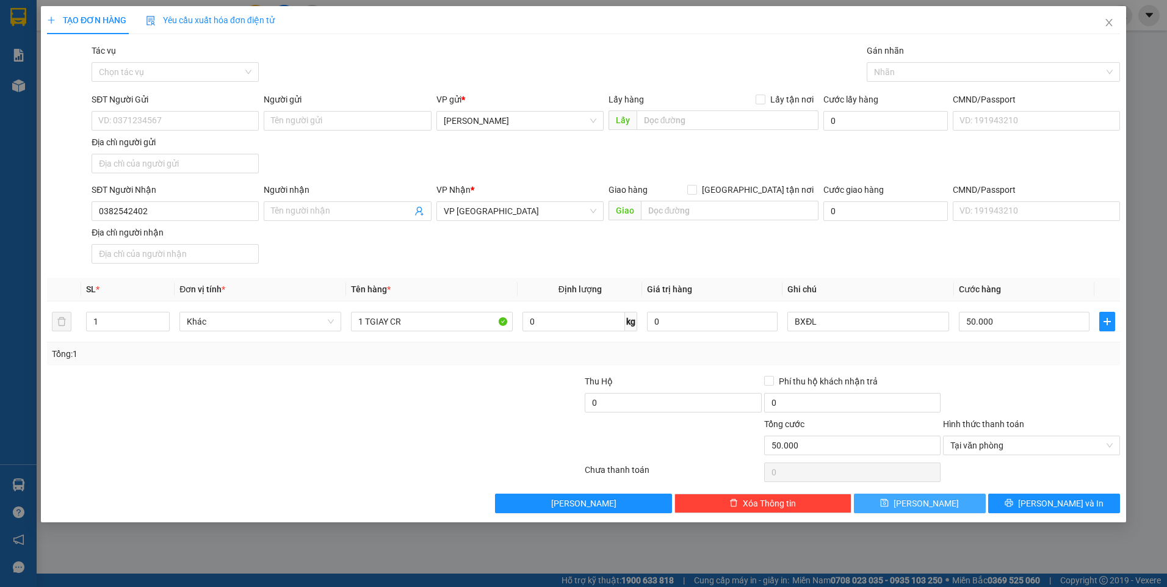
click at [888, 508] on span "save" at bounding box center [884, 504] width 9 height 10
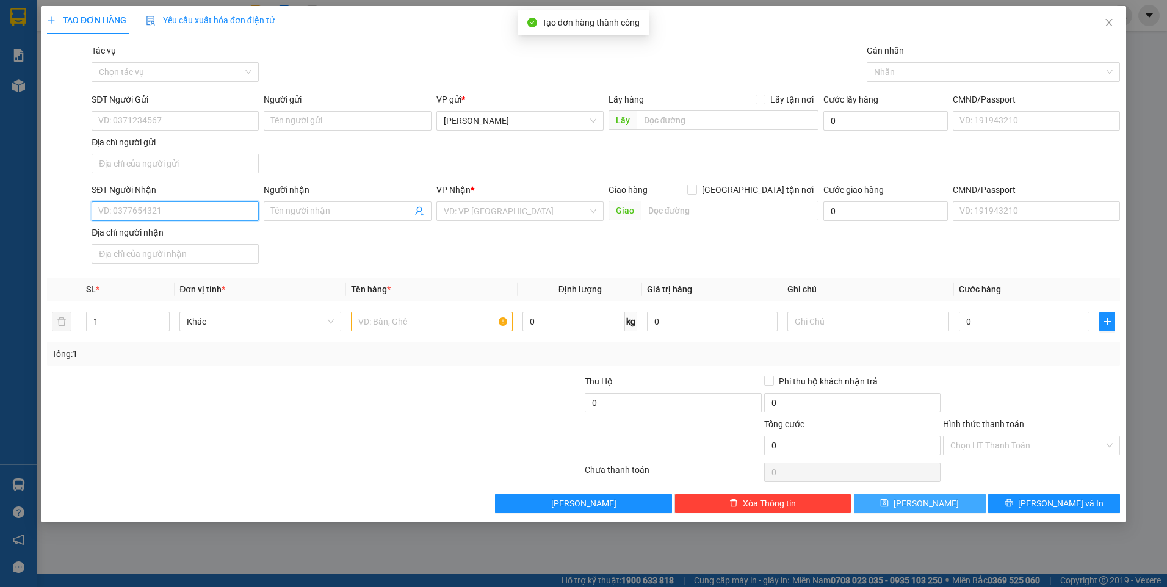
click at [144, 211] on input "SĐT Người Nhận" at bounding box center [175, 211] width 167 height 20
click at [142, 209] on input "SĐT Người Nhận" at bounding box center [175, 211] width 167 height 20
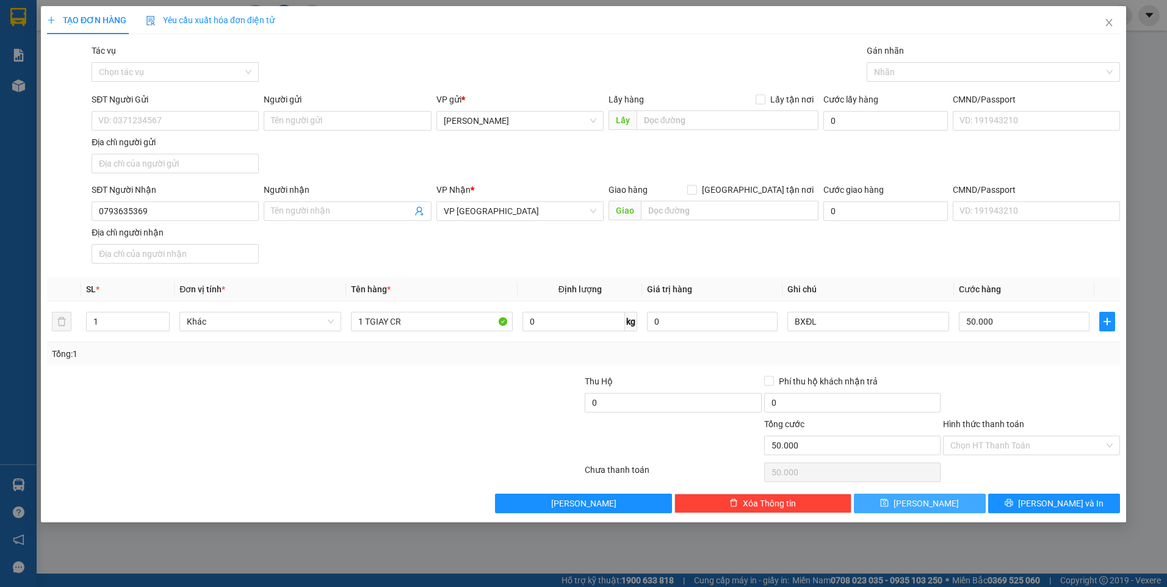
click at [1001, 380] on div at bounding box center [1030, 396] width 179 height 43
click at [1013, 451] on input "Hình thức thanh toán" at bounding box center [1027, 445] width 154 height 18
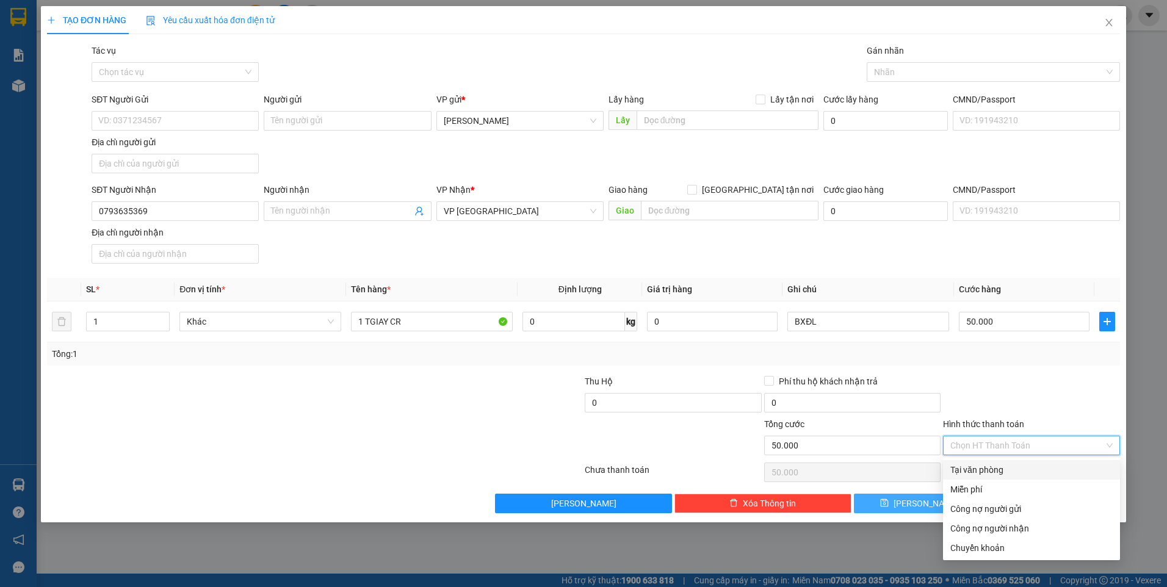
click at [1010, 467] on div "Tại văn phòng" at bounding box center [1031, 469] width 162 height 13
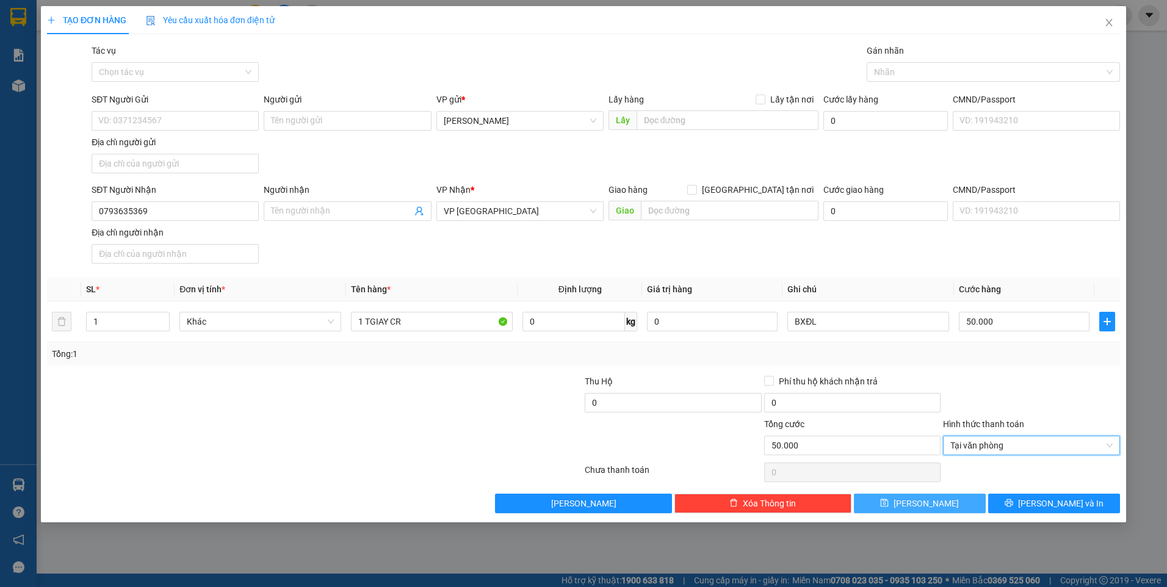
click at [933, 498] on span "[PERSON_NAME]" at bounding box center [925, 503] width 65 height 13
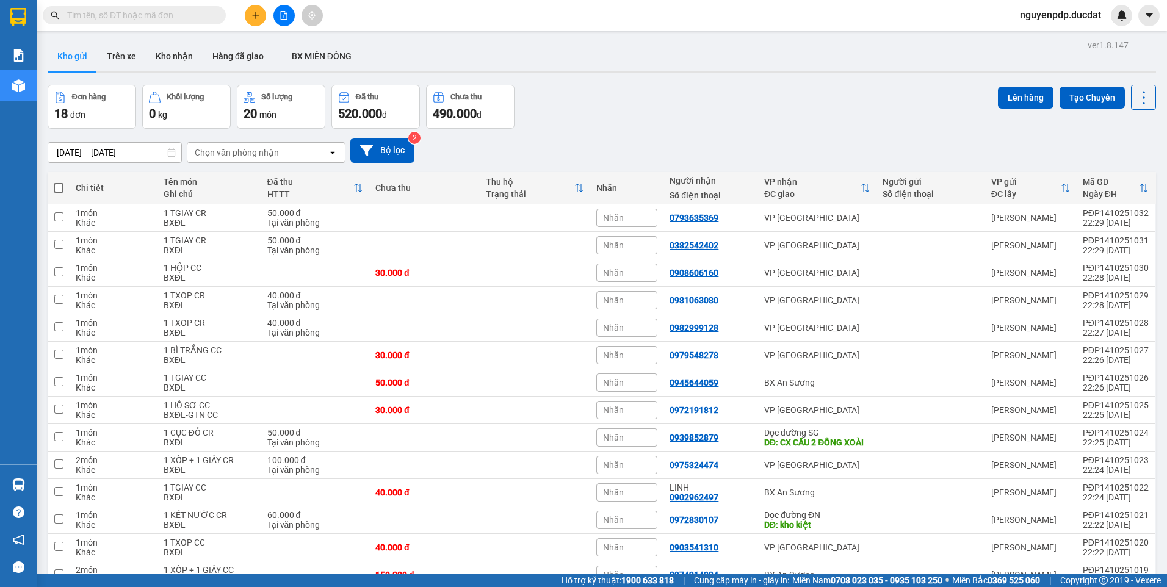
click at [251, 18] on icon "plus" at bounding box center [255, 15] width 9 height 9
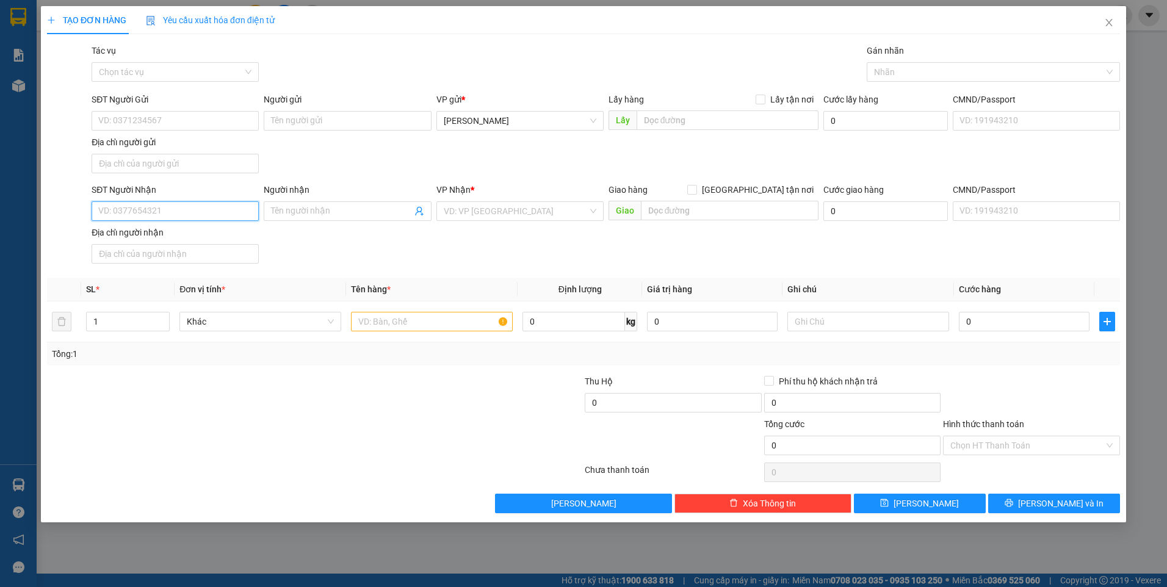
click at [182, 211] on input "SĐT Người Nhận" at bounding box center [175, 211] width 167 height 20
click at [190, 243] on div "0987112152" at bounding box center [175, 236] width 167 height 20
click at [398, 331] on div at bounding box center [432, 321] width 162 height 24
click at [383, 322] on input "text" at bounding box center [432, 322] width 162 height 20
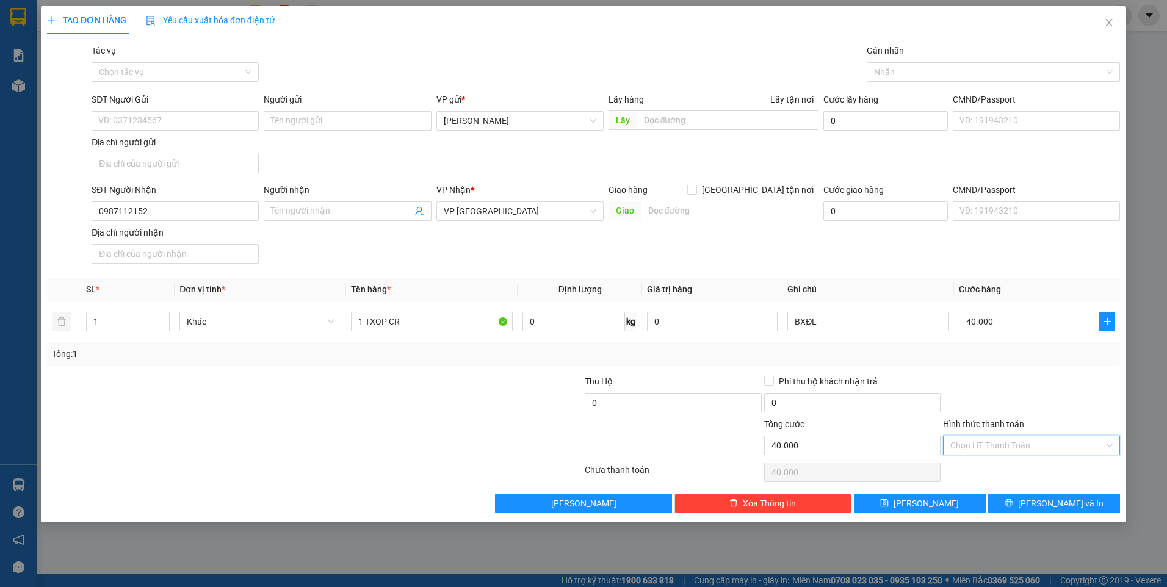
click at [1066, 441] on input "Hình thức thanh toán" at bounding box center [1027, 445] width 154 height 18
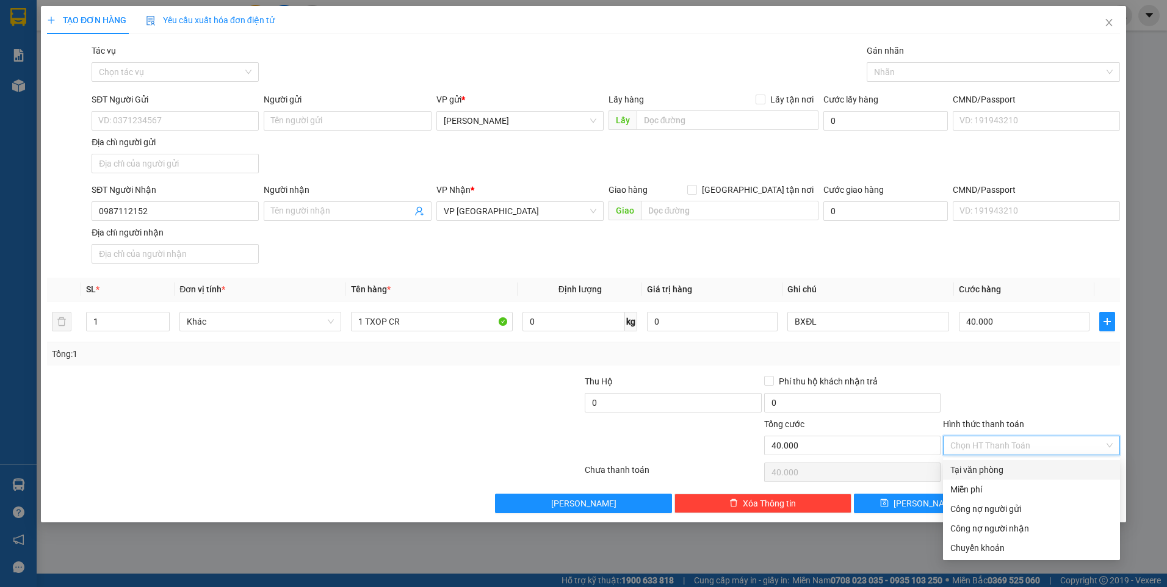
drag, startPoint x: 1032, startPoint y: 470, endPoint x: 995, endPoint y: 483, distance: 40.1
click at [1032, 469] on div "Tại văn phòng" at bounding box center [1031, 469] width 162 height 13
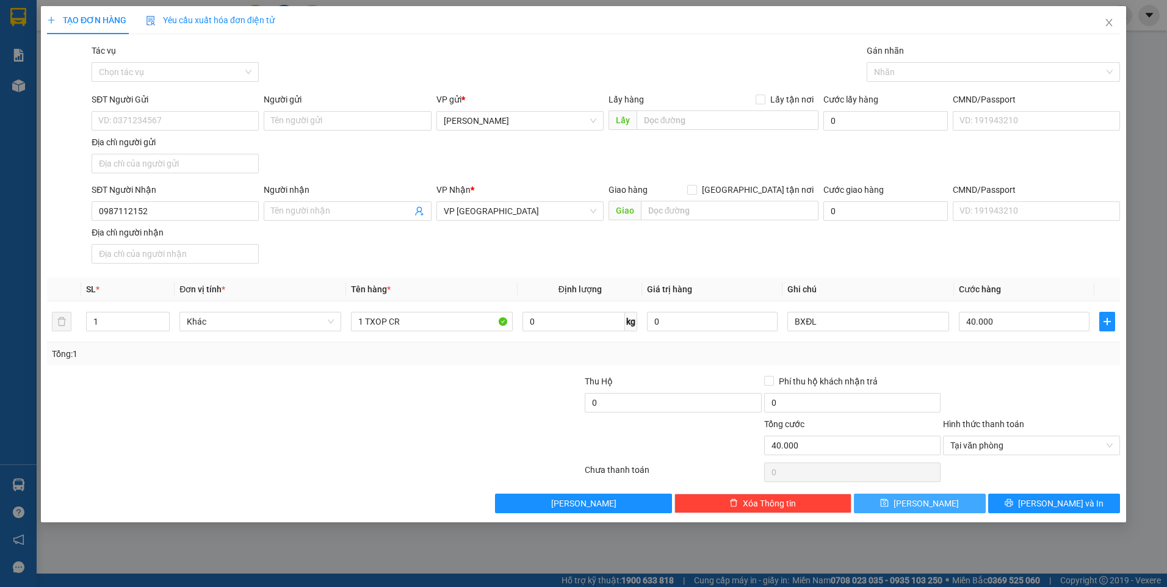
click at [928, 500] on span "[PERSON_NAME]" at bounding box center [925, 503] width 65 height 13
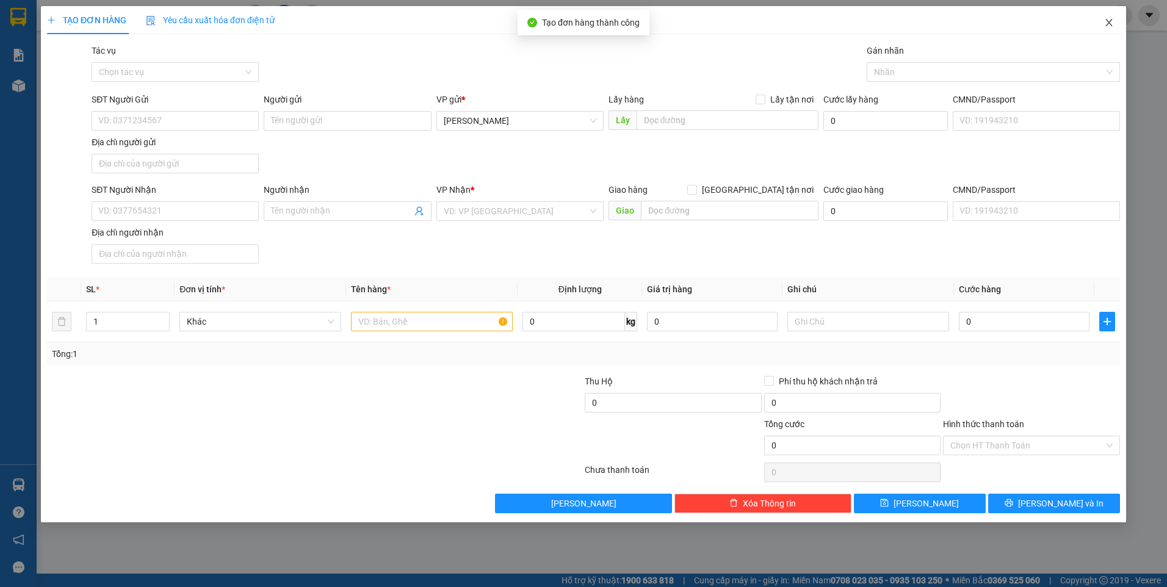
click at [1104, 21] on icon "close" at bounding box center [1109, 23] width 10 height 10
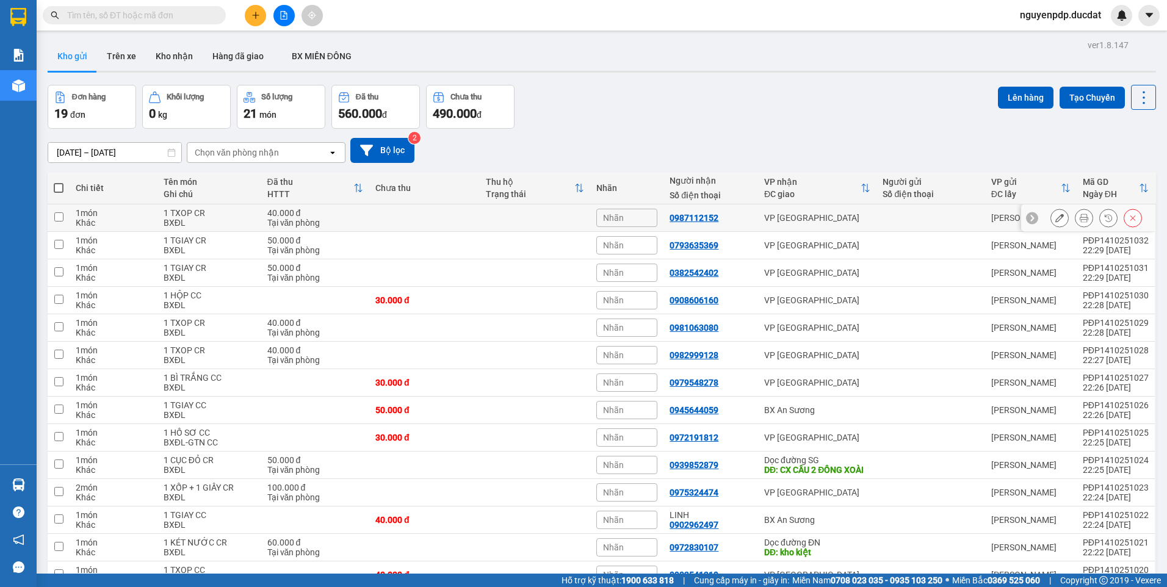
drag, startPoint x: 747, startPoint y: 223, endPoint x: 769, endPoint y: 243, distance: 30.7
click at [747, 223] on td "0987112152" at bounding box center [710, 217] width 95 height 27
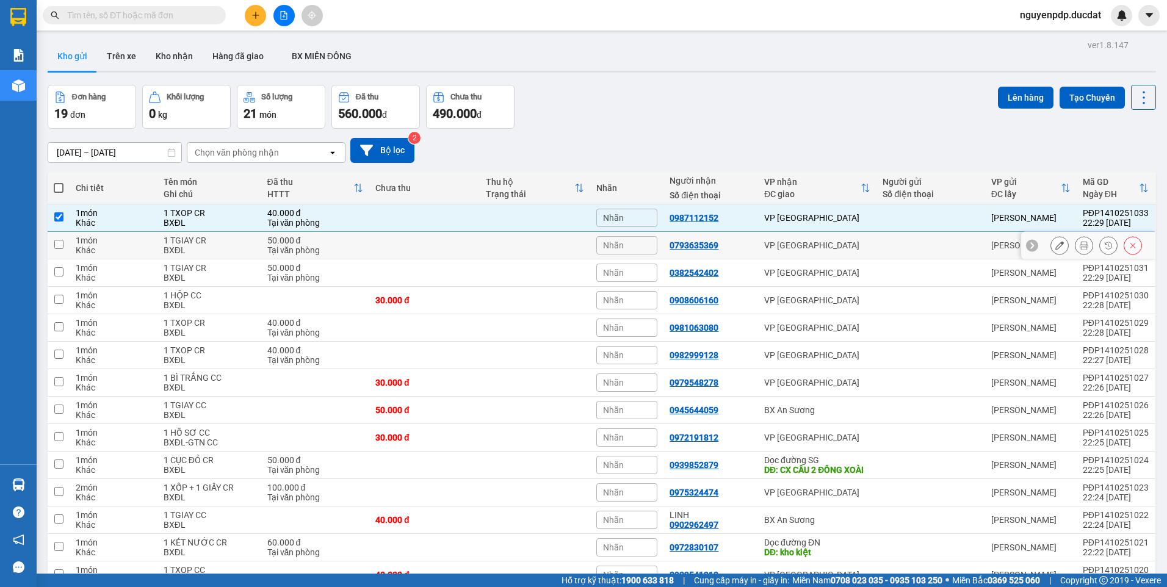
drag, startPoint x: 780, startPoint y: 253, endPoint x: 787, endPoint y: 257, distance: 8.5
click at [780, 253] on td "VP [GEOGRAPHIC_DATA]" at bounding box center [817, 245] width 118 height 27
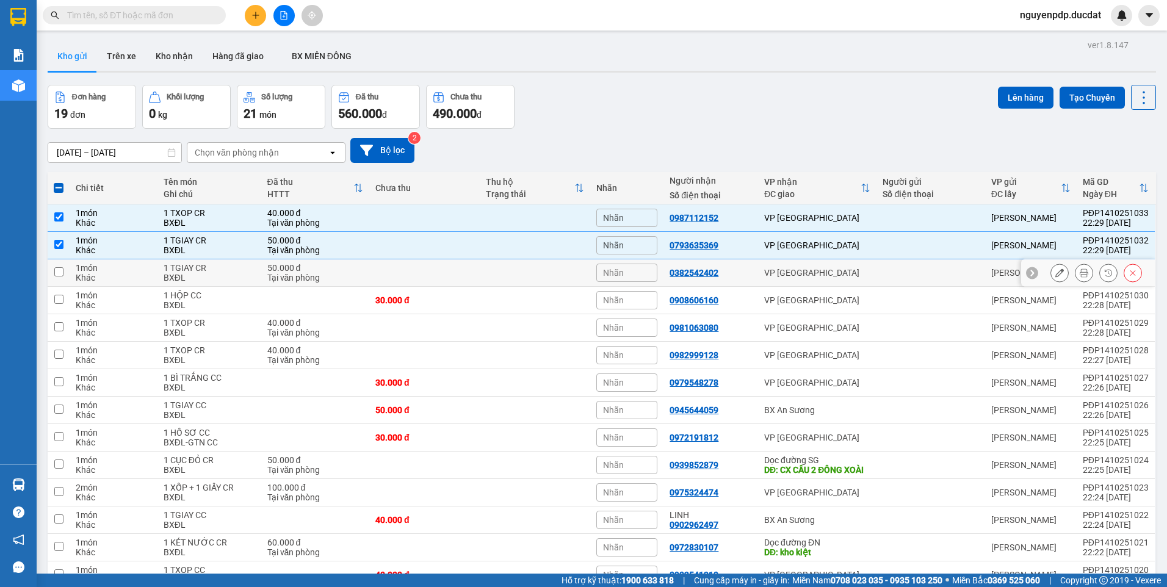
click at [799, 273] on div "VP [GEOGRAPHIC_DATA]" at bounding box center [817, 273] width 106 height 10
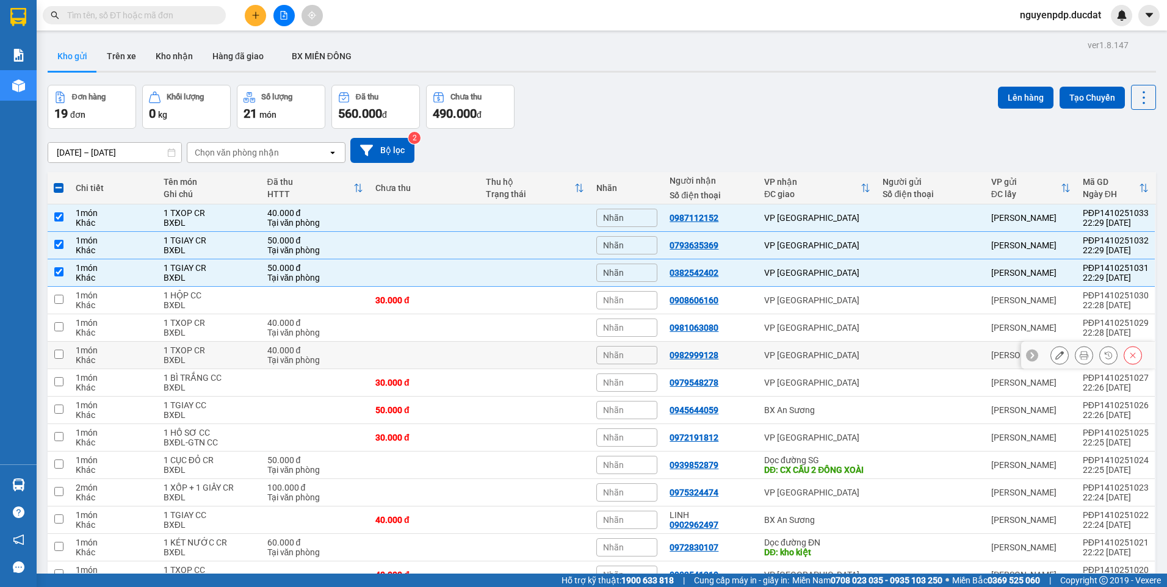
click at [844, 356] on div "VP [GEOGRAPHIC_DATA]" at bounding box center [817, 355] width 106 height 10
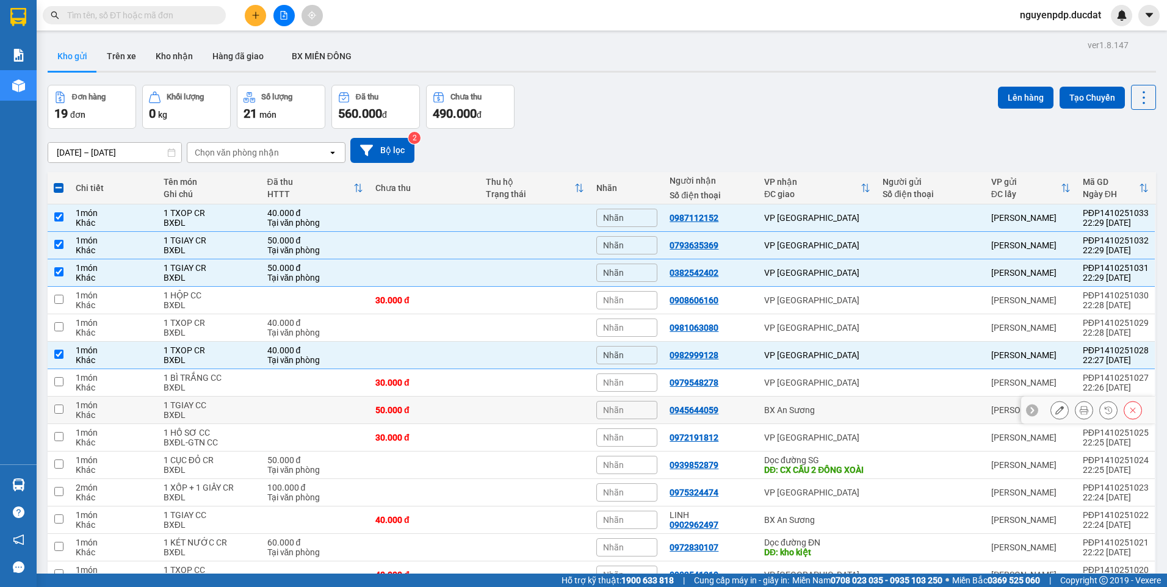
scroll to position [122, 0]
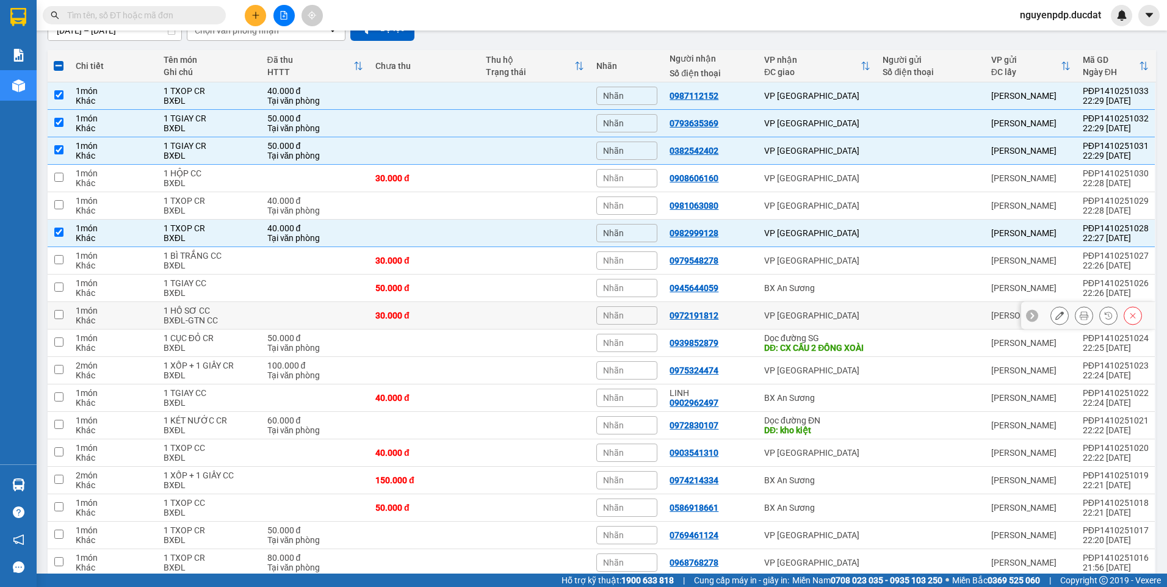
click at [880, 322] on td at bounding box center [930, 315] width 108 height 27
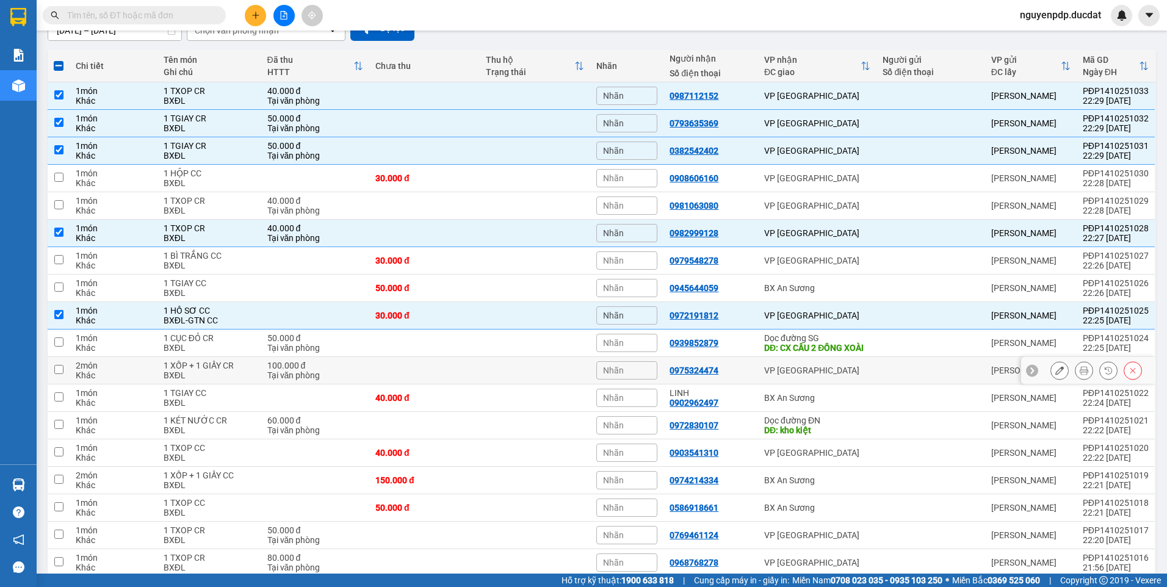
click at [882, 375] on div at bounding box center [930, 370] width 96 height 10
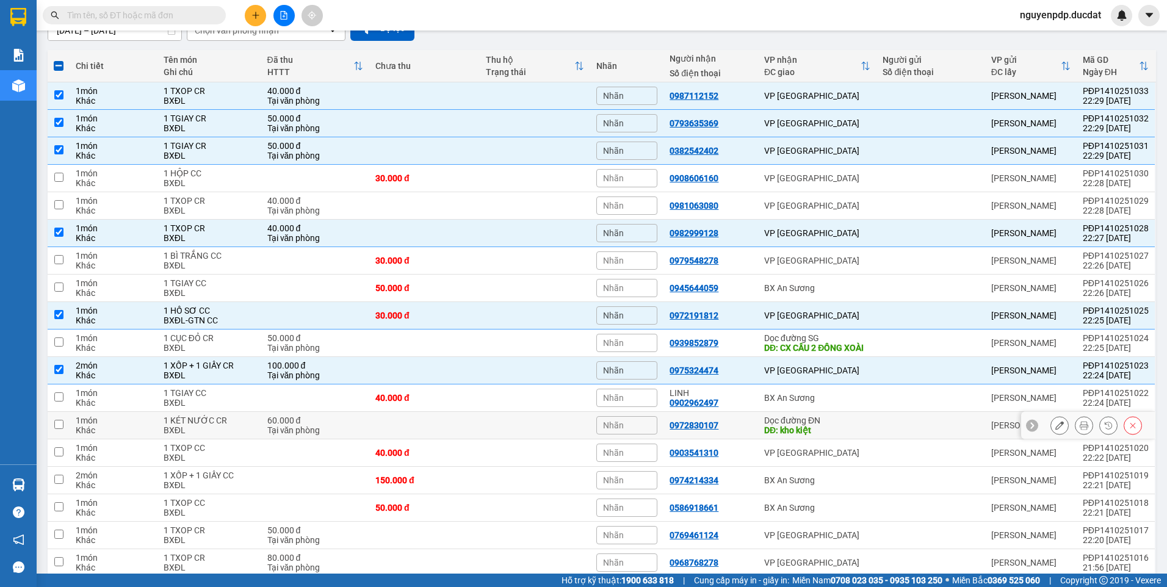
click at [869, 436] on td "Dọc đường ĐN DĐ: kho kiệt" at bounding box center [817, 425] width 118 height 27
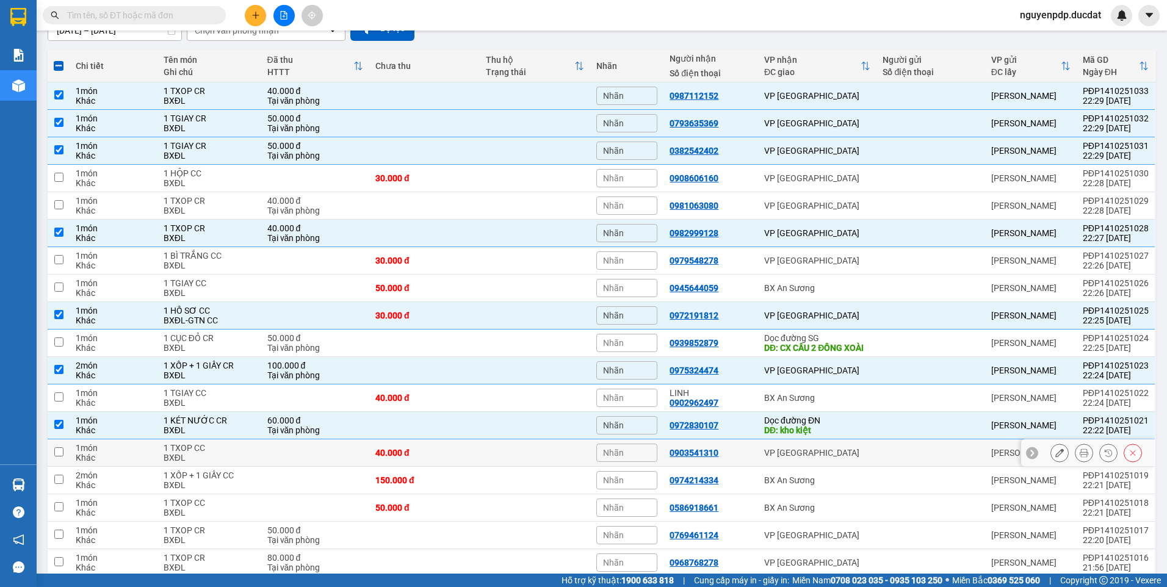
click at [848, 458] on div "VP [GEOGRAPHIC_DATA]" at bounding box center [817, 453] width 106 height 10
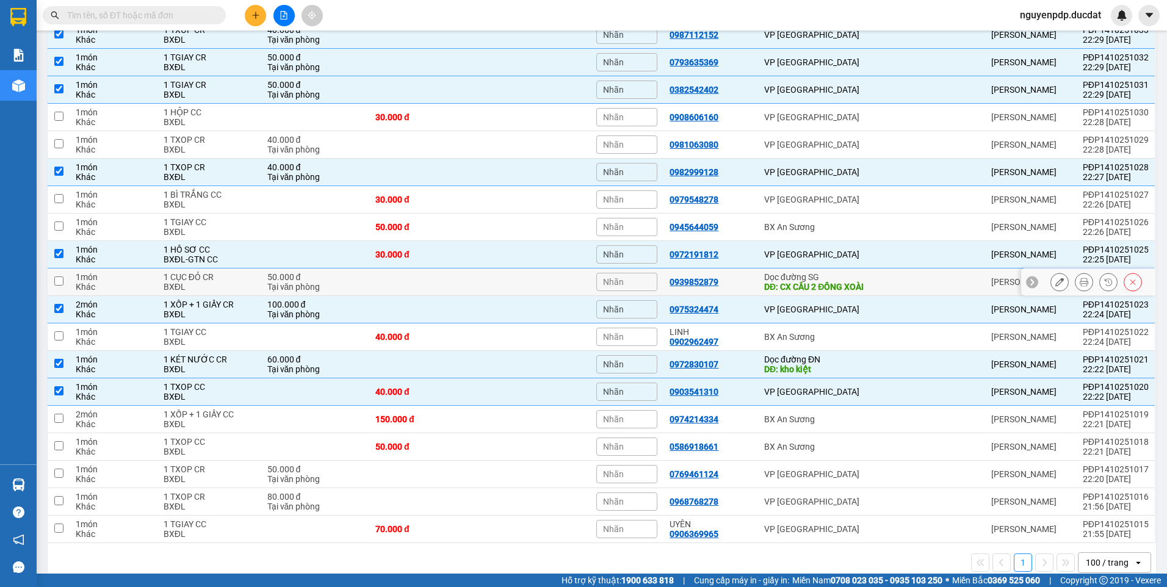
scroll to position [0, 0]
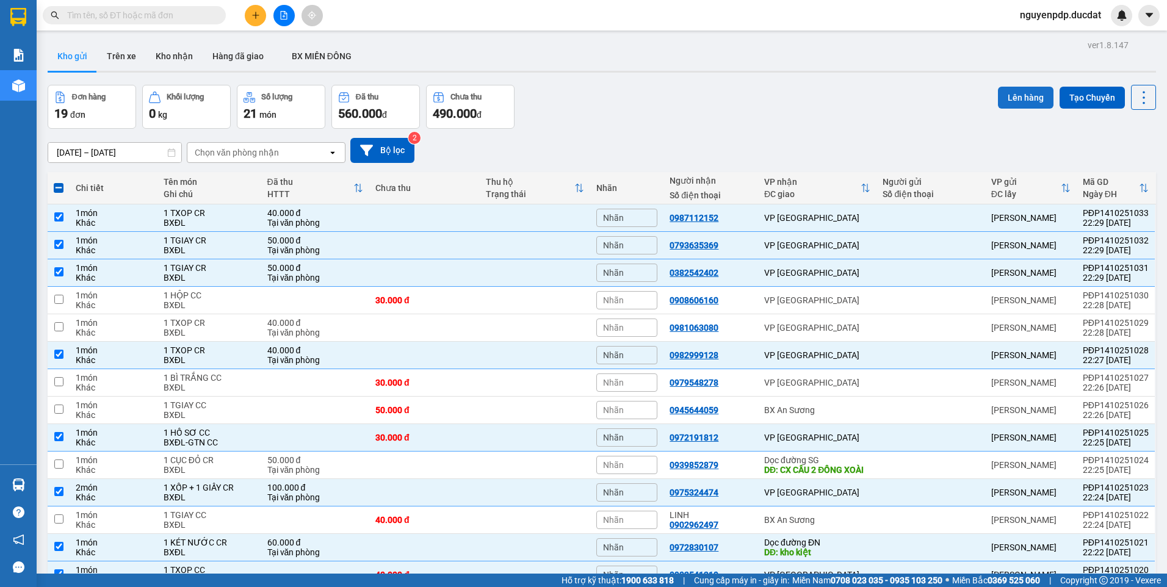
click at [1015, 99] on button "Lên hàng" at bounding box center [1026, 98] width 56 height 22
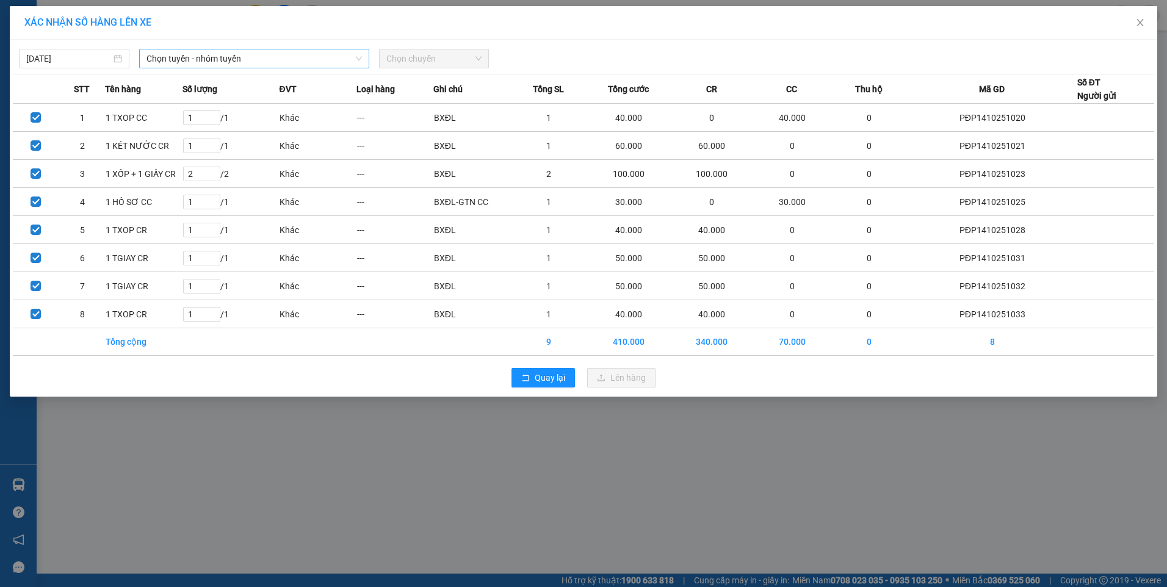
click at [181, 56] on span "Chọn tuyến - nhóm tuyến" at bounding box center [253, 58] width 215 height 18
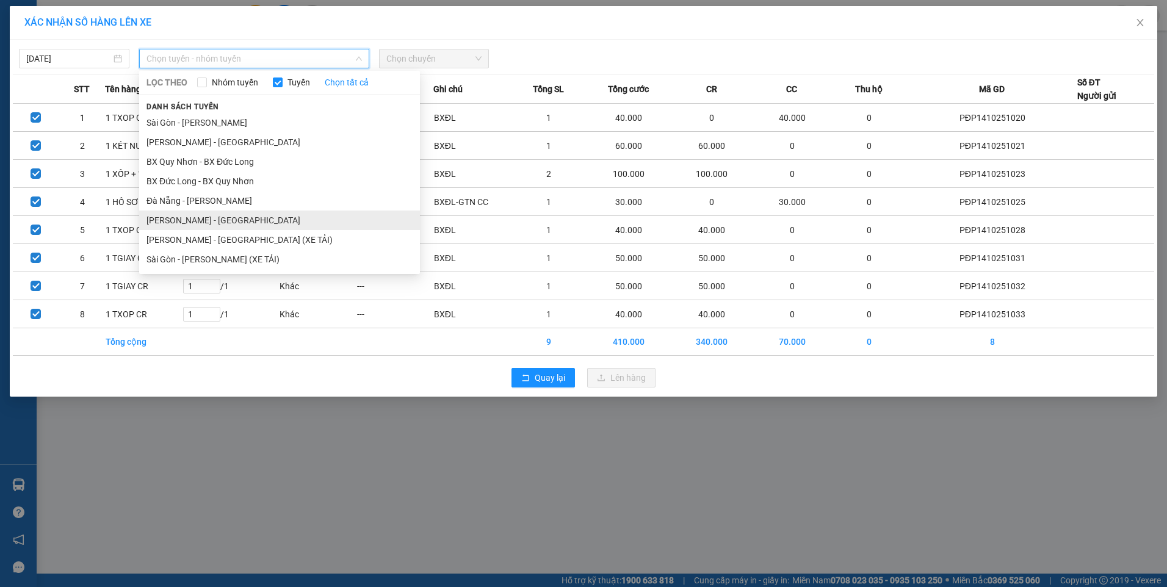
click at [240, 212] on li "[PERSON_NAME] - [GEOGRAPHIC_DATA]" at bounding box center [279, 221] width 281 height 20
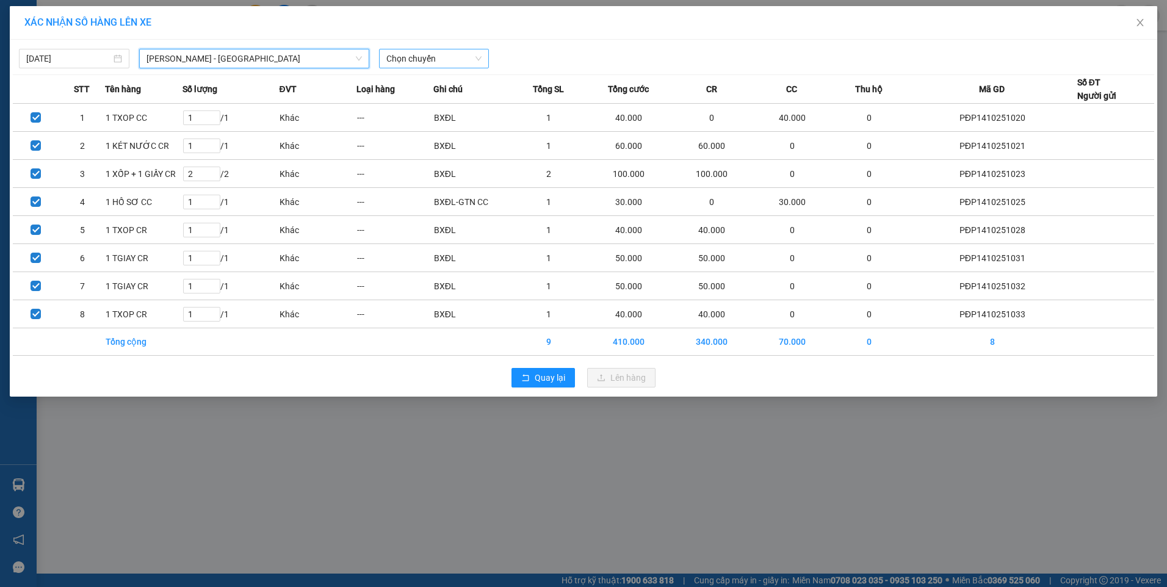
click at [417, 54] on span "Chọn chuyến" at bounding box center [434, 58] width 96 height 18
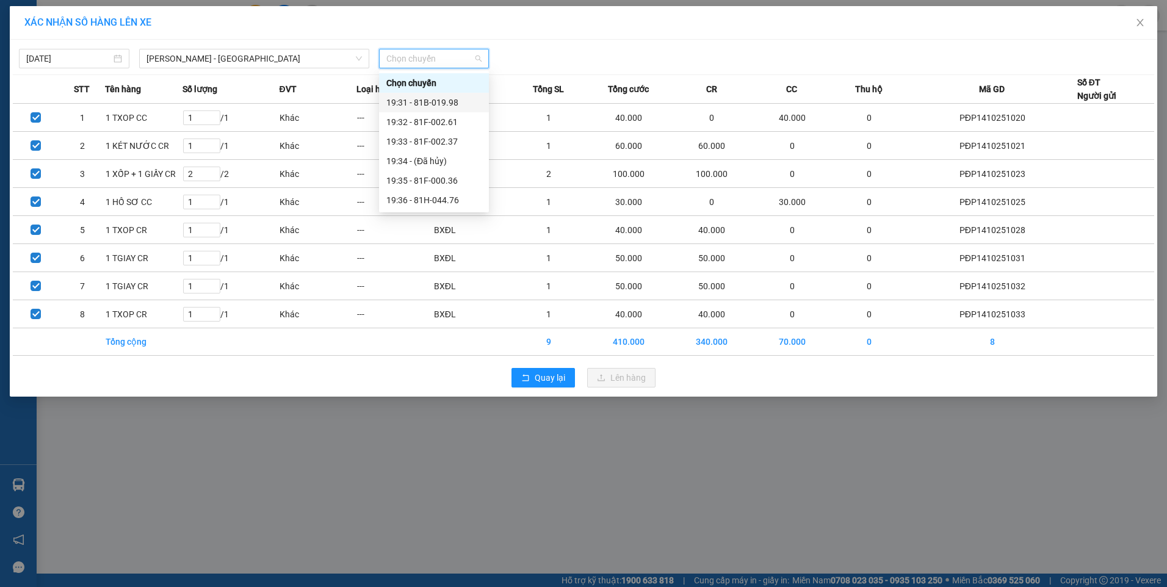
click at [430, 104] on div "19:31 - 81B-019.98" at bounding box center [433, 102] width 95 height 13
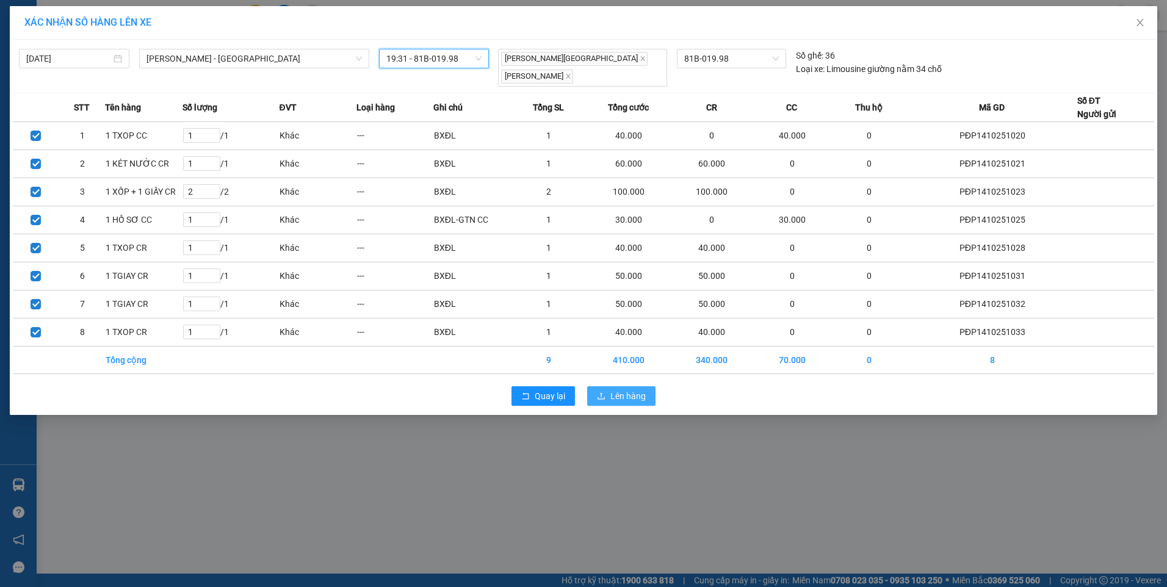
drag, startPoint x: 619, startPoint y: 392, endPoint x: 610, endPoint y: 384, distance: 12.1
click at [619, 392] on span "Lên hàng" at bounding box center [627, 395] width 35 height 13
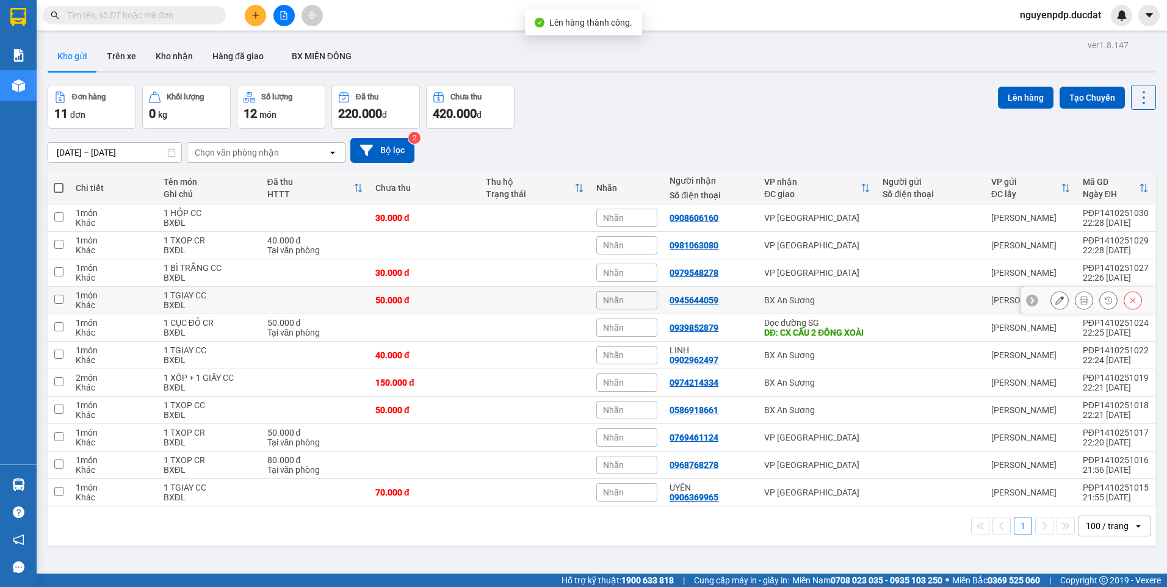
click at [876, 309] on td at bounding box center [930, 300] width 108 height 27
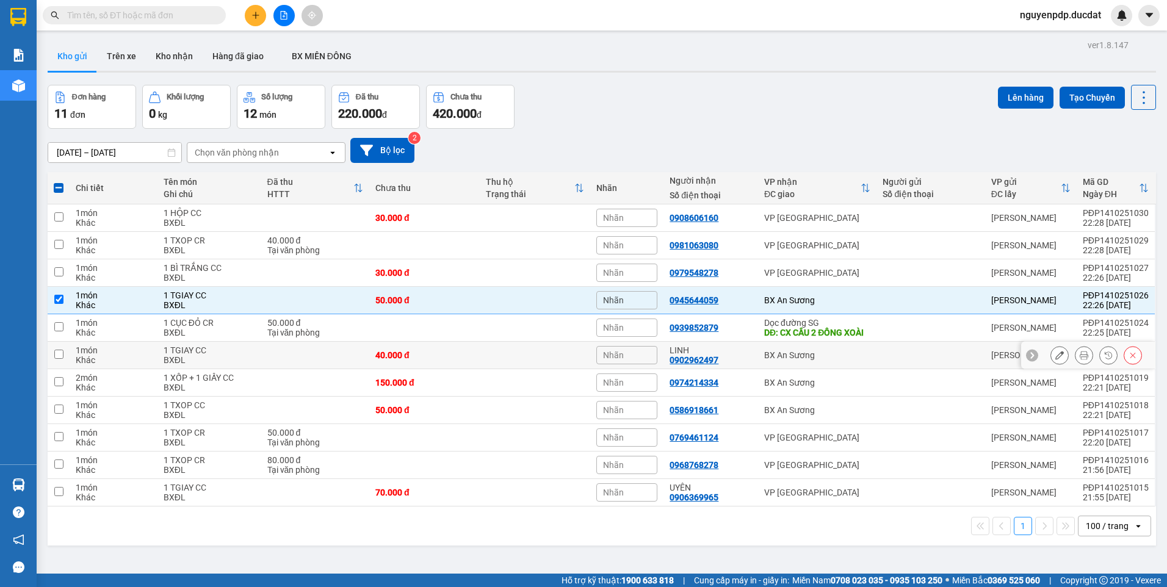
click at [877, 369] on td at bounding box center [930, 355] width 108 height 27
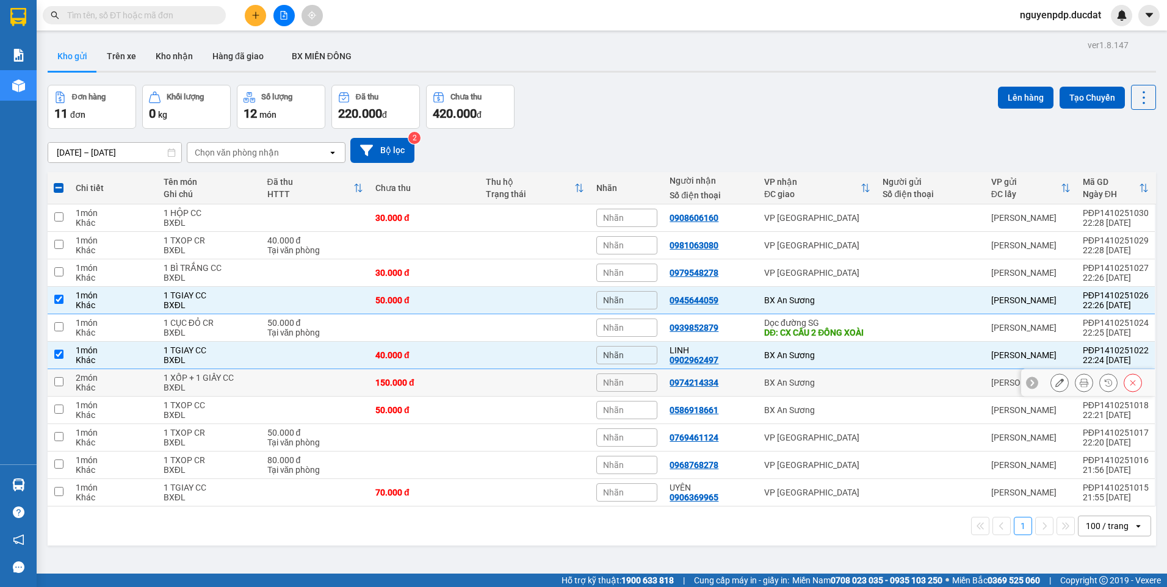
click at [871, 397] on td "BX An Sương" at bounding box center [817, 382] width 118 height 27
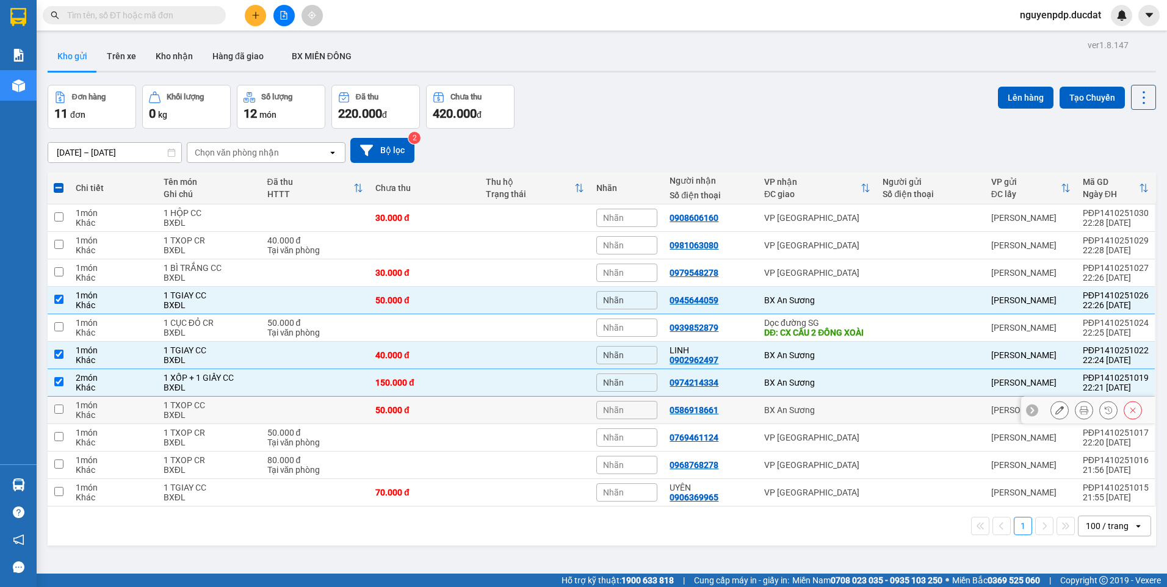
click at [868, 420] on td "BX An Sương" at bounding box center [817, 410] width 118 height 27
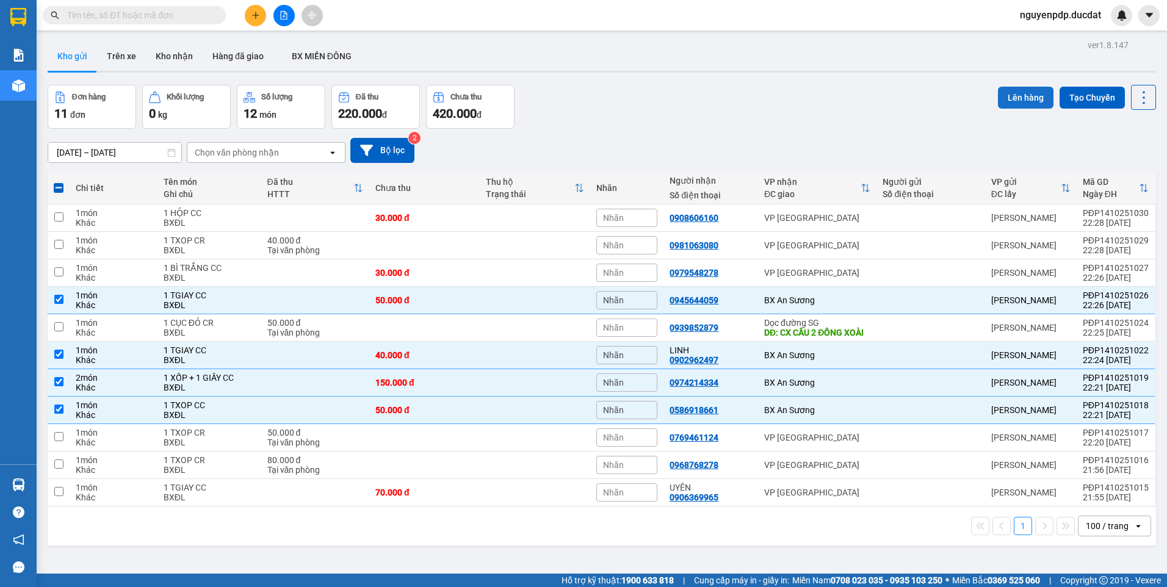
click at [1027, 93] on button "Lên hàng" at bounding box center [1026, 98] width 56 height 22
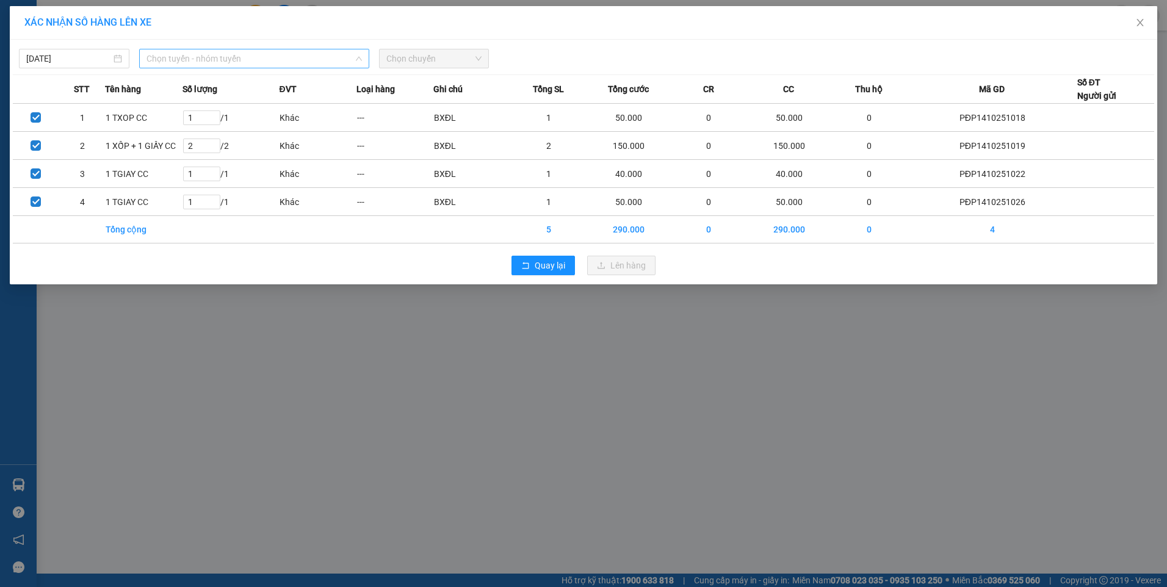
click at [329, 65] on span "Chọn tuyến - nhóm tuyến" at bounding box center [253, 58] width 215 height 18
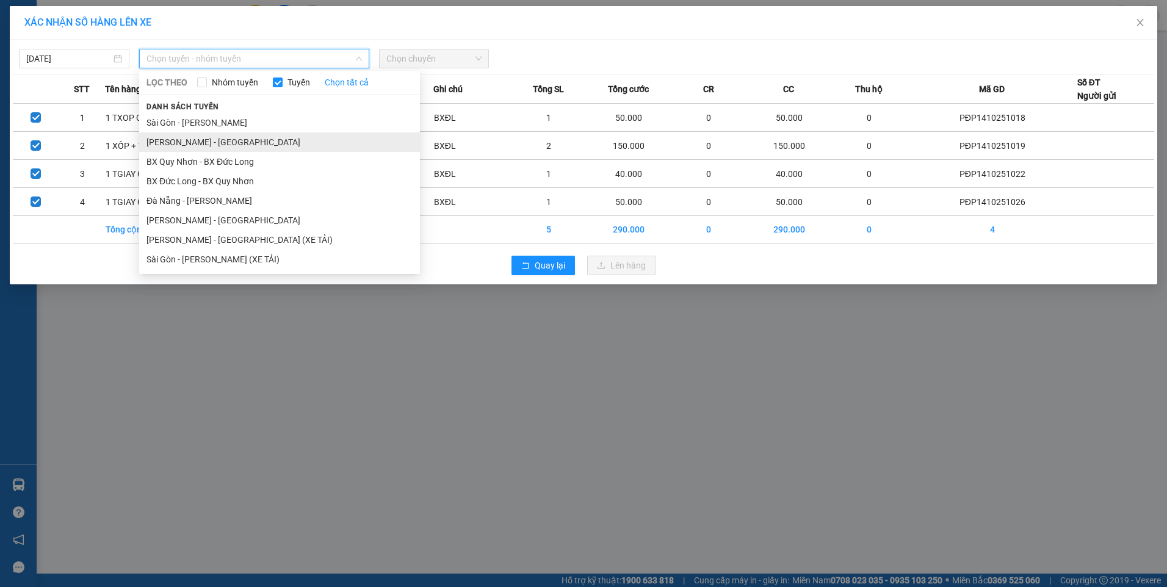
click at [276, 137] on li "[PERSON_NAME] - [GEOGRAPHIC_DATA]" at bounding box center [279, 142] width 281 height 20
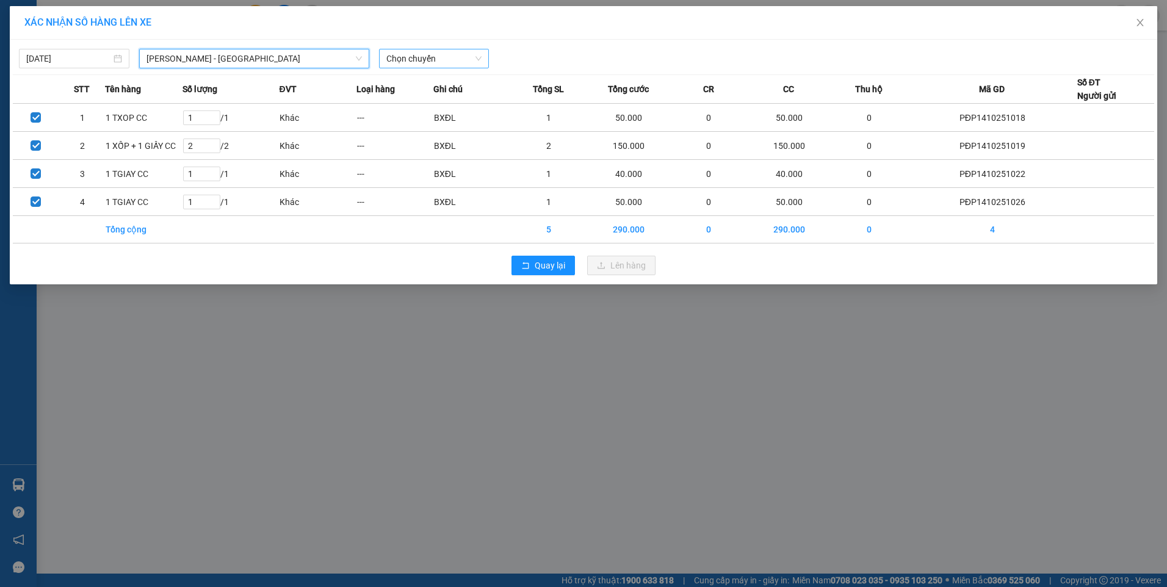
click at [445, 60] on span "Chọn chuyến" at bounding box center [434, 58] width 96 height 18
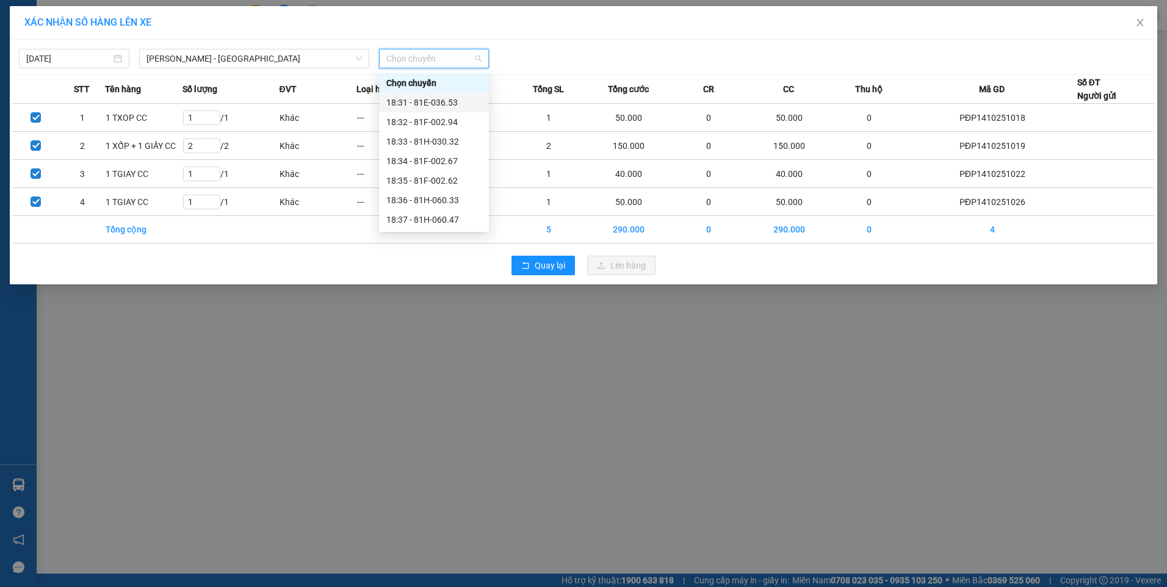
click at [452, 103] on div "18:31 - 81E-036.53" at bounding box center [433, 102] width 95 height 13
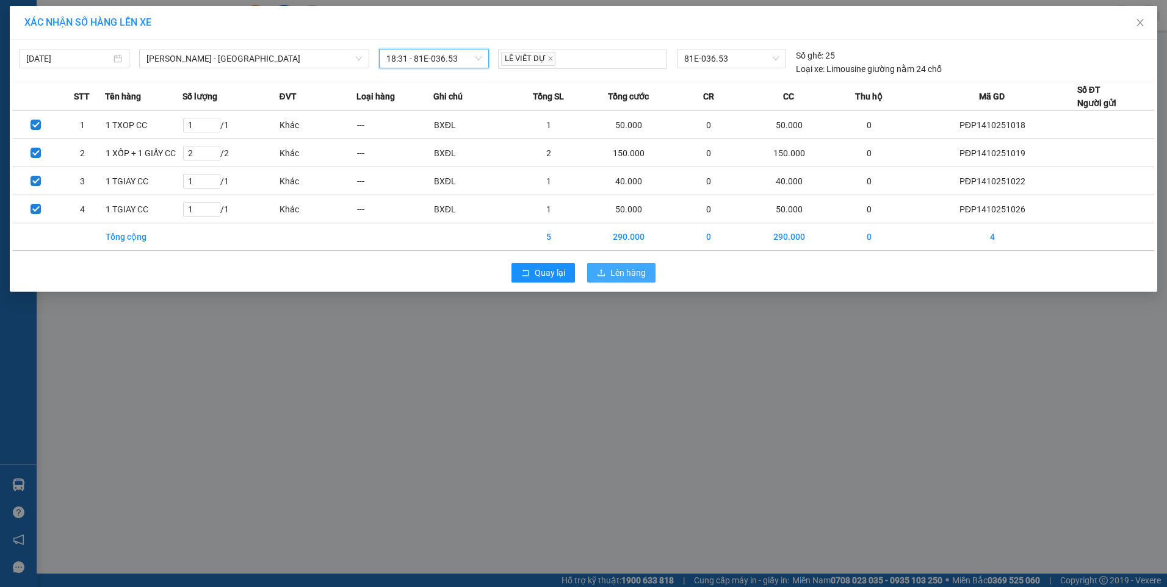
click at [643, 280] on button "Lên hàng" at bounding box center [621, 273] width 68 height 20
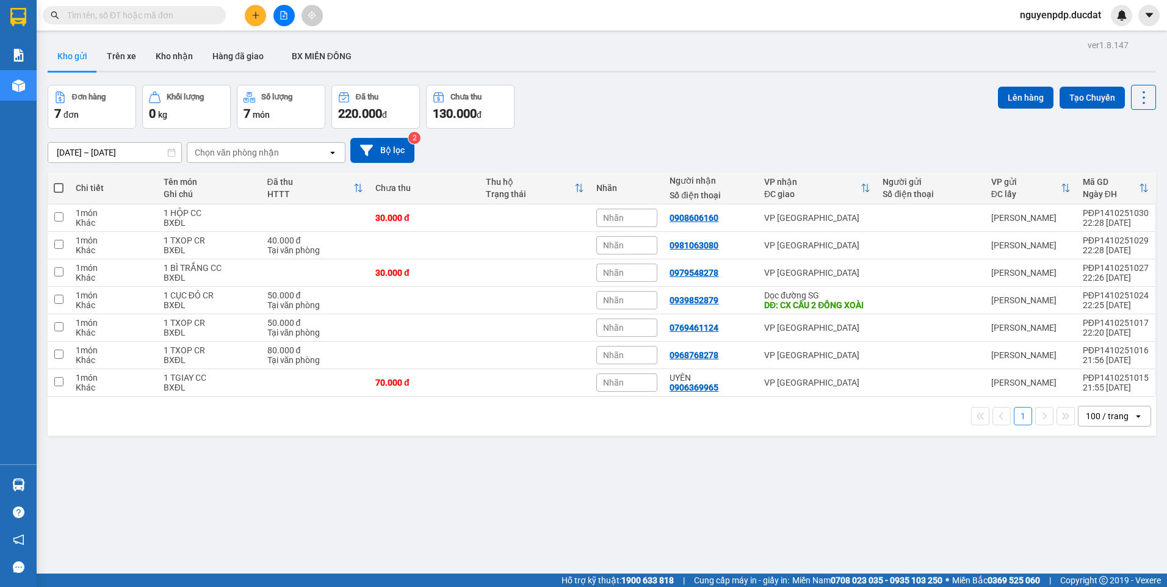
click at [57, 189] on span at bounding box center [59, 188] width 10 height 10
click at [59, 182] on input "checkbox" at bounding box center [59, 182] width 0 height 0
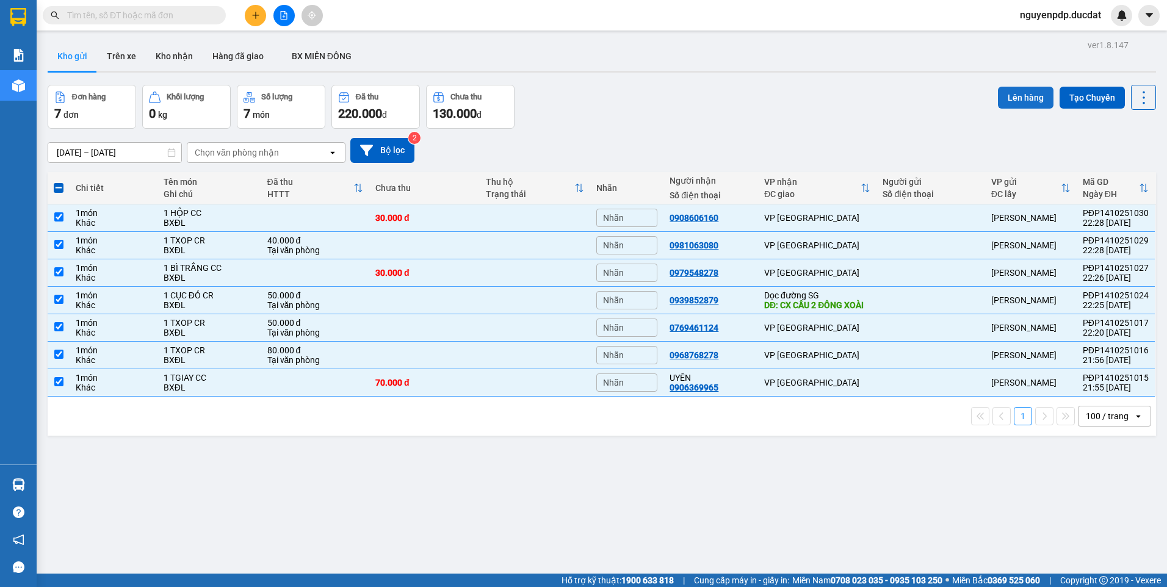
click at [1021, 95] on button "Lên hàng" at bounding box center [1026, 98] width 56 height 22
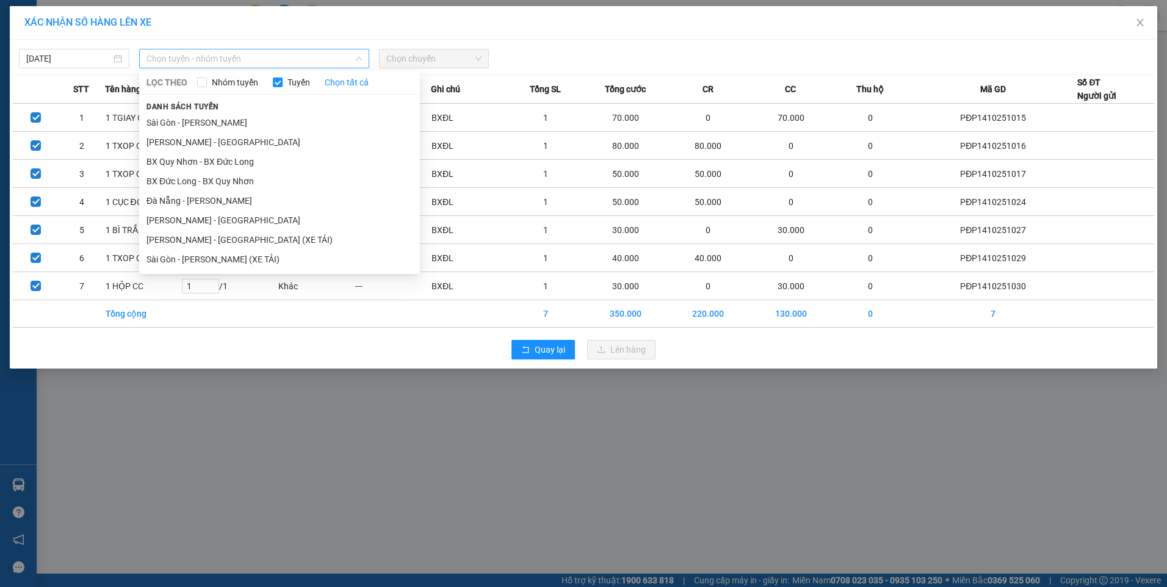
click at [184, 57] on span "Chọn tuyến - nhóm tuyến" at bounding box center [253, 58] width 215 height 18
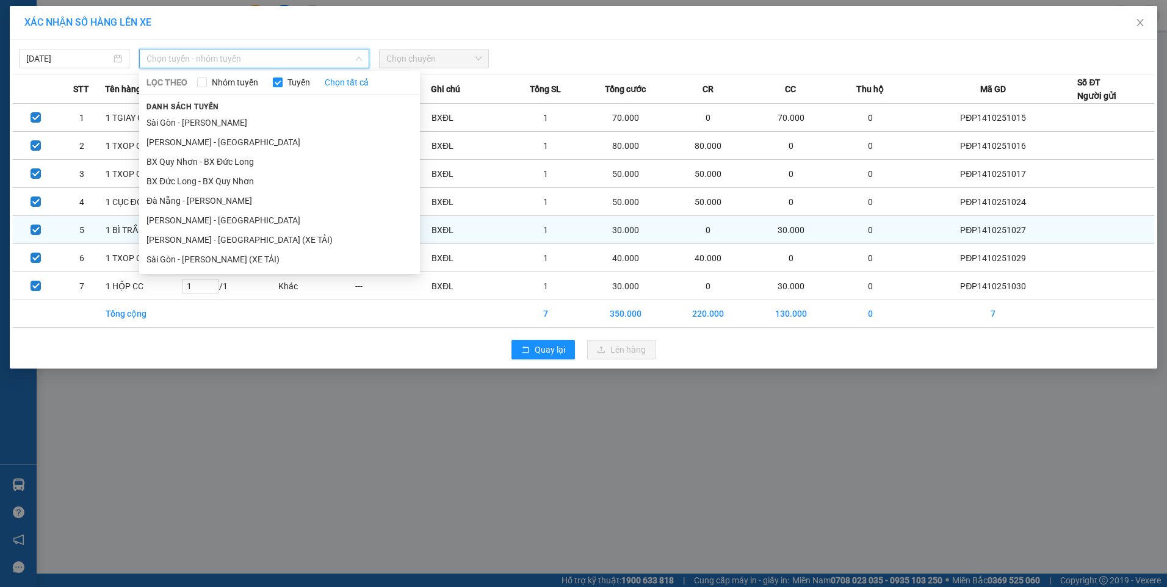
drag, startPoint x: 248, startPoint y: 234, endPoint x: 270, endPoint y: 218, distance: 27.1
click at [248, 234] on li "[PERSON_NAME] - [GEOGRAPHIC_DATA] (XE TẢI)" at bounding box center [279, 240] width 281 height 20
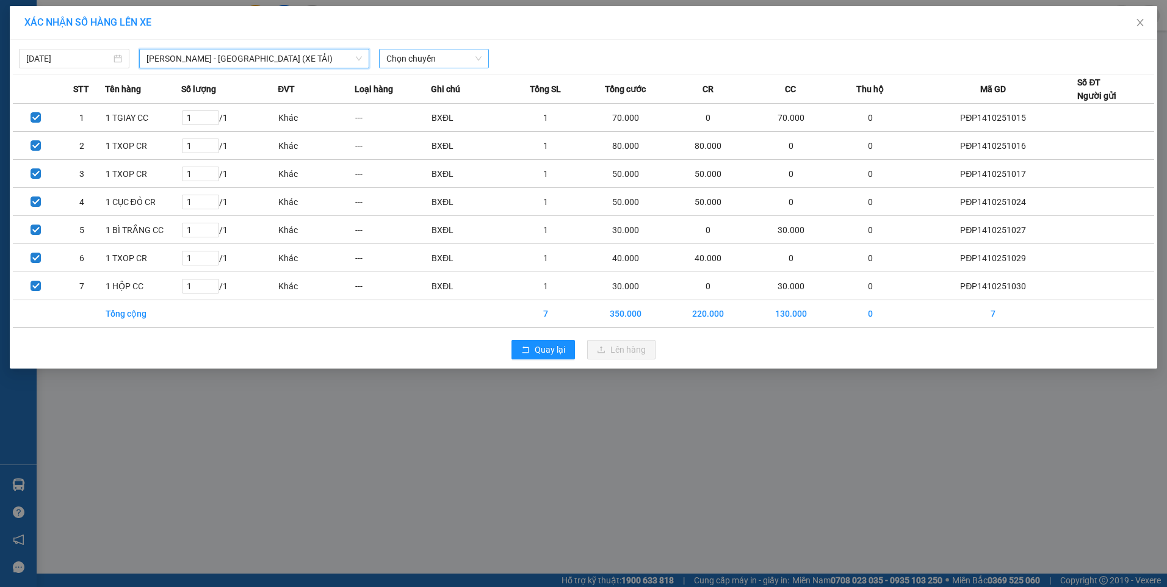
click at [425, 60] on span "Chọn chuyến" at bounding box center [434, 58] width 96 height 18
click at [427, 109] on div "18:00 - 81H-008.84" at bounding box center [434, 103] width 110 height 20
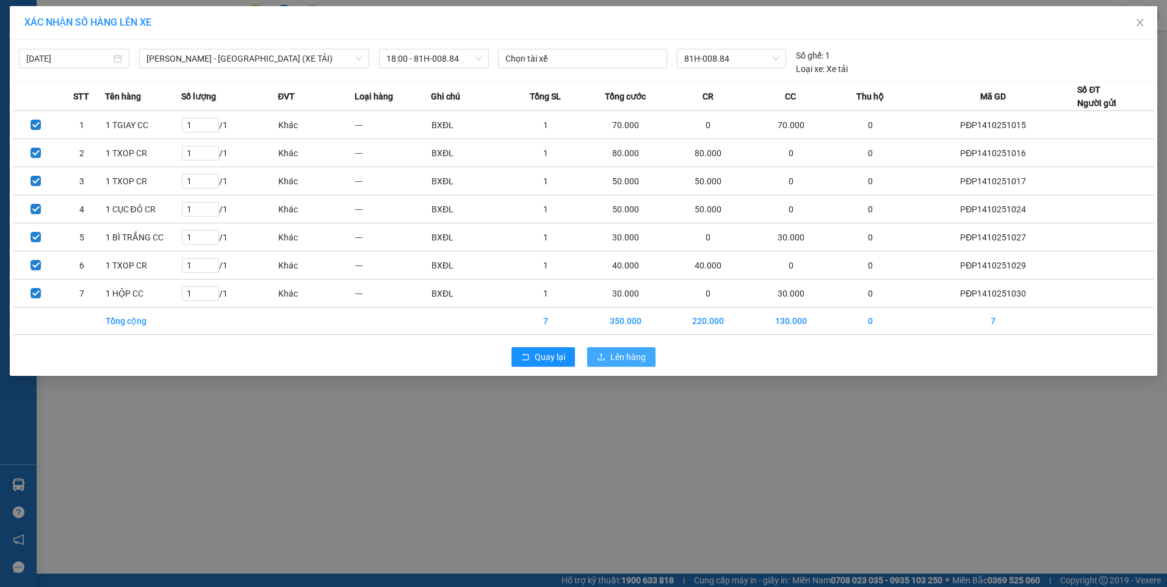
click at [624, 356] on span "Lên hàng" at bounding box center [627, 356] width 35 height 13
